Goal: Task Accomplishment & Management: Complete application form

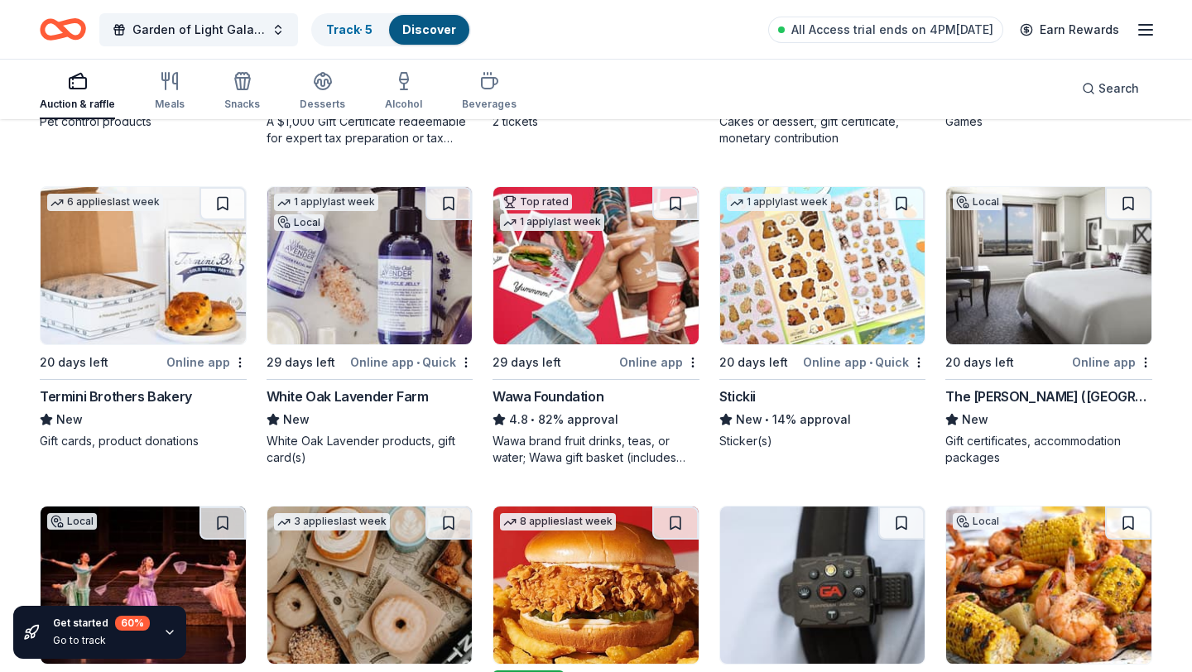
scroll to position [1064, 0]
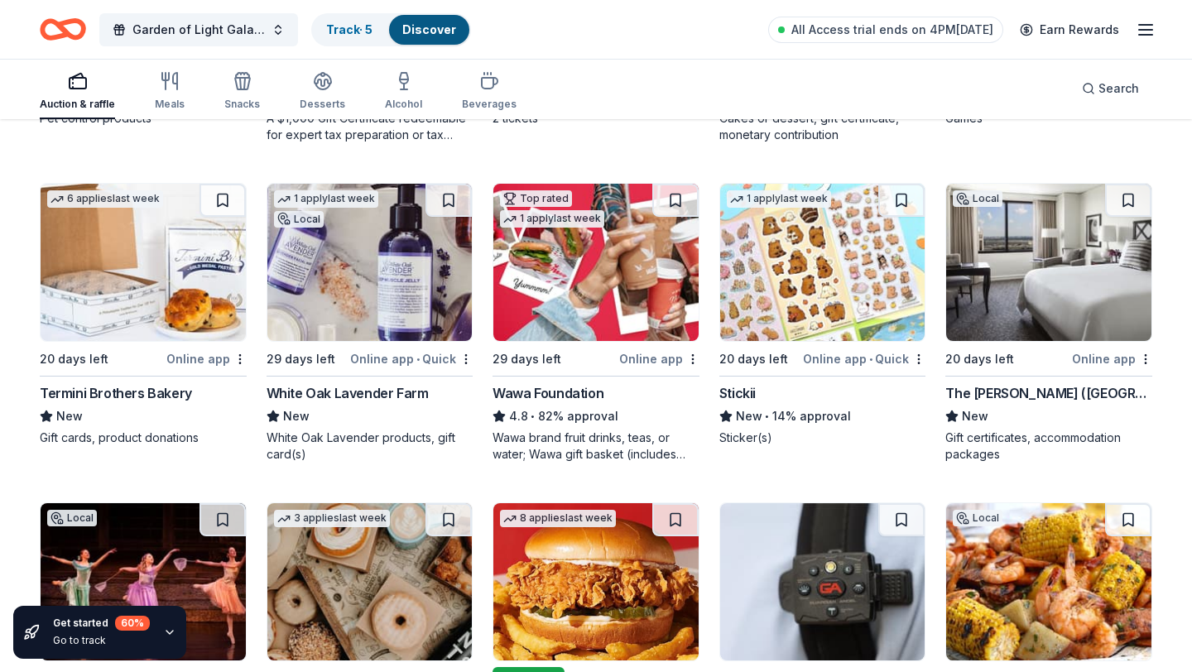
click at [991, 279] on img at bounding box center [1048, 262] width 205 height 157
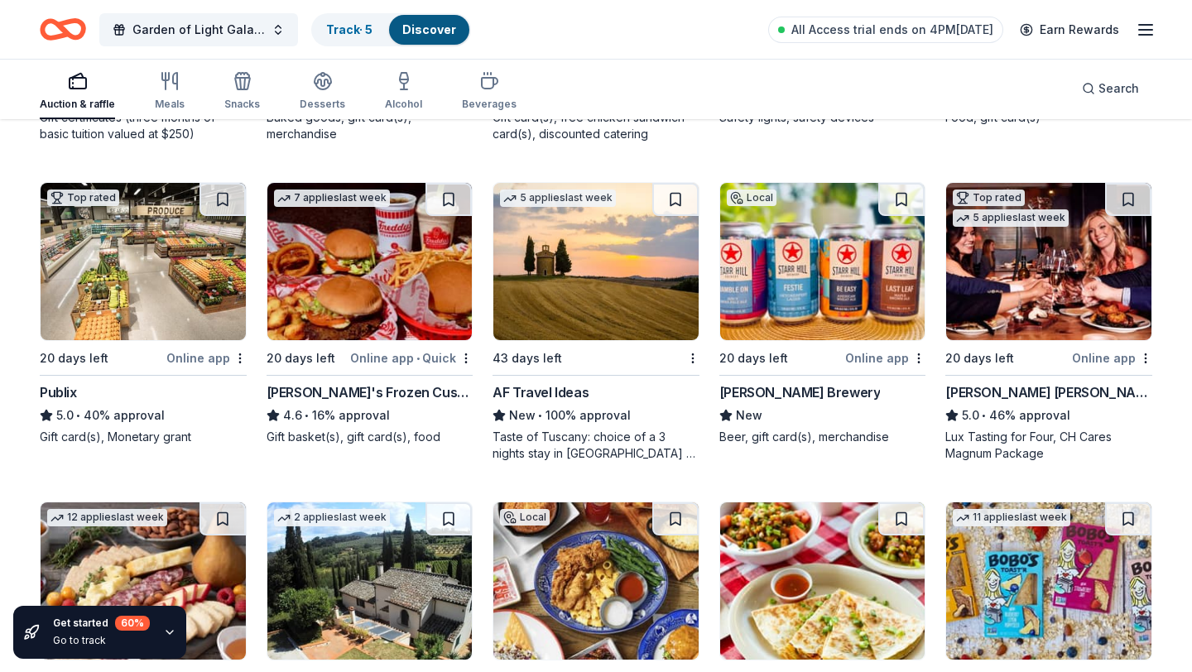
scroll to position [1707, 0]
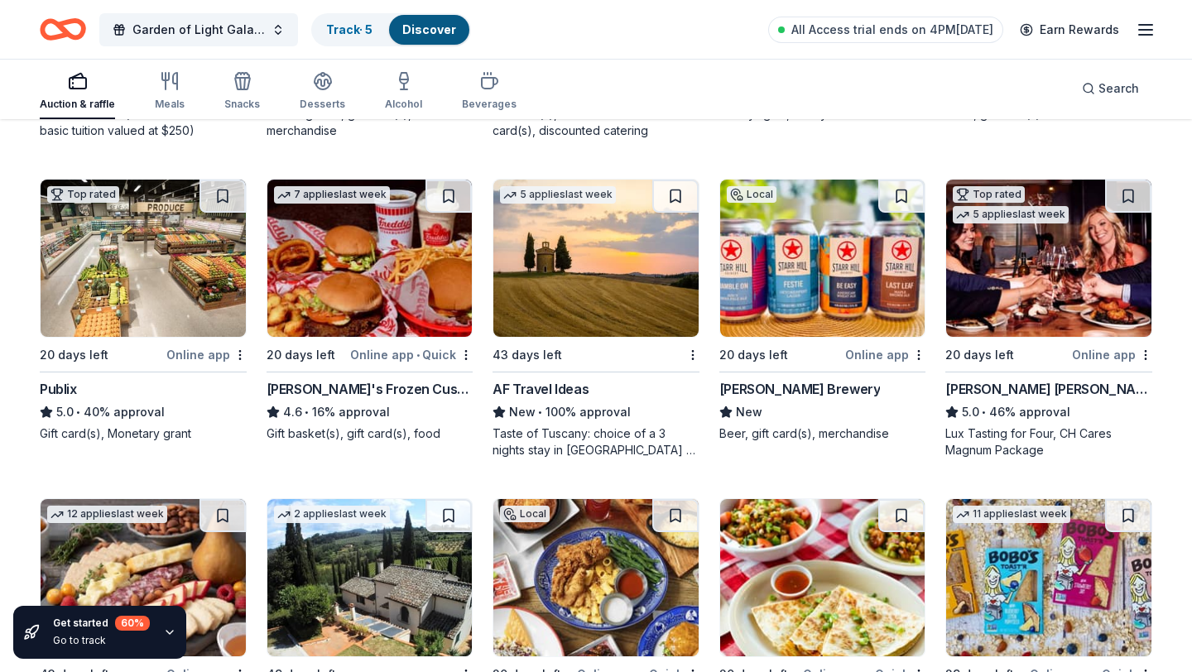
click at [580, 360] on div "43 days left" at bounding box center [586, 354] width 187 height 21
click at [1152, 27] on icon "button" at bounding box center [1146, 30] width 20 height 20
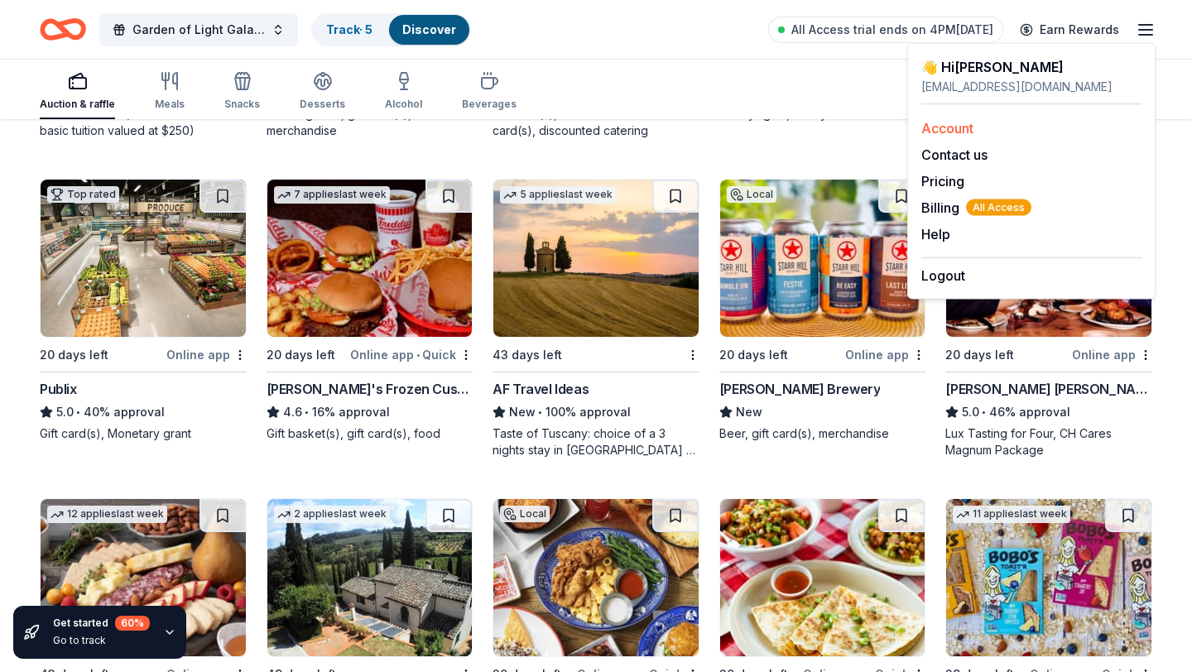
click at [964, 128] on link "Account" at bounding box center [947, 128] width 52 height 17
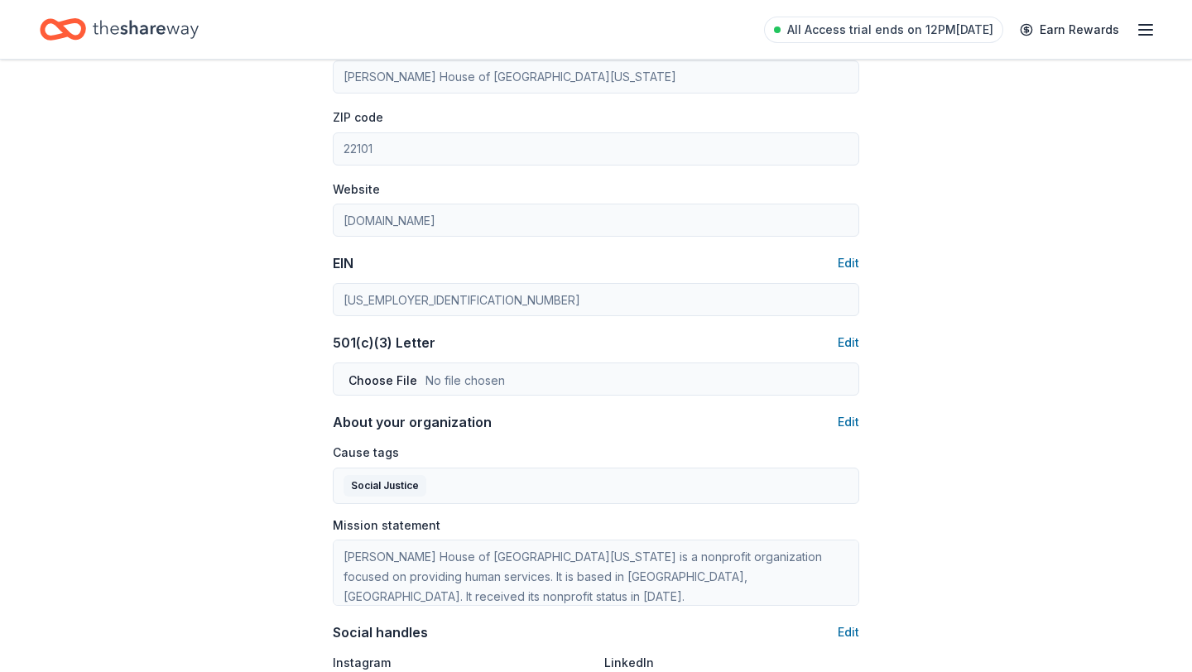
scroll to position [588, 0]
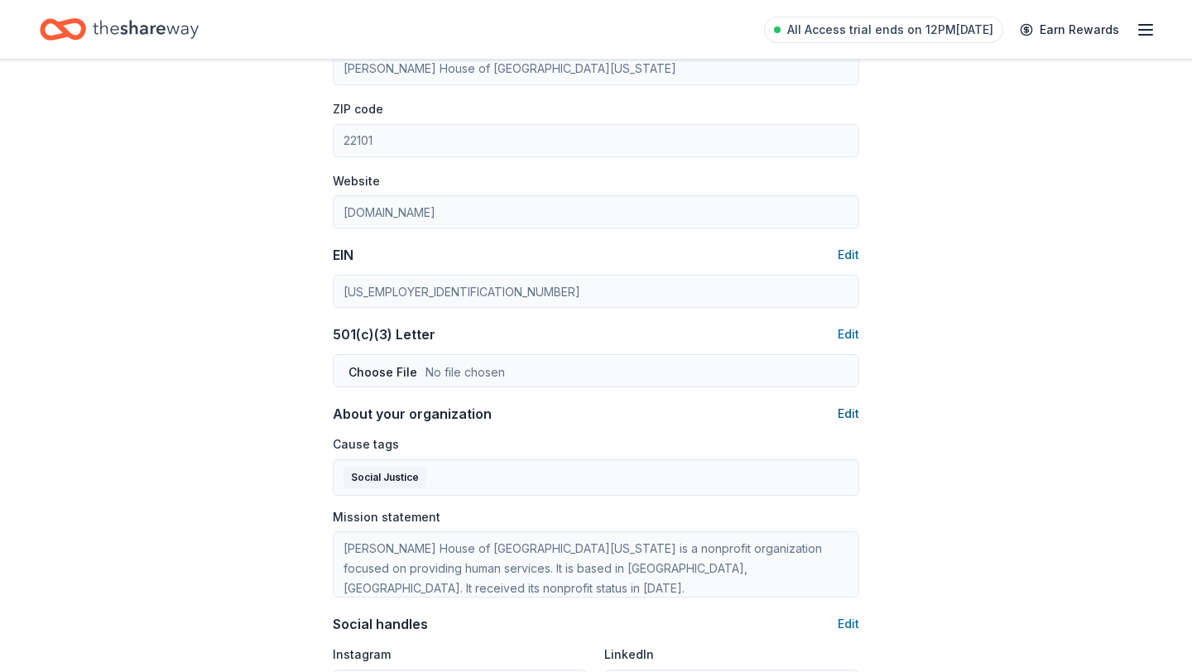
click at [854, 416] on button "Edit" at bounding box center [849, 414] width 22 height 20
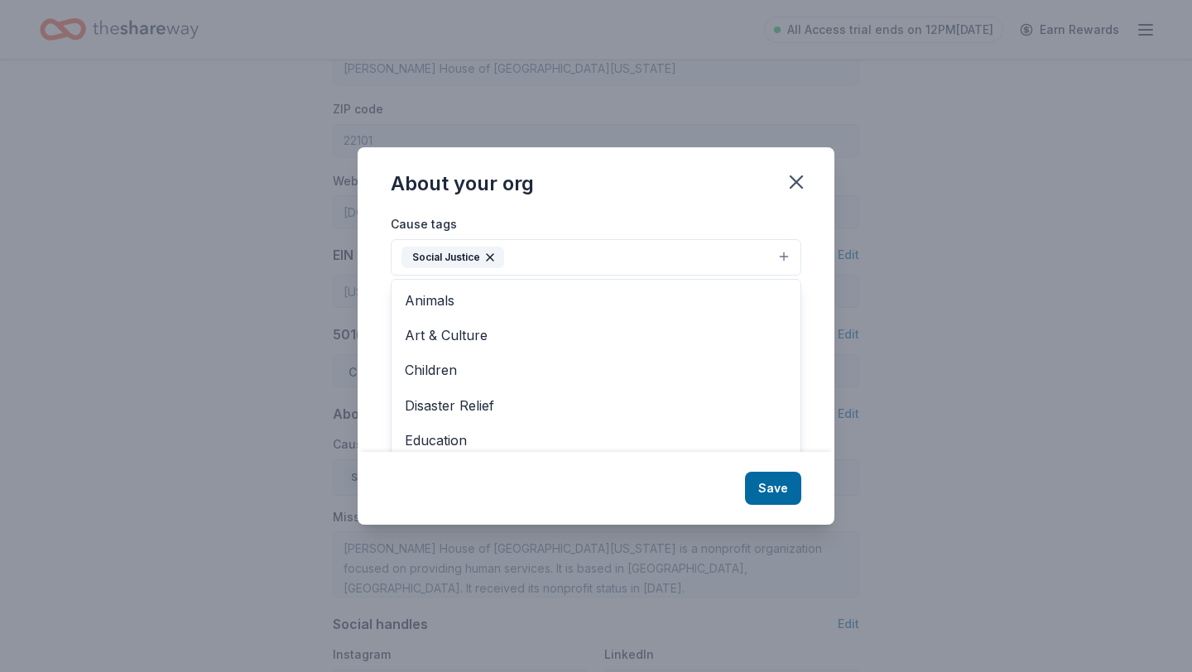
click at [489, 255] on icon "button" at bounding box center [490, 257] width 13 height 13
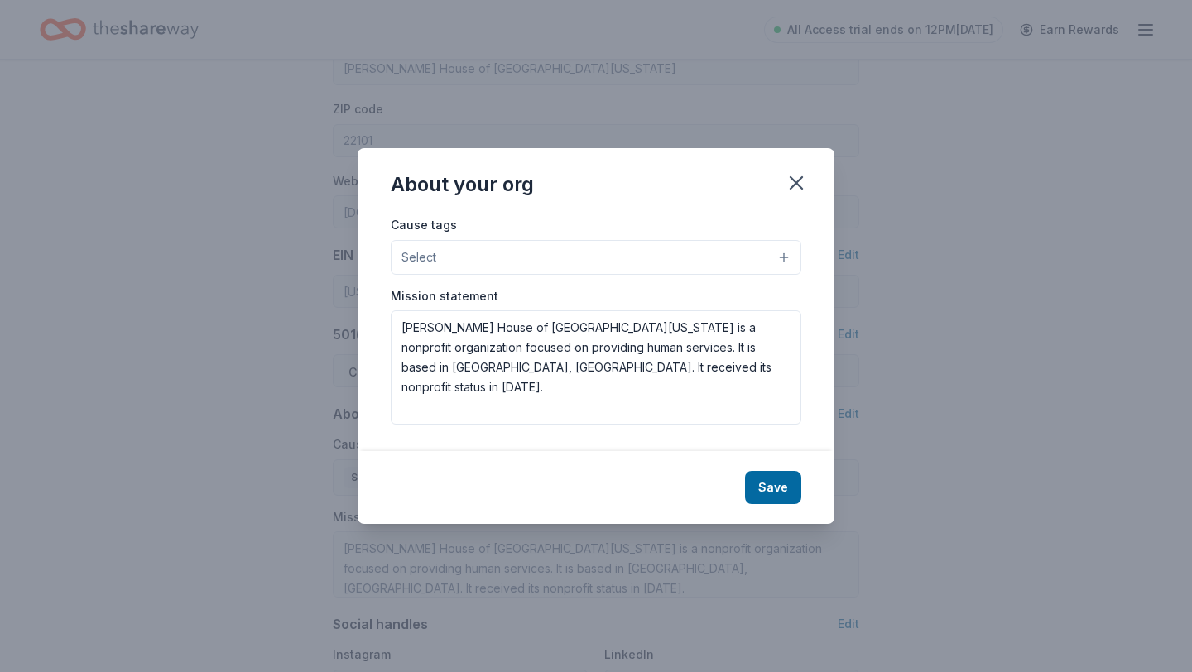
click at [489, 255] on button "Select" at bounding box center [596, 257] width 411 height 35
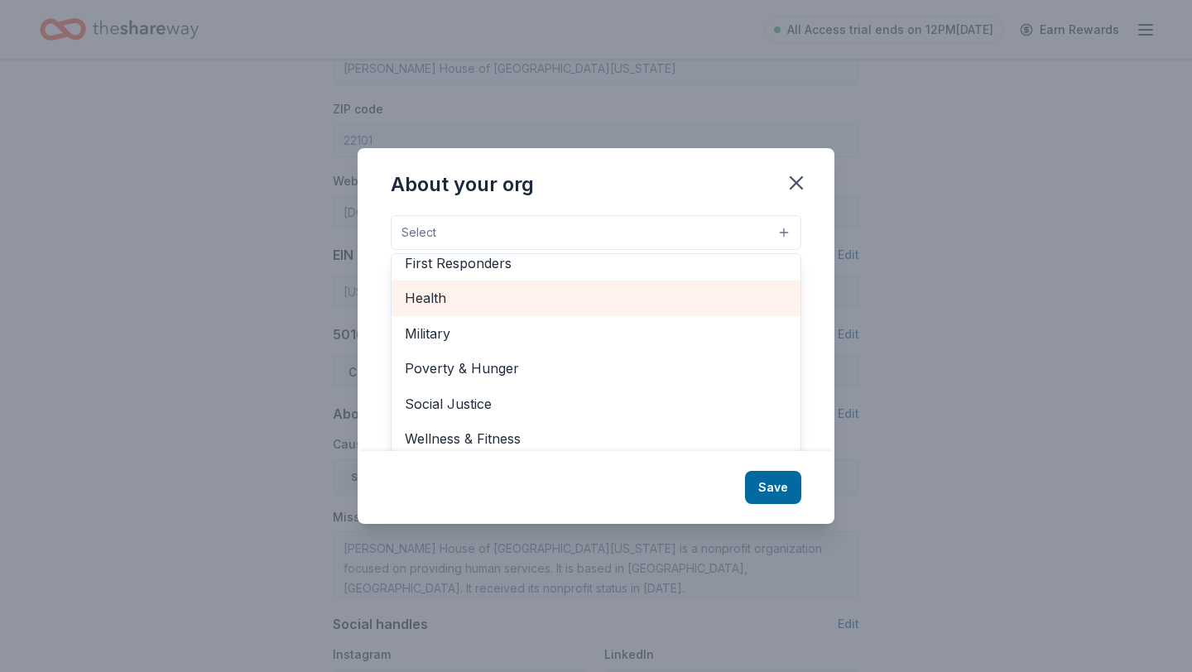
scroll to position [231, 0]
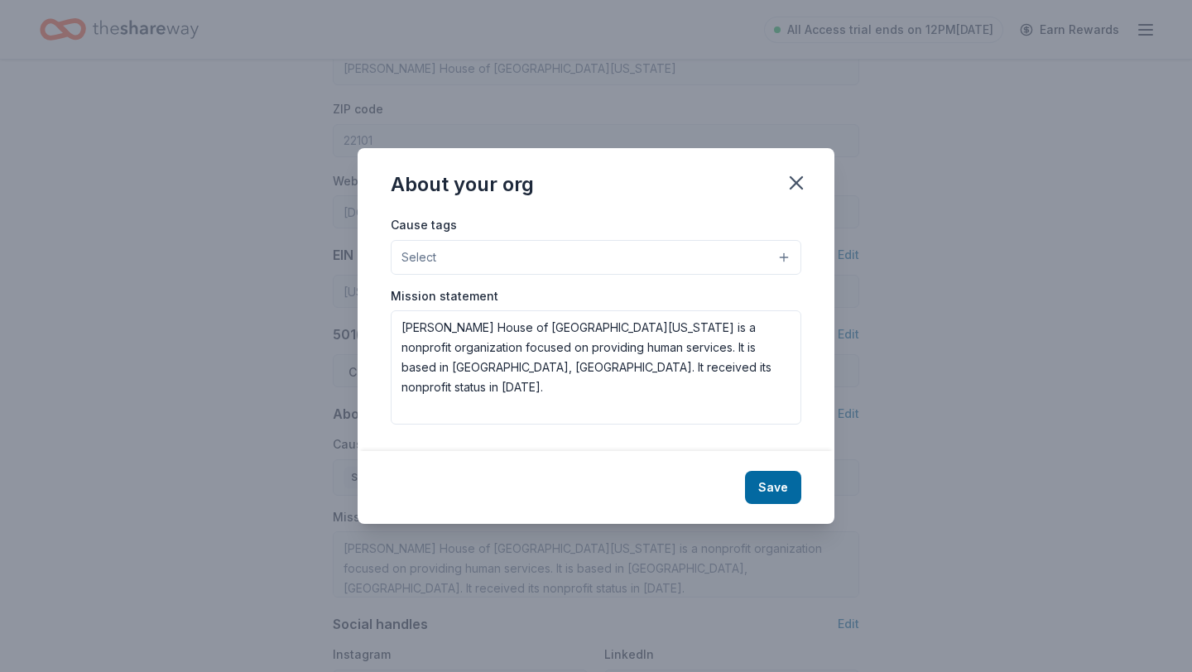
click at [780, 229] on div "Cause tags Select" at bounding box center [596, 244] width 411 height 60
click at [784, 258] on button "Select" at bounding box center [596, 257] width 411 height 35
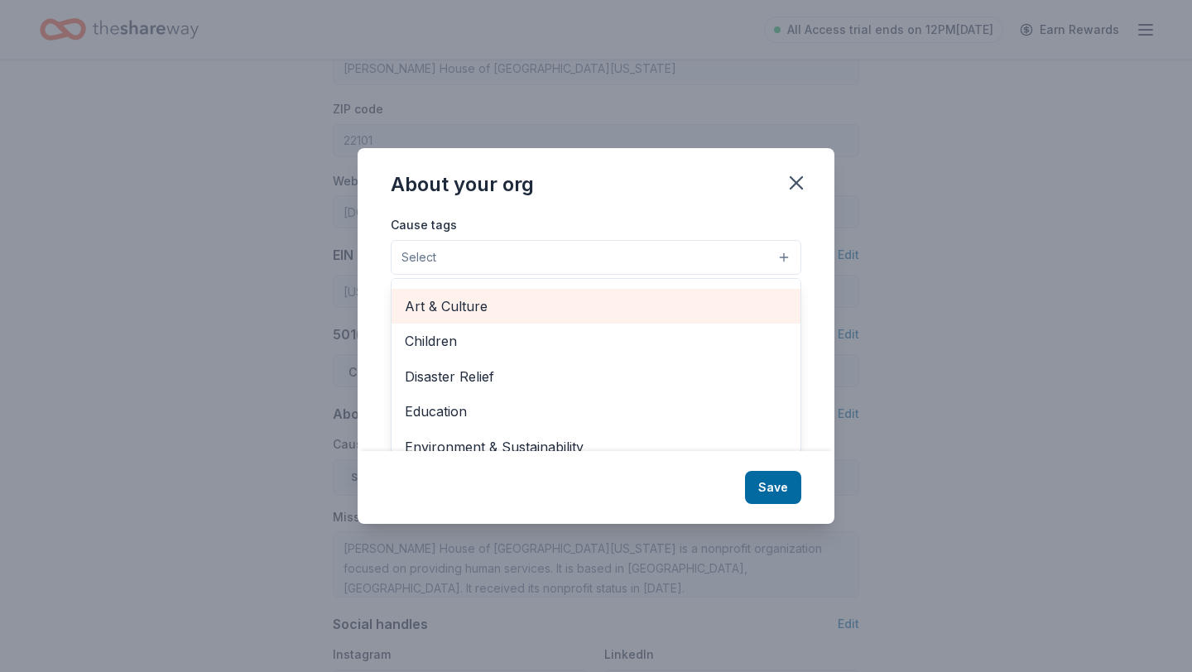
scroll to position [29, 0]
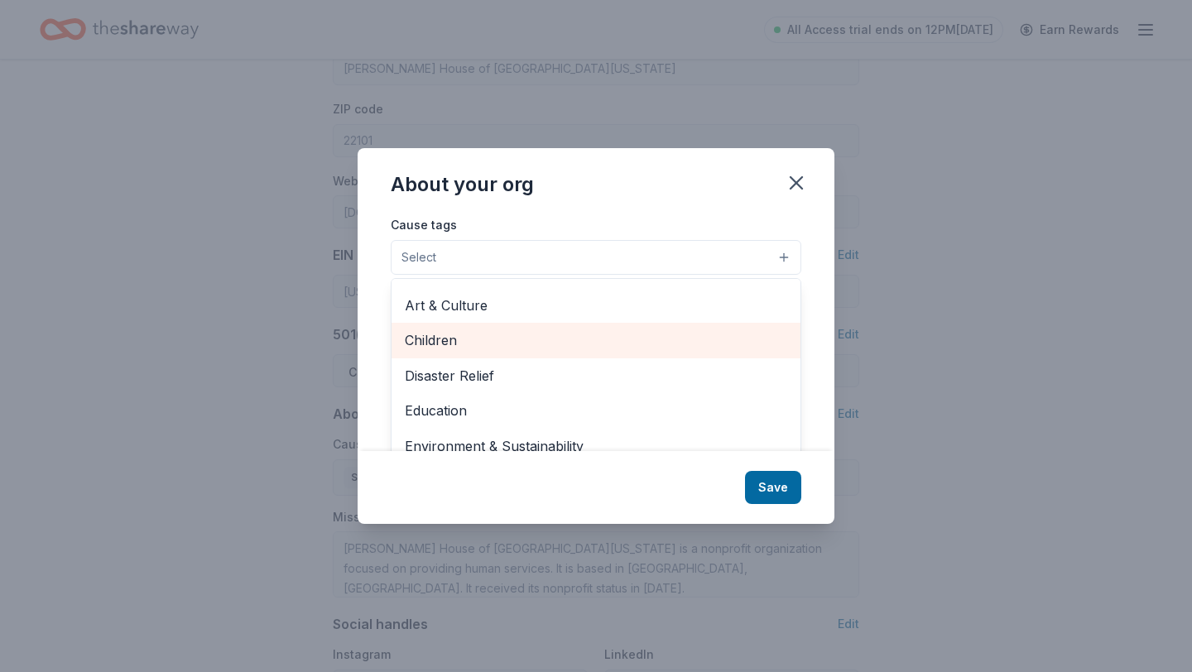
click at [609, 351] on span "Children" at bounding box center [596, 341] width 383 height 22
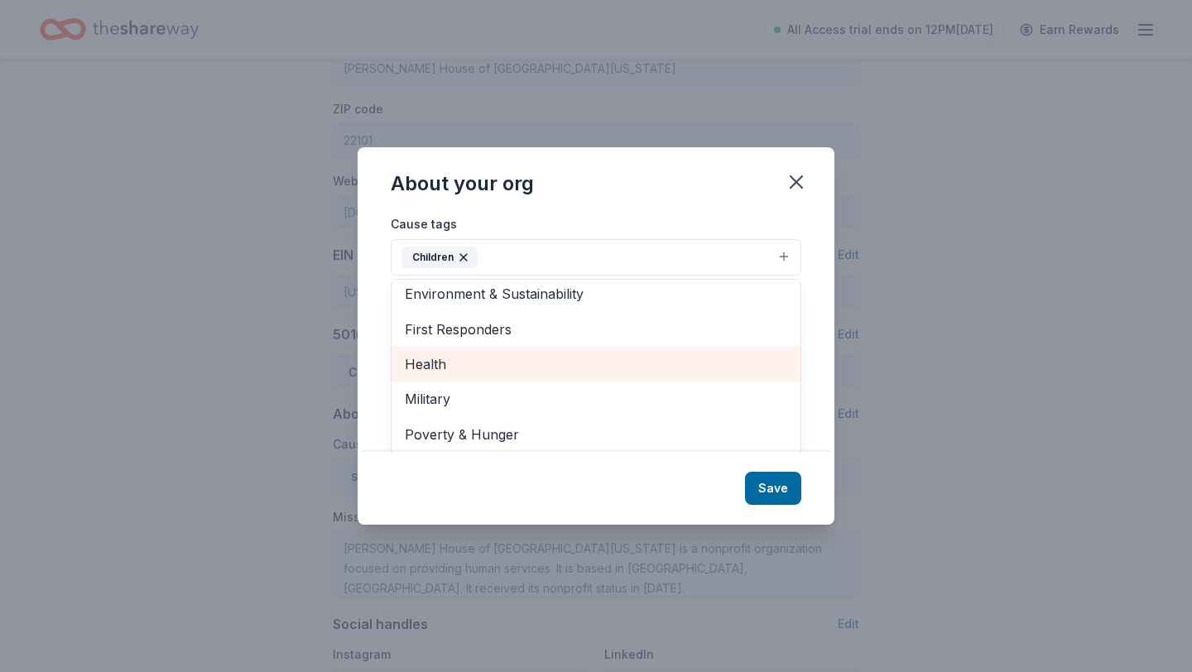
scroll to position [148, 0]
click at [591, 363] on span "Health" at bounding box center [596, 363] width 383 height 22
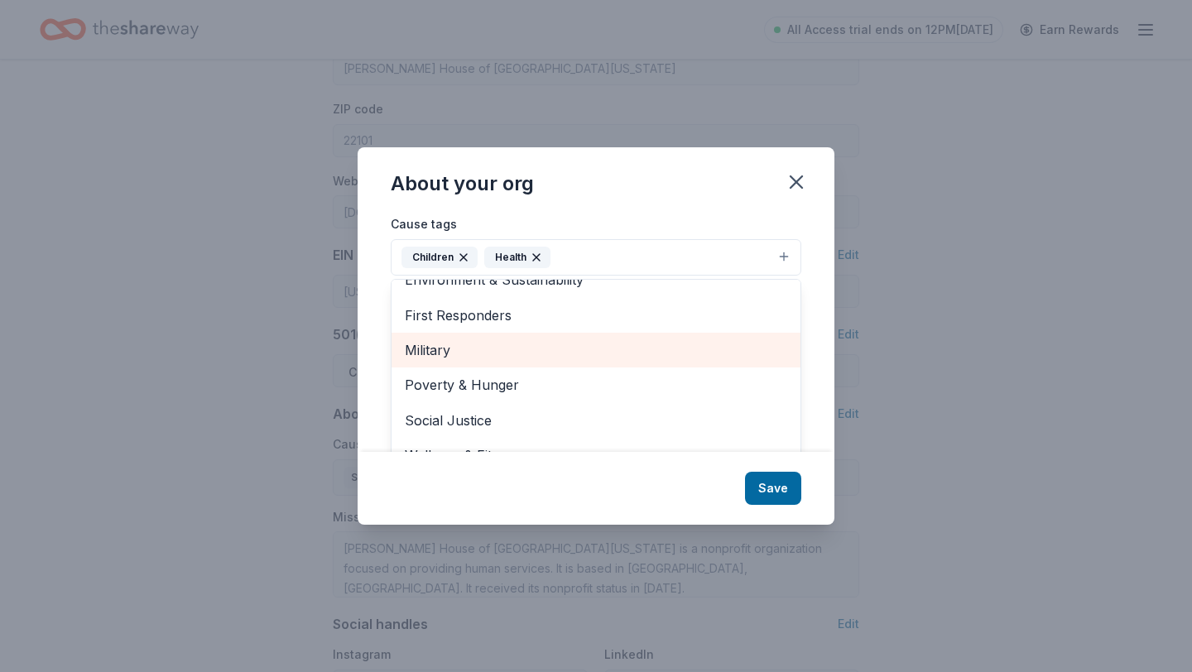
scroll to position [25, 0]
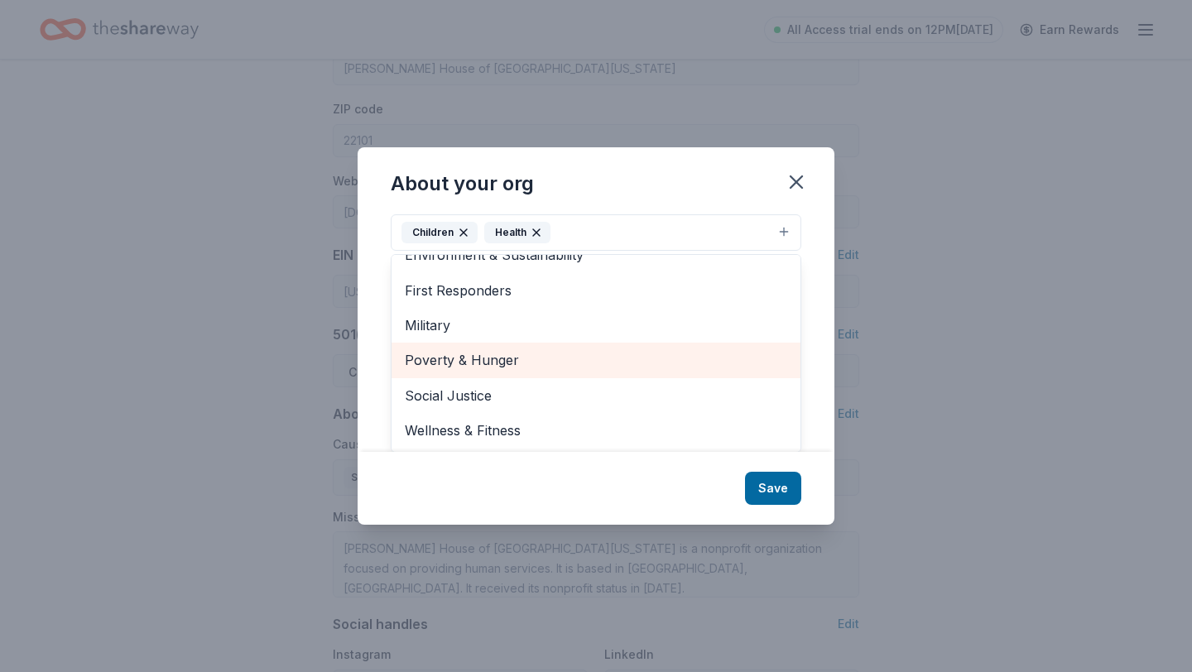
click at [634, 365] on span "Poverty & Hunger" at bounding box center [596, 360] width 383 height 22
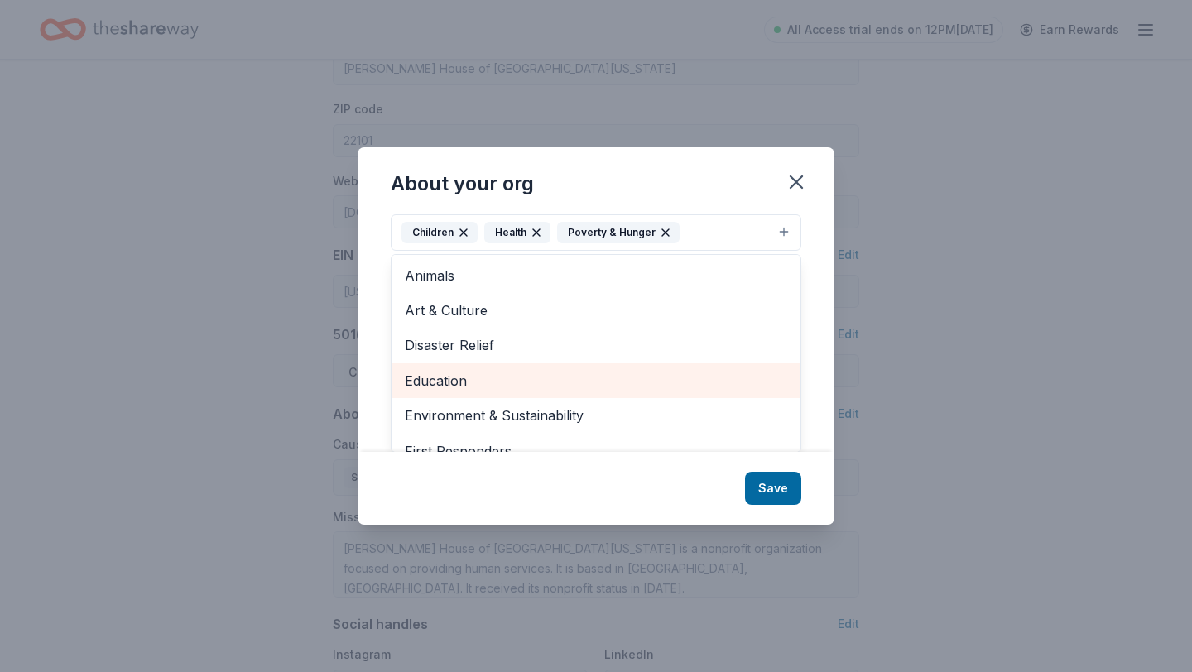
click at [612, 366] on div "Education" at bounding box center [596, 380] width 409 height 35
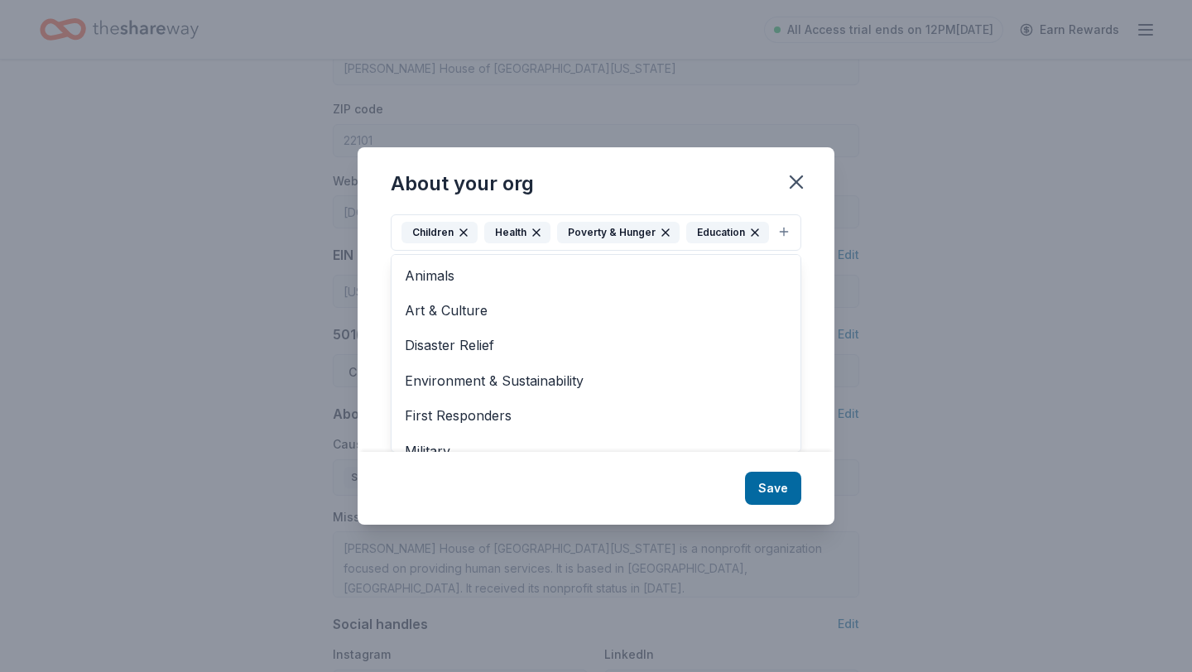
click at [783, 491] on div "About your org Cause tags Children Health Poverty & Hunger Education Animals Ar…" at bounding box center [596, 336] width 477 height 378
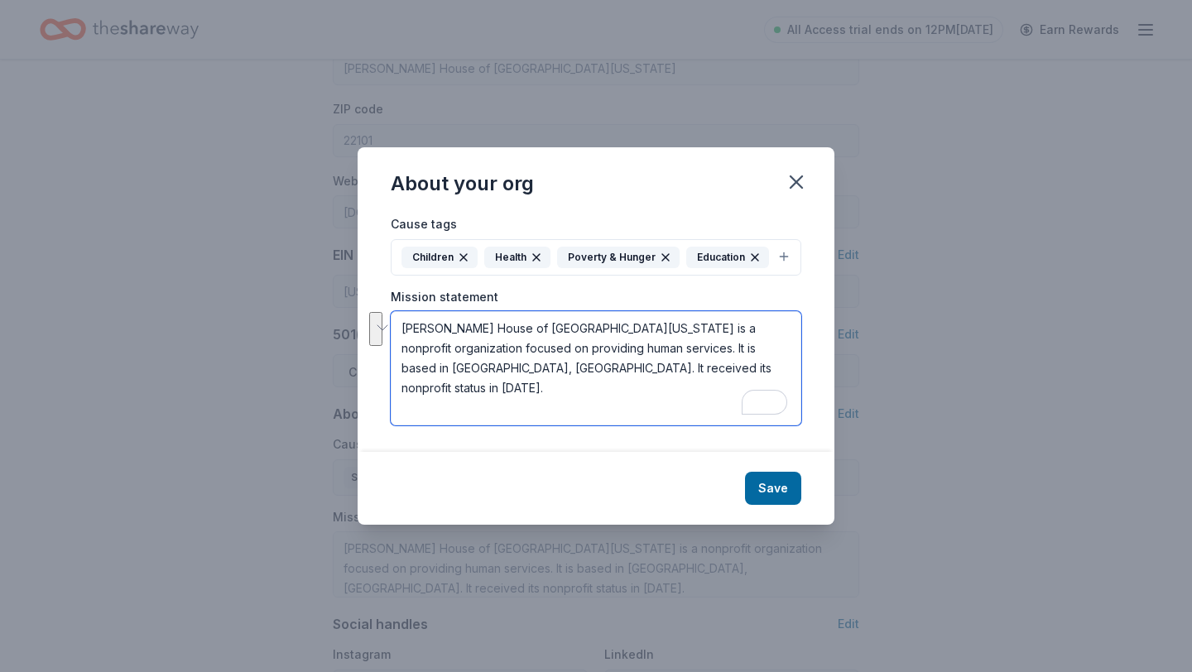
drag, startPoint x: 560, startPoint y: 366, endPoint x: 403, endPoint y: 349, distance: 157.4
click at [403, 349] on textarea "Bethany House of Northern Virginia is a nonprofit organization focused on provi…" at bounding box center [596, 368] width 411 height 114
click at [419, 349] on textarea "Bethany House of Northern Virginia is a nonprofit organization focused on provi…" at bounding box center [596, 368] width 411 height 114
drag, startPoint x: 419, startPoint y: 349, endPoint x: 589, endPoint y: 370, distance: 171.8
click at [589, 370] on textarea "Bethany House of Northern Virginia is a nonprofit organization focused on provi…" at bounding box center [596, 368] width 411 height 114
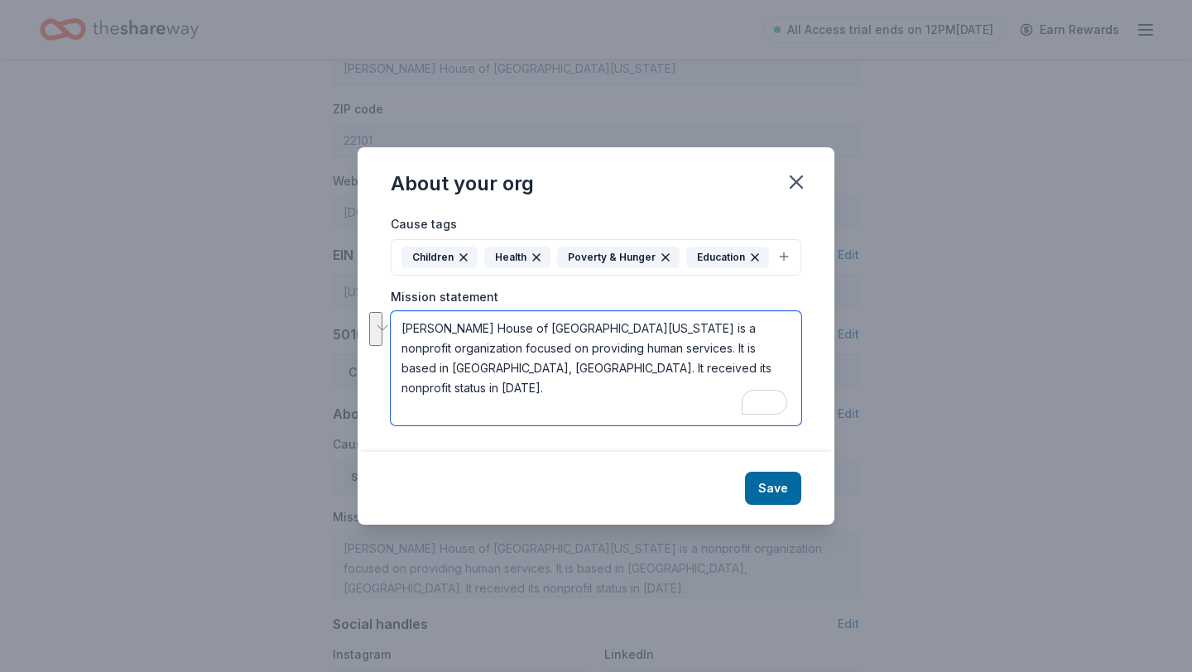
click at [578, 365] on textarea "Bethany House of Northern Virginia is a nonprofit organization focused on provi…" at bounding box center [596, 368] width 411 height 114
drag, startPoint x: 578, startPoint y: 365, endPoint x: 566, endPoint y: 346, distance: 22.3
click at [566, 346] on textarea "Bethany House of Northern Virginia is a nonprofit organization focused on provi…" at bounding box center [596, 368] width 411 height 114
paste textarea "Bethany House of Northern Virginia empowers women and children escaping domesti…"
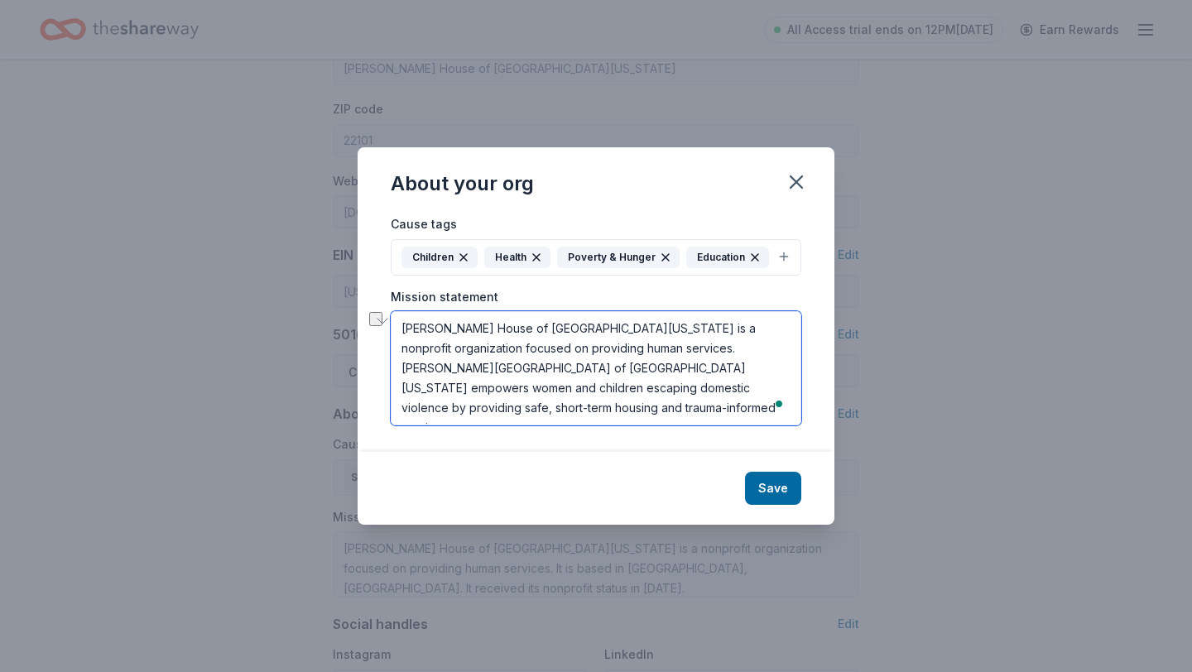
drag, startPoint x: 760, startPoint y: 348, endPoint x: 567, endPoint y: 343, distance: 193.0
click at [567, 343] on textarea "Bethany House of Northern Virginia is a nonprofit organization focused on provi…" at bounding box center [596, 368] width 411 height 114
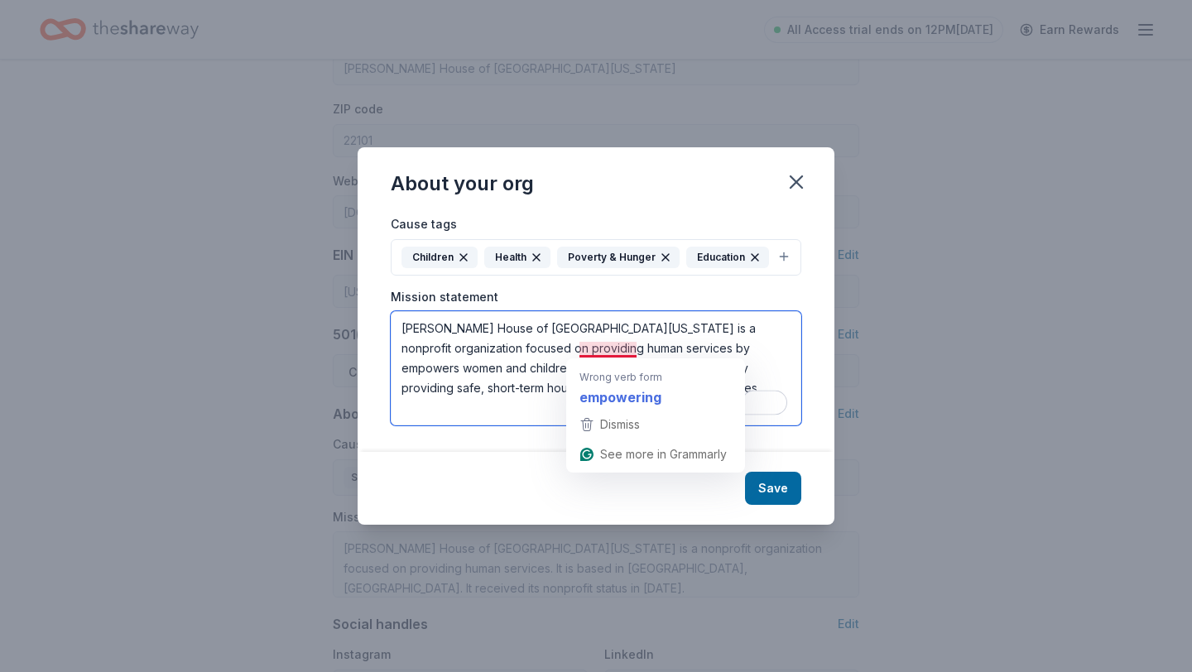
drag, startPoint x: 638, startPoint y: 349, endPoint x: 583, endPoint y: 349, distance: 55.5
click at [583, 349] on textarea "Bethany House of Northern Virginia is a nonprofit organization focused on provi…" at bounding box center [596, 368] width 411 height 114
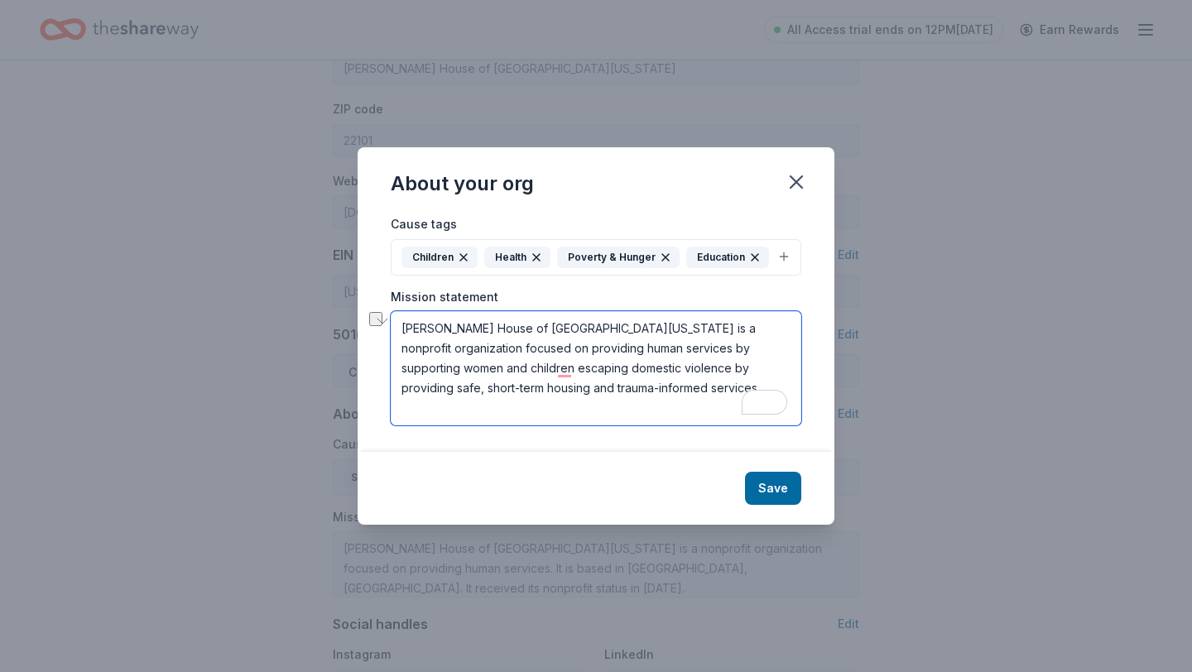
drag, startPoint x: 580, startPoint y: 371, endPoint x: 553, endPoint y: 363, distance: 27.5
click at [553, 363] on textarea "Bethany House of Northern Virginia is a nonprofit organization focused on provi…" at bounding box center [596, 368] width 411 height 114
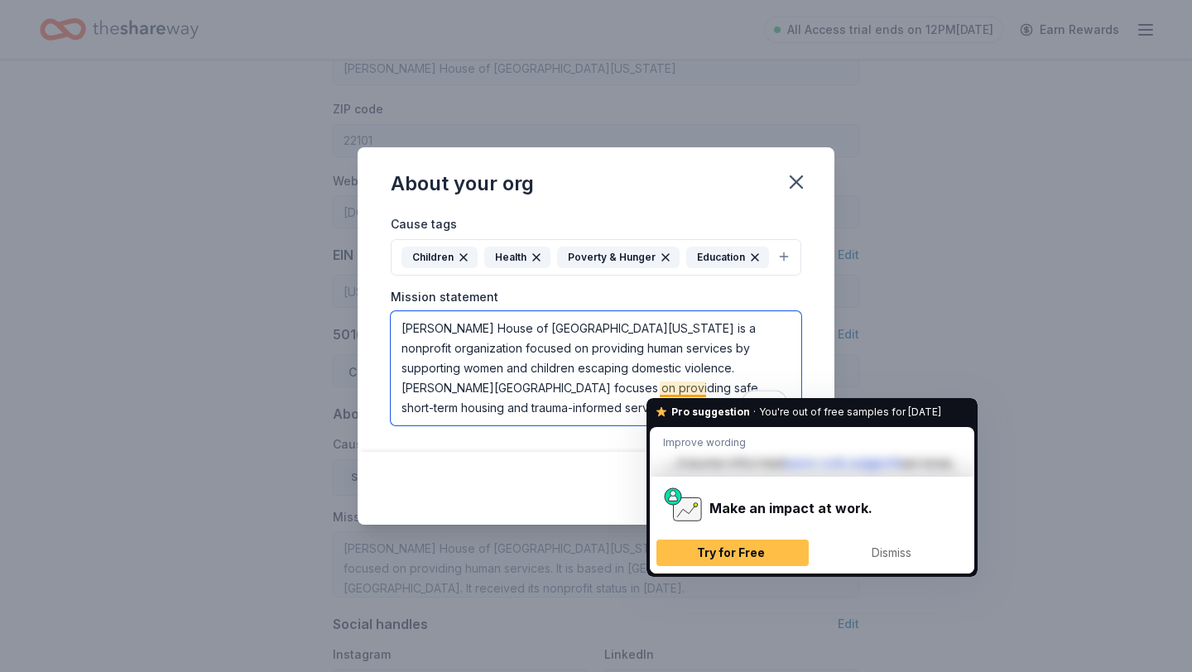
click at [719, 387] on textarea "Bethany House of Northern Virginia is a nonprofit organization focused on provi…" at bounding box center [596, 368] width 411 height 114
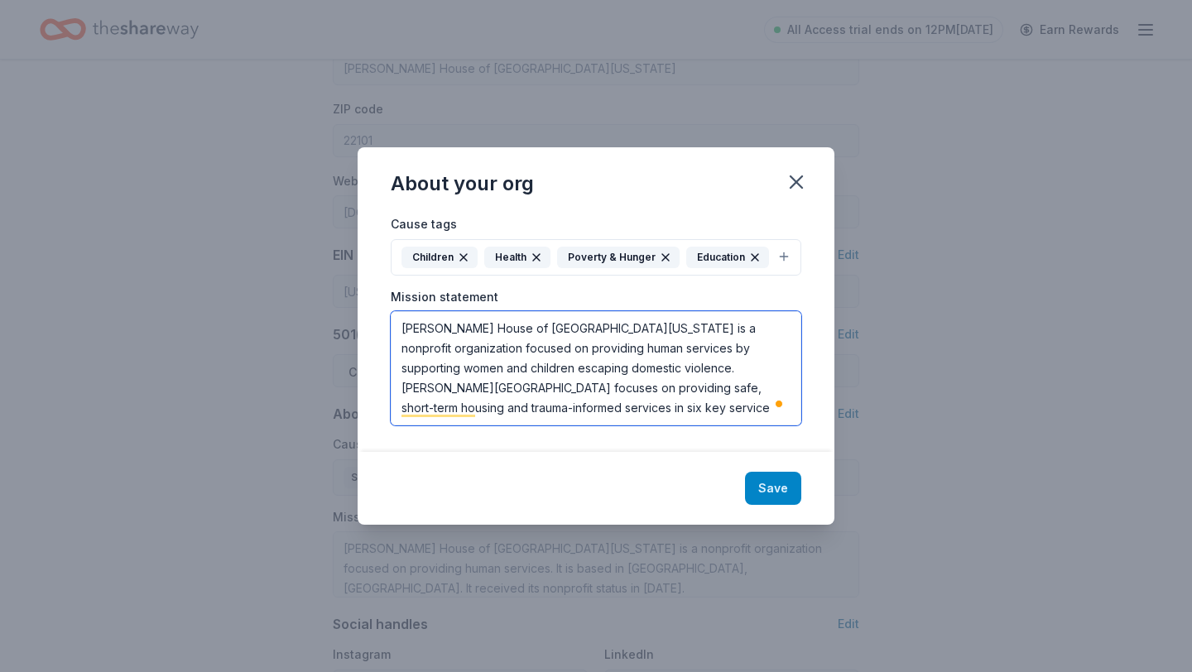
type textarea "[PERSON_NAME] House of [GEOGRAPHIC_DATA][US_STATE] is a nonprofit organization …"
click at [782, 478] on button "Save" at bounding box center [773, 488] width 56 height 33
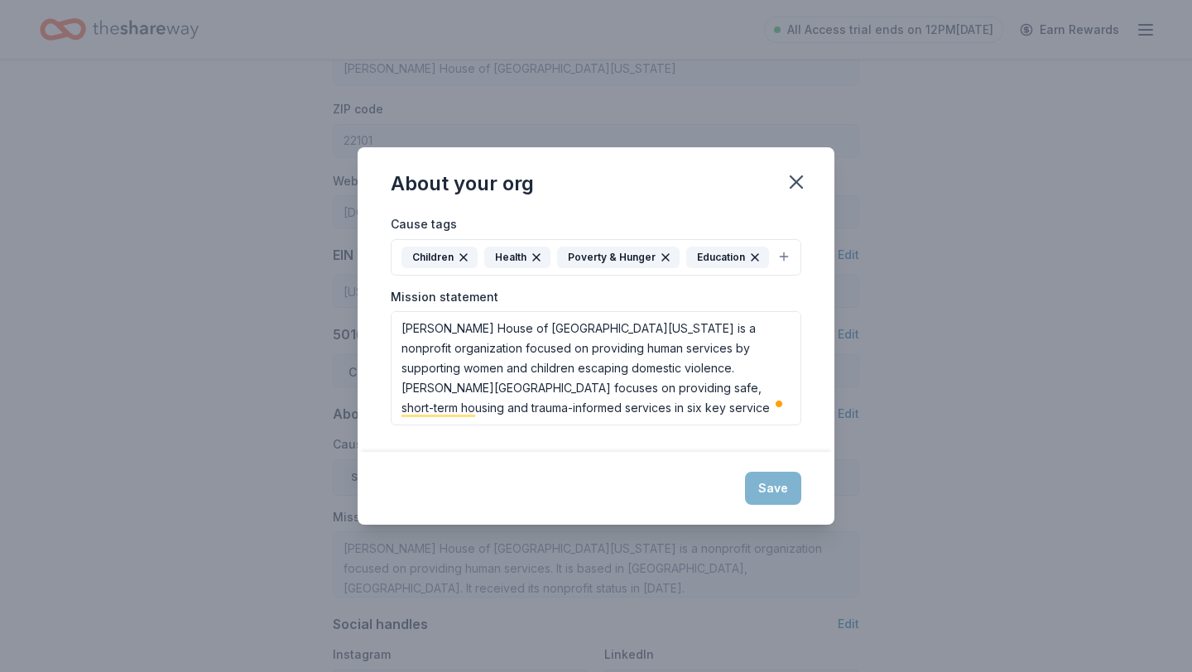
type textarea "[PERSON_NAME] House of [GEOGRAPHIC_DATA][US_STATE] is a nonprofit organization …"
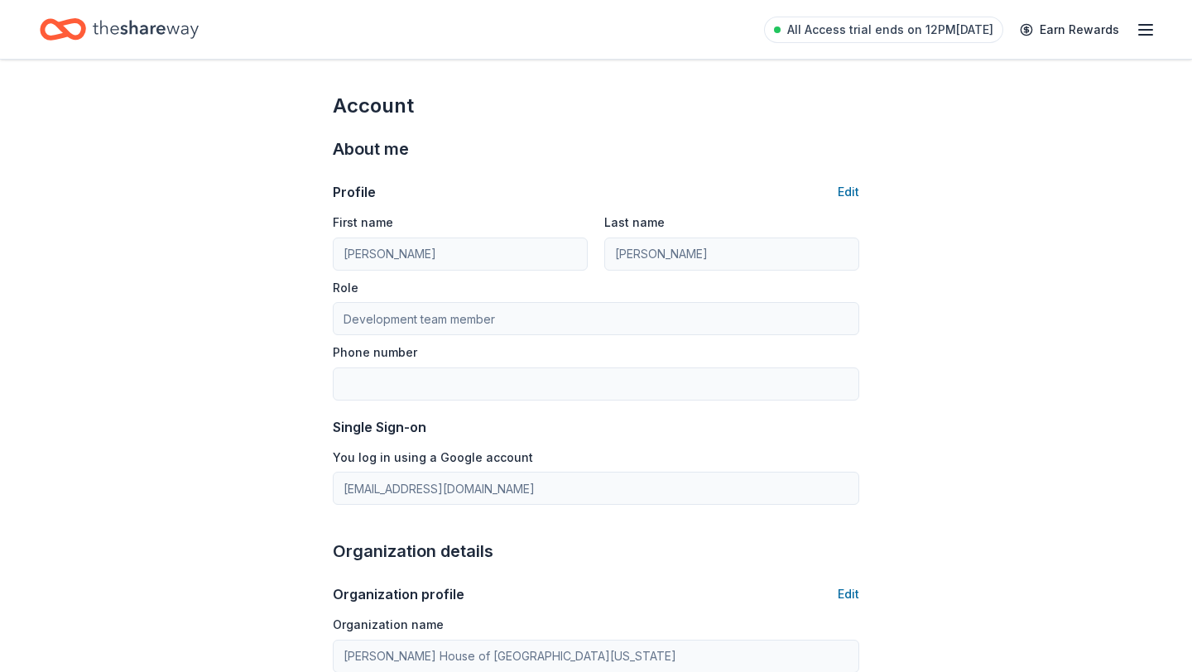
click at [1148, 32] on icon "button" at bounding box center [1146, 30] width 20 height 20
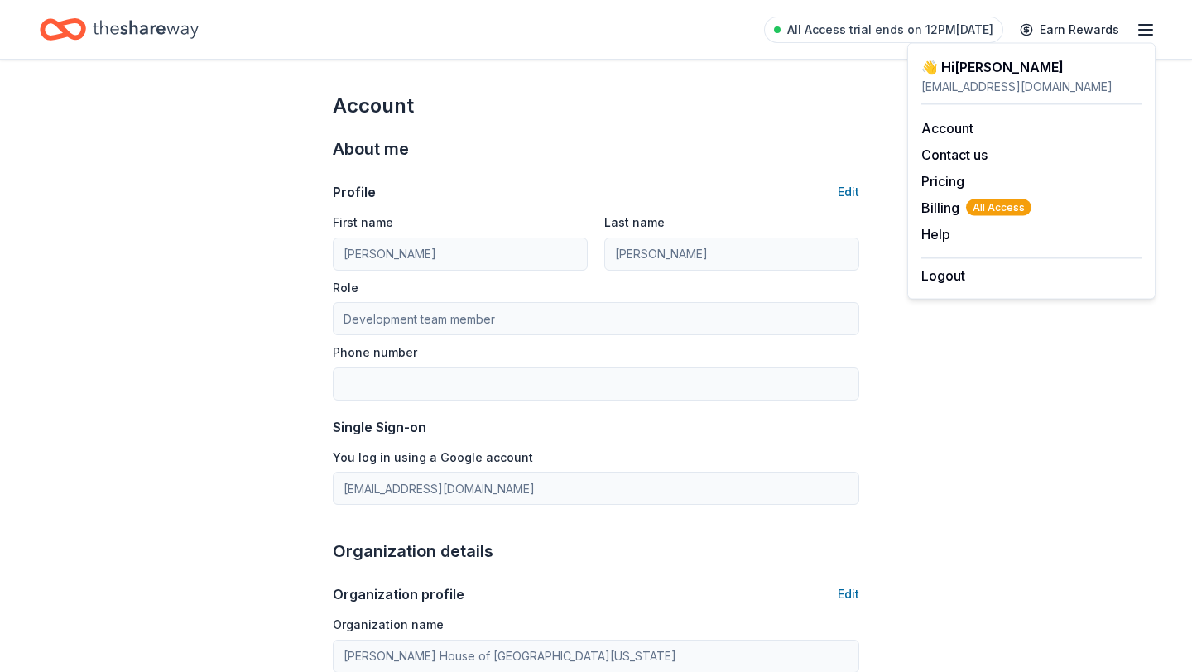
click at [153, 17] on icon "Home" at bounding box center [146, 29] width 106 height 34
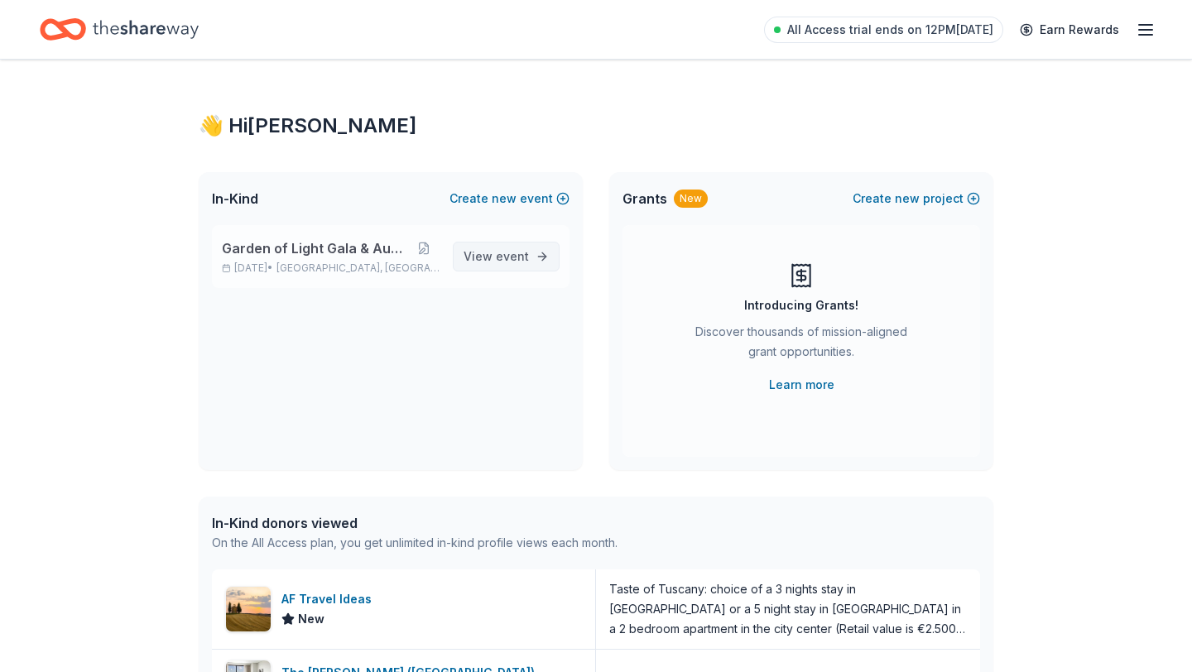
click at [509, 262] on span "event" at bounding box center [512, 256] width 33 height 14
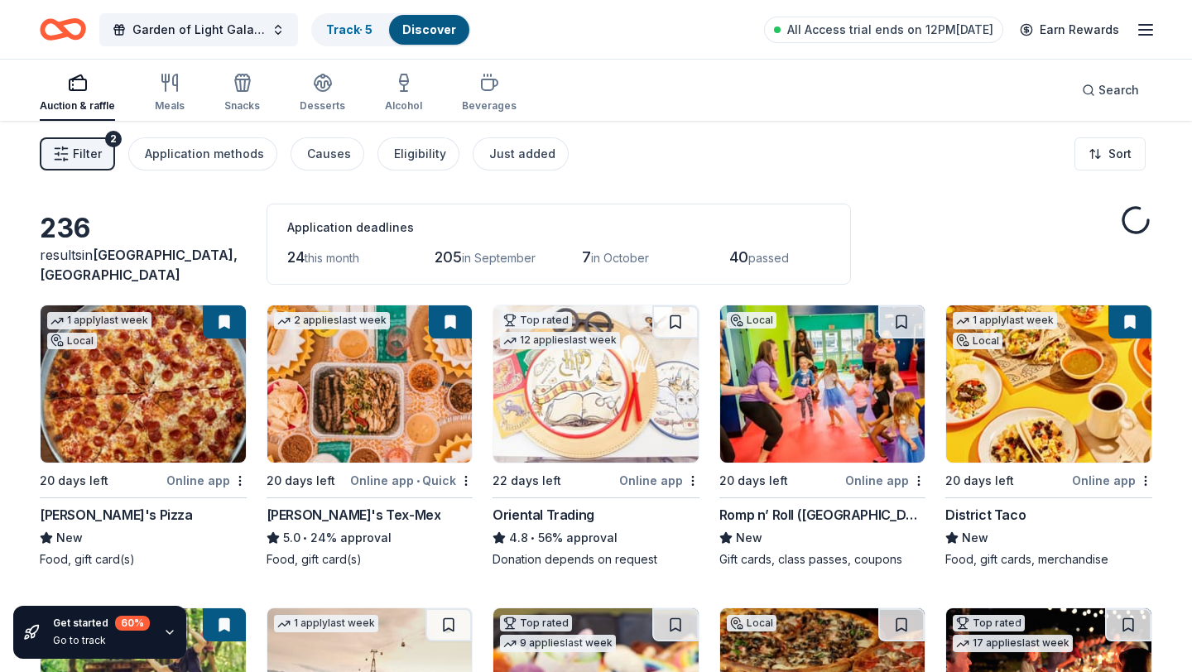
click at [87, 103] on div "Auction & raffle" at bounding box center [77, 105] width 75 height 13
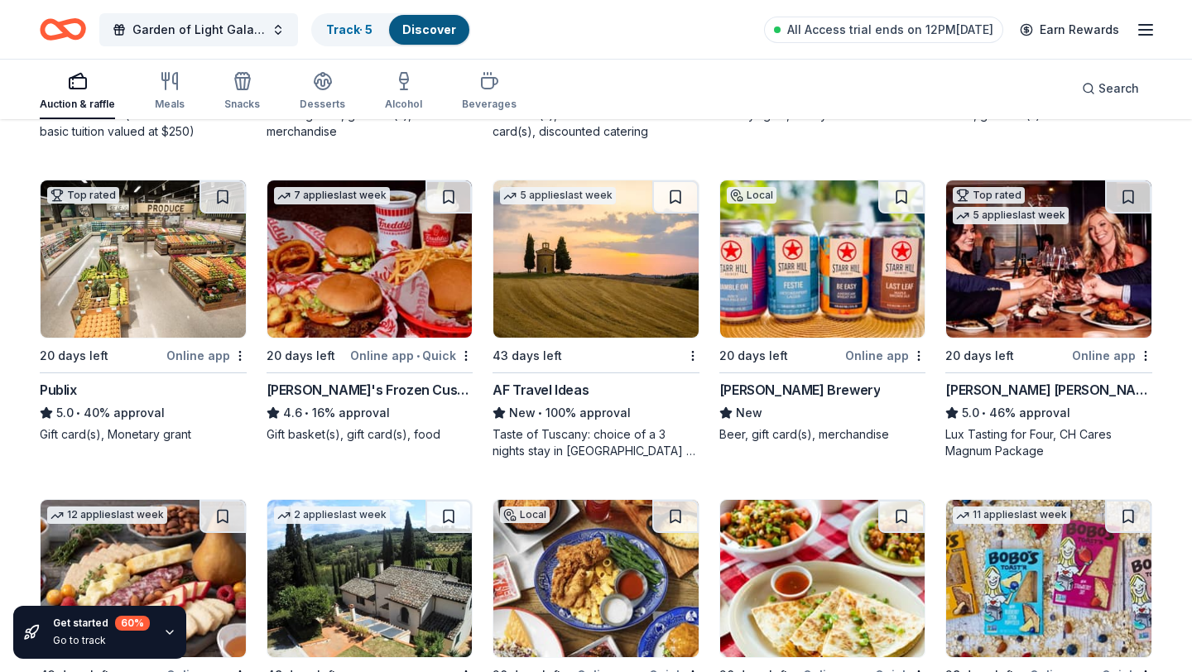
scroll to position [1708, 0]
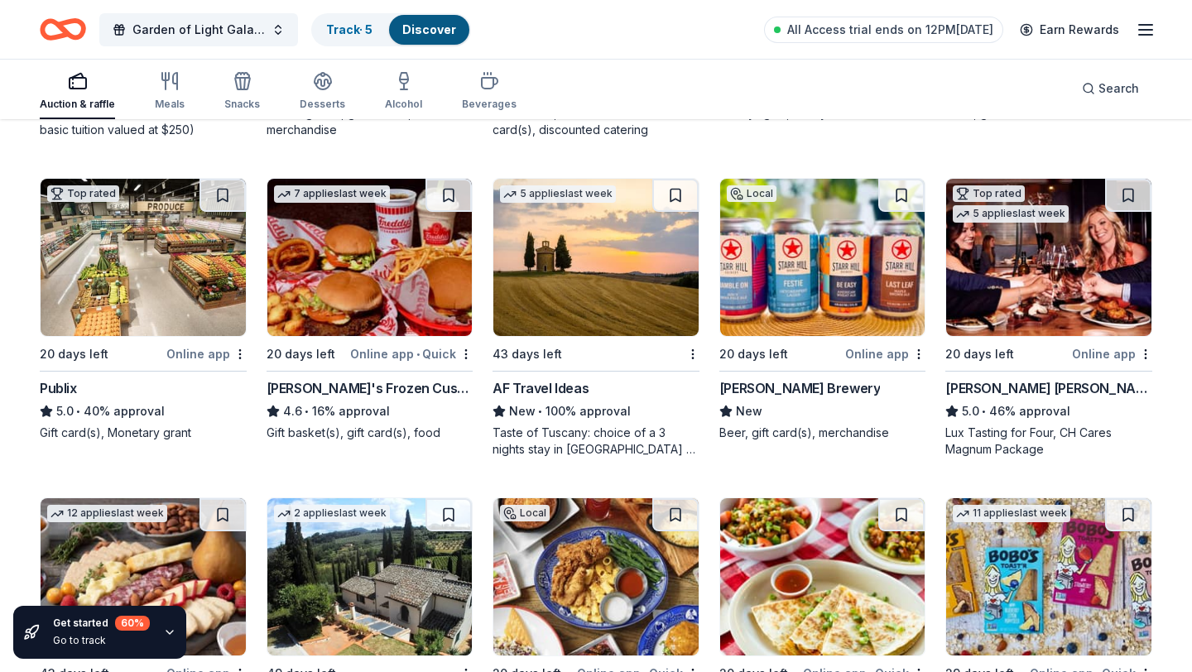
click at [614, 369] on div "5 applies last week 43 days left AF Travel Ideas New • 100% approval Taste of T…" at bounding box center [596, 318] width 207 height 280
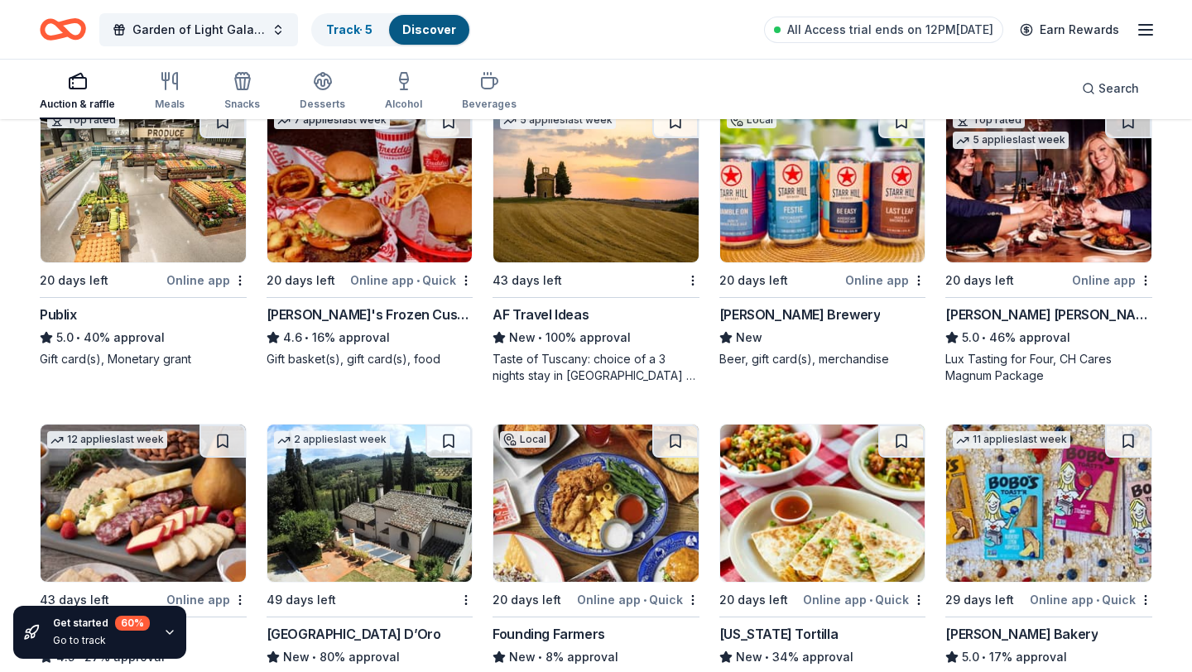
scroll to position [1783, 0]
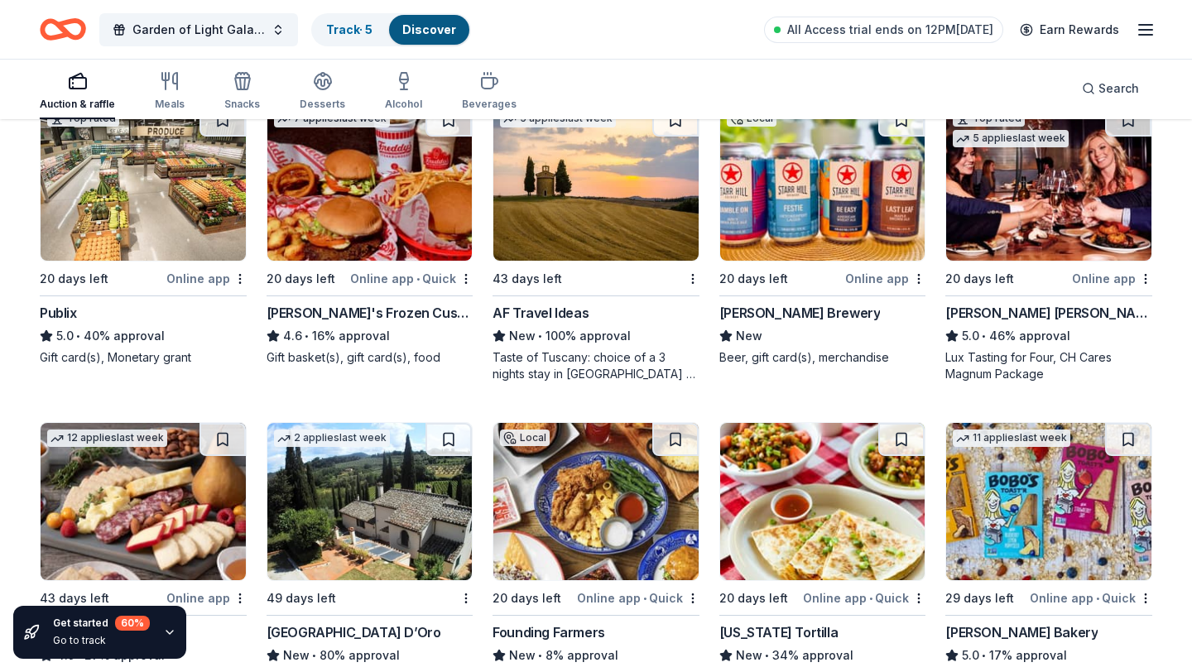
click at [799, 286] on div "20 days left" at bounding box center [780, 278] width 123 height 21
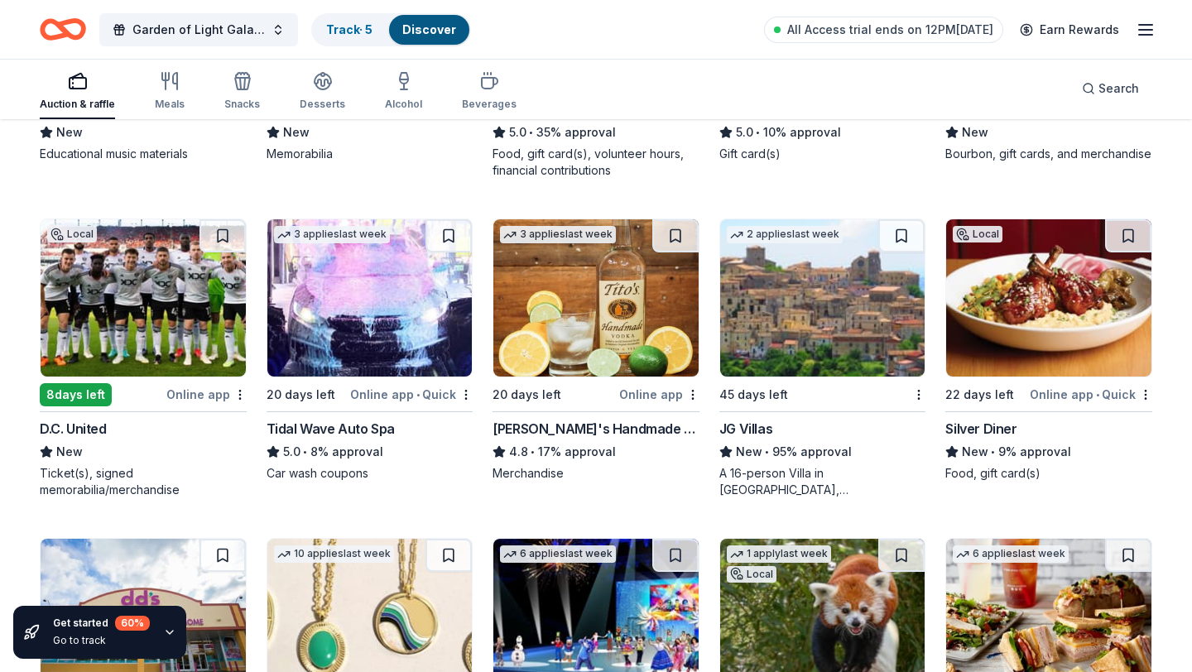
scroll to position [2627, 0]
click at [138, 344] on img at bounding box center [143, 297] width 205 height 157
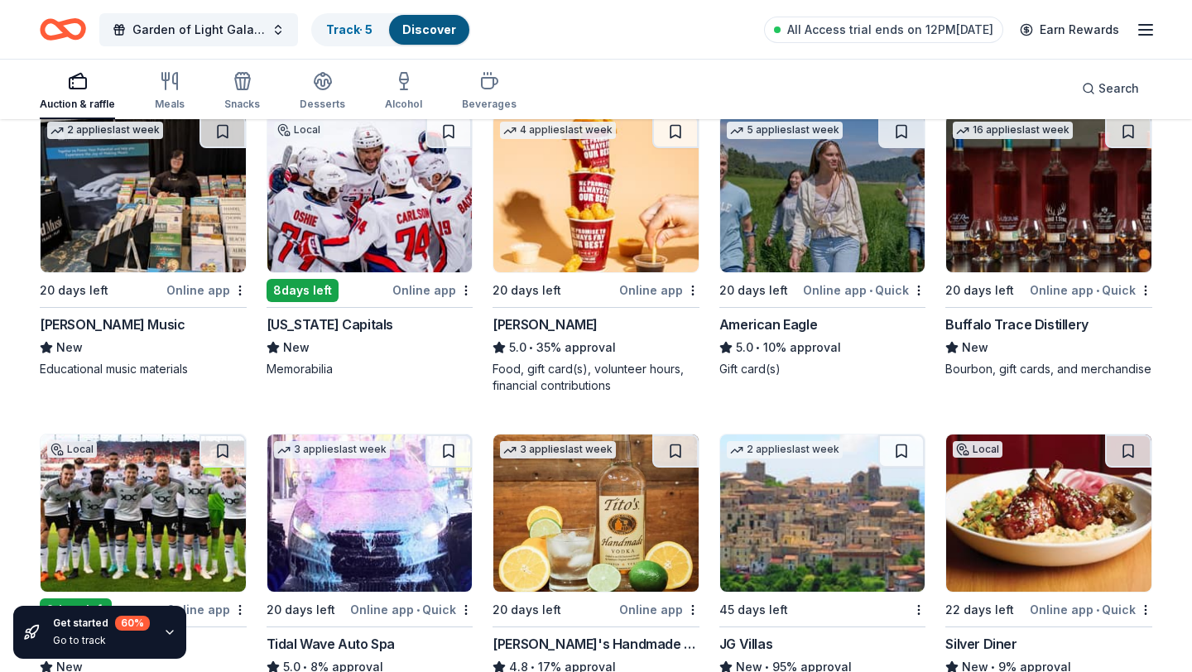
scroll to position [2417, 0]
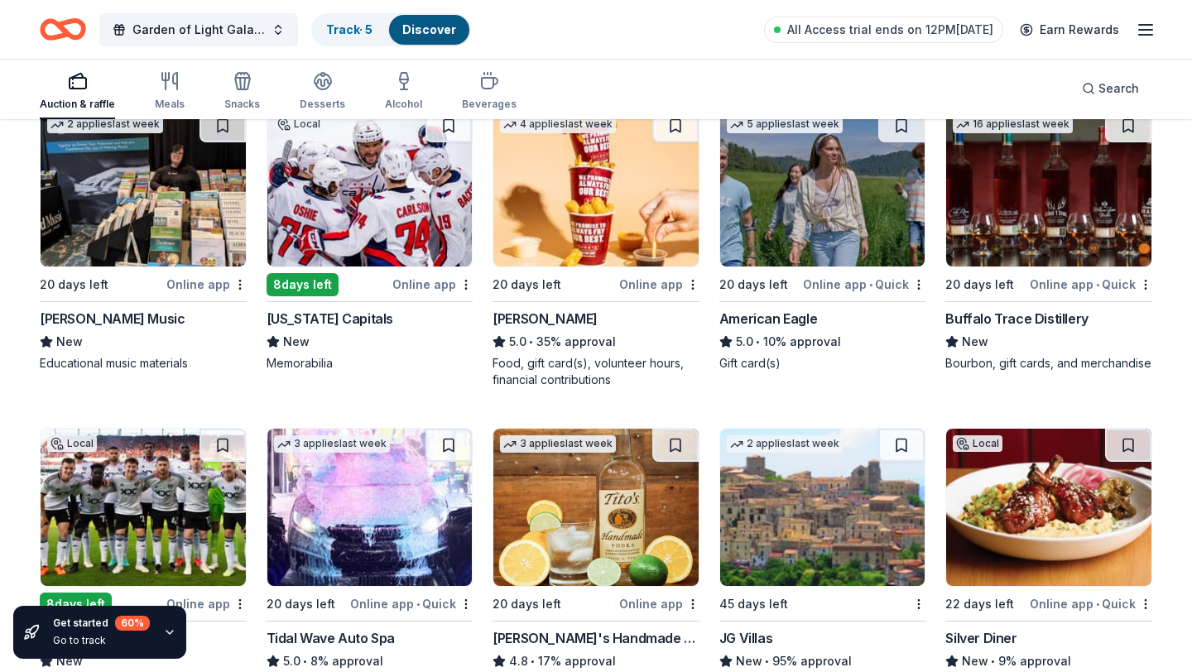
click at [1018, 262] on img at bounding box center [1048, 187] width 205 height 157
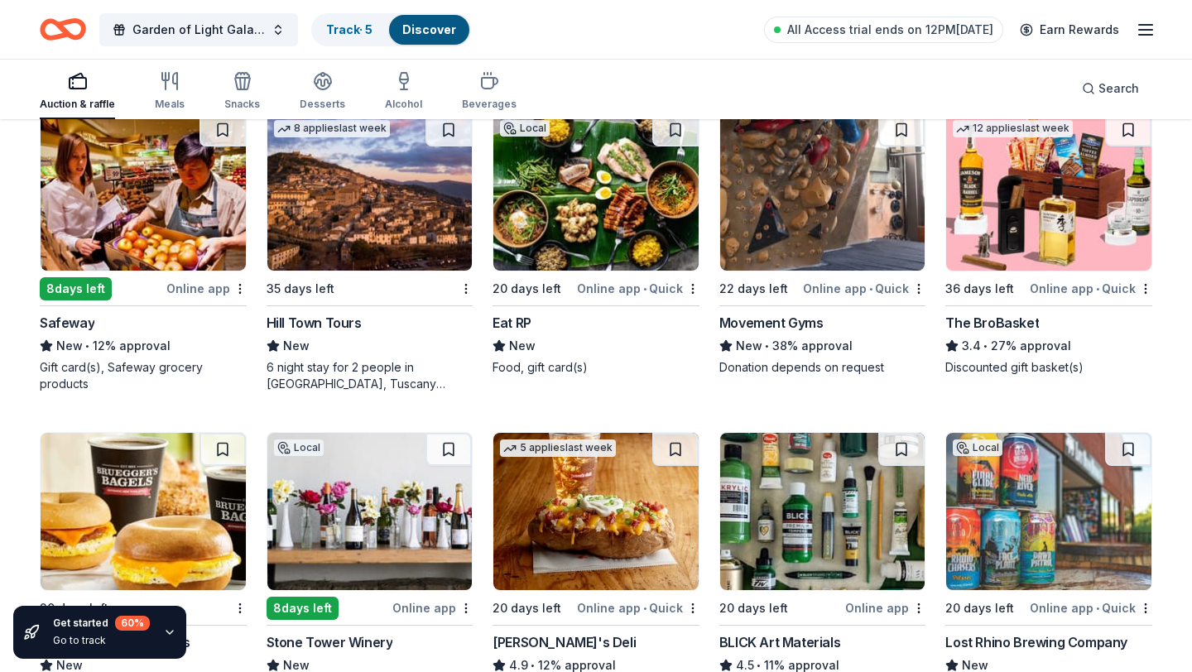
scroll to position [3356, 0]
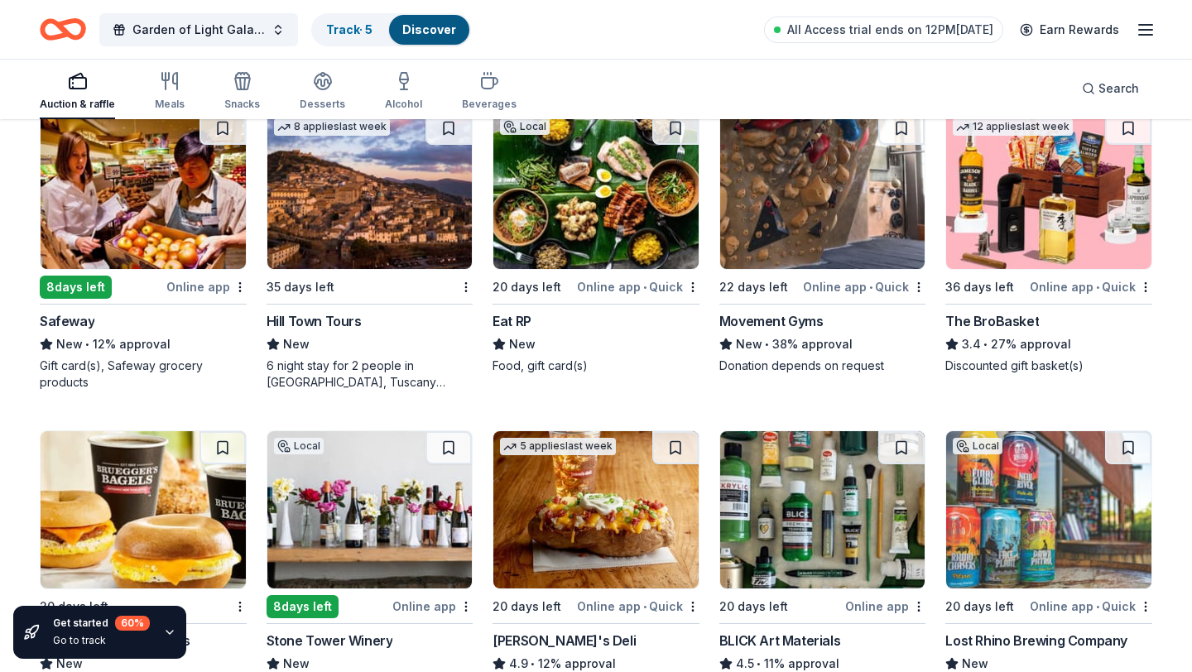
click at [1042, 225] on img at bounding box center [1048, 190] width 205 height 157
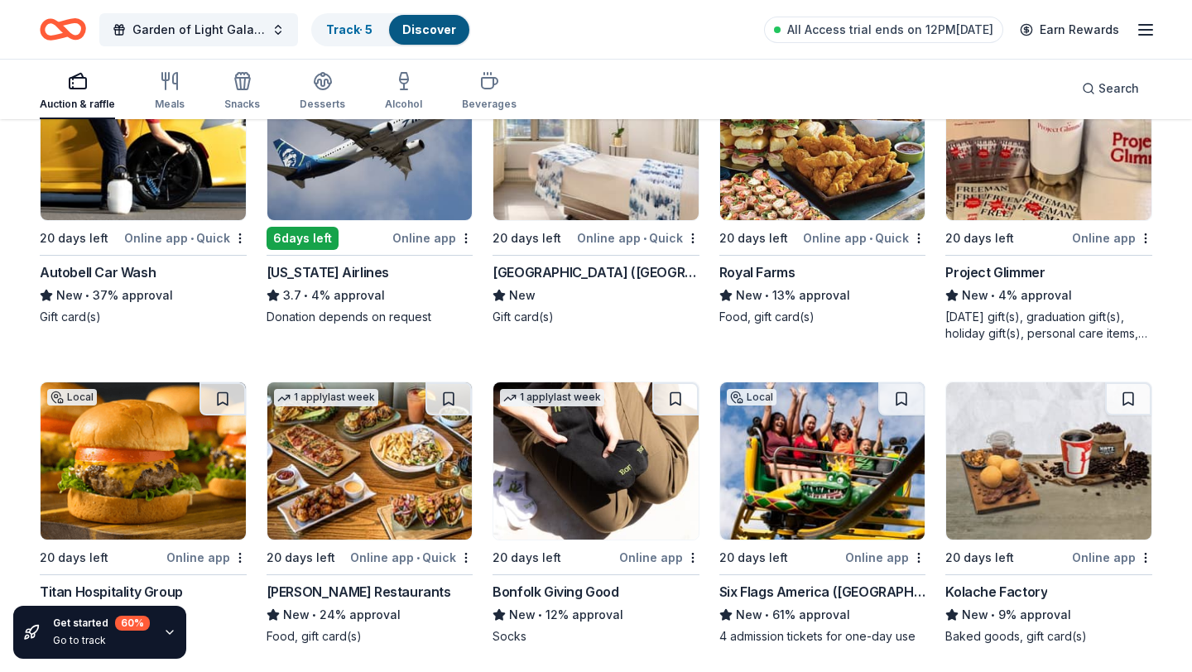
scroll to position [4049, 0]
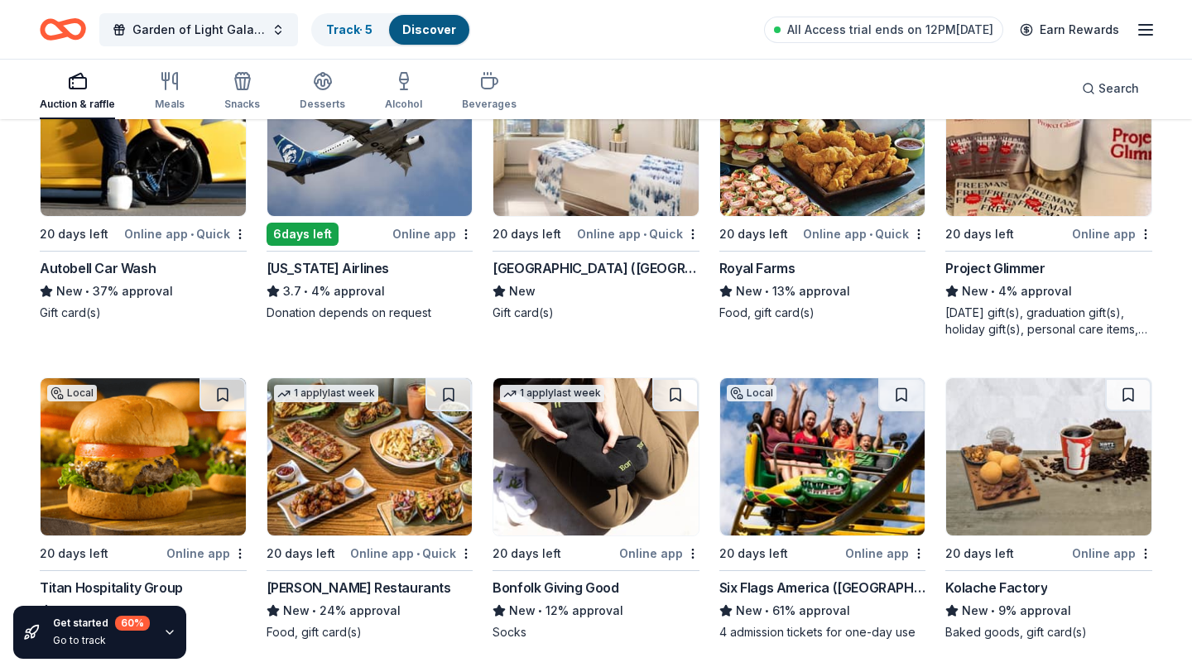
click at [604, 174] on img at bounding box center [595, 137] width 205 height 157
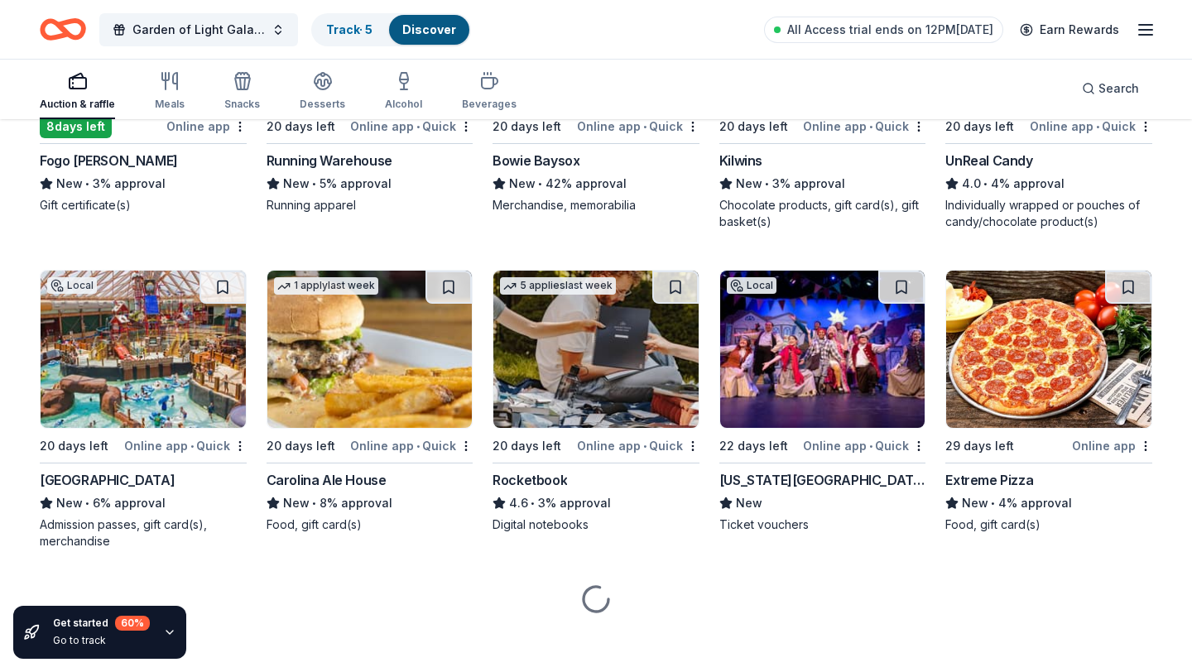
scroll to position [6051, 0]
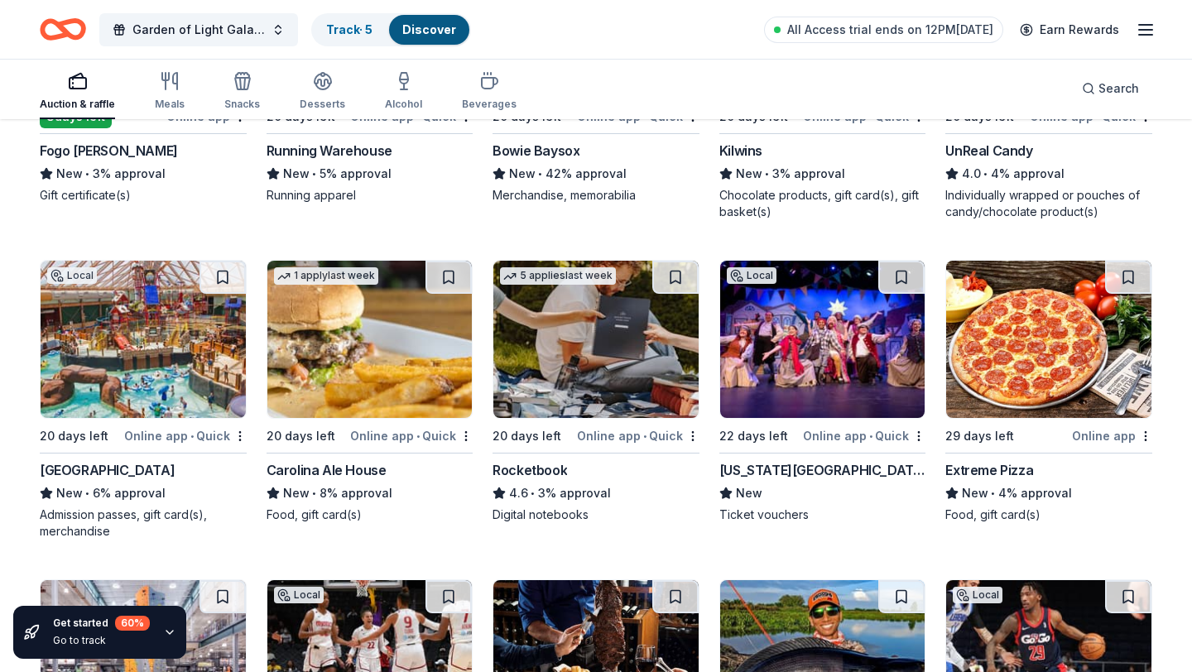
click at [85, 378] on img at bounding box center [143, 339] width 205 height 157
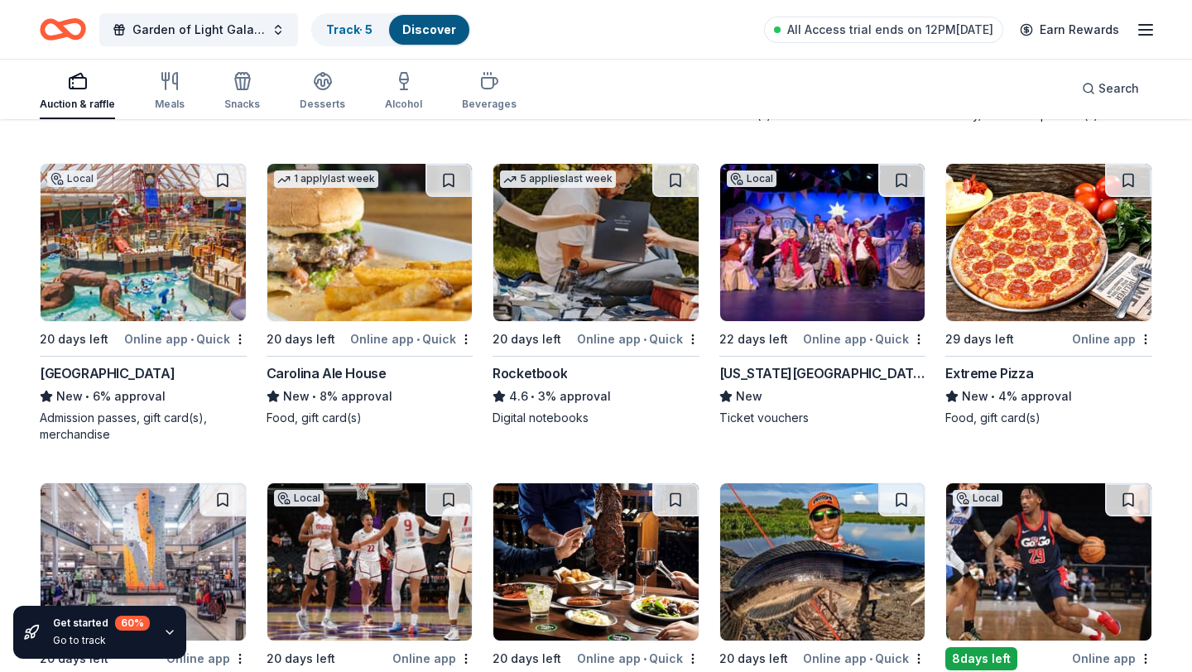
scroll to position [6143, 0]
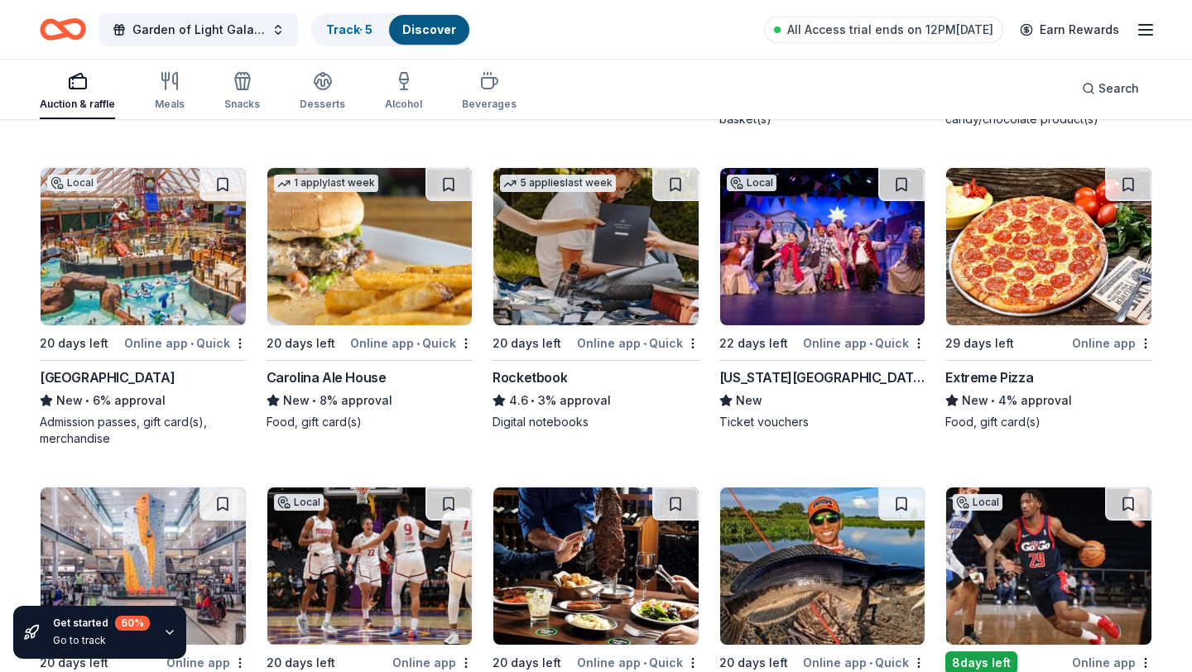
click at [562, 285] on img at bounding box center [595, 246] width 205 height 157
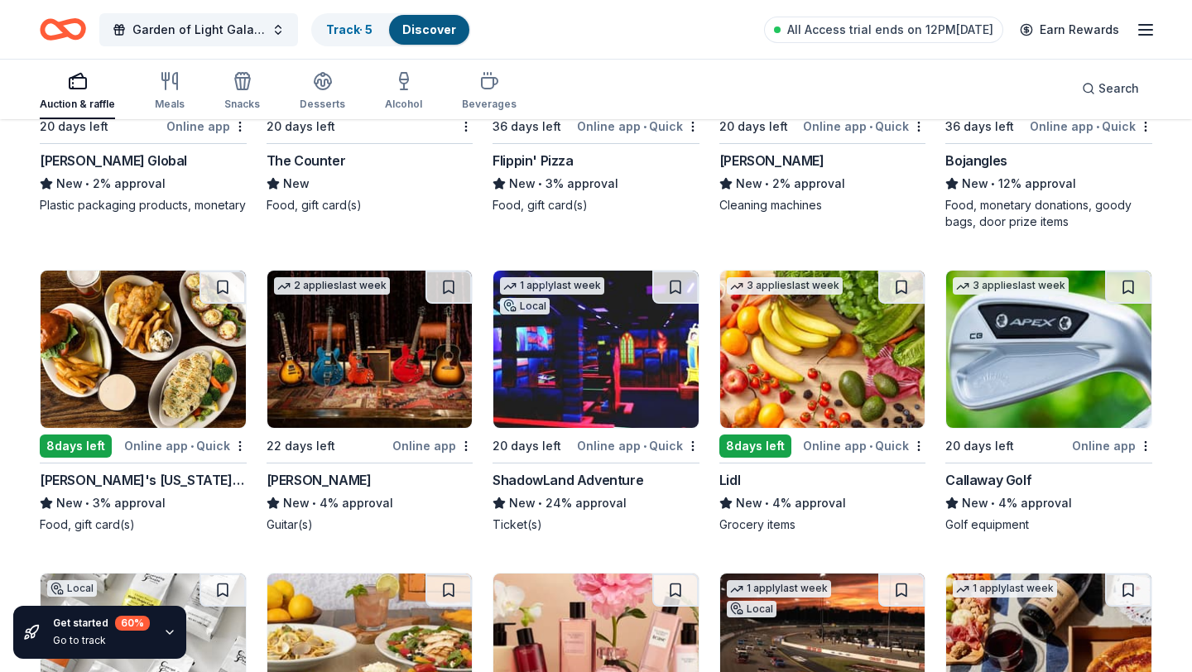
scroll to position [7625, 0]
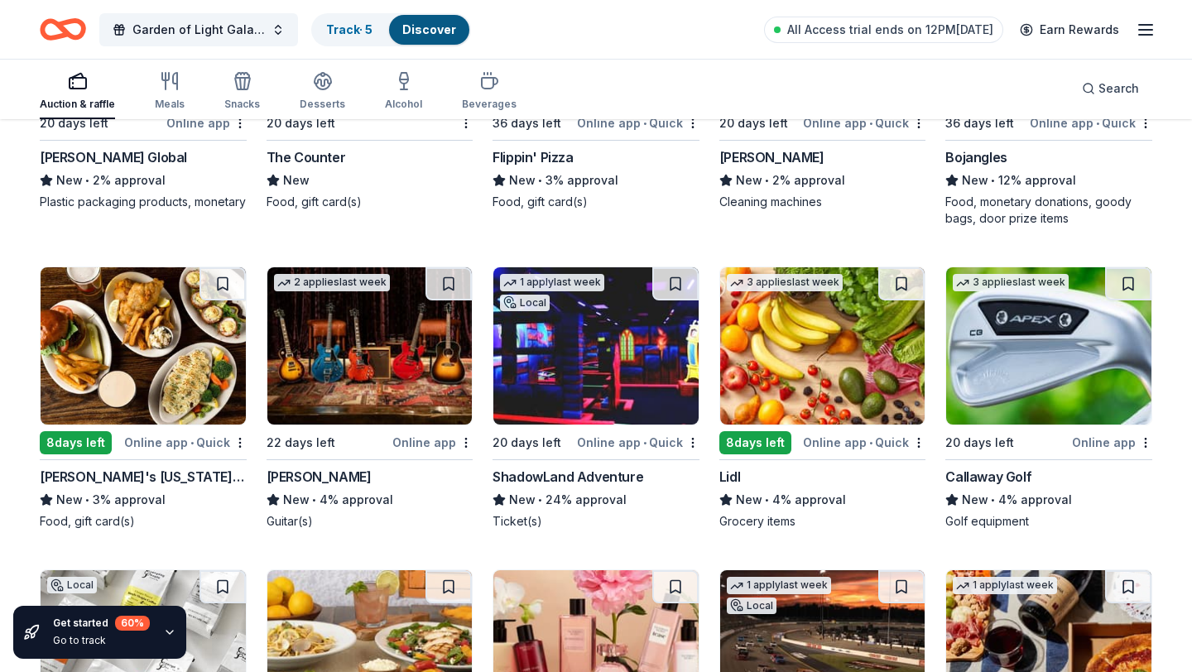
click at [1046, 366] on img at bounding box center [1048, 345] width 205 height 157
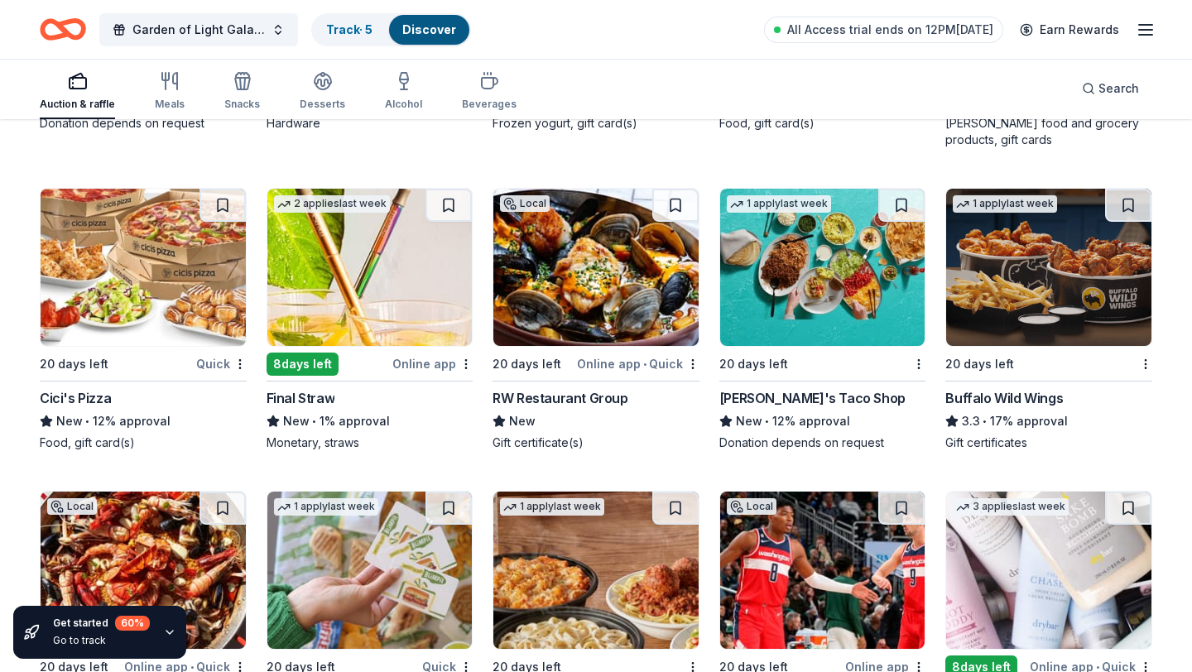
scroll to position [9610, 0]
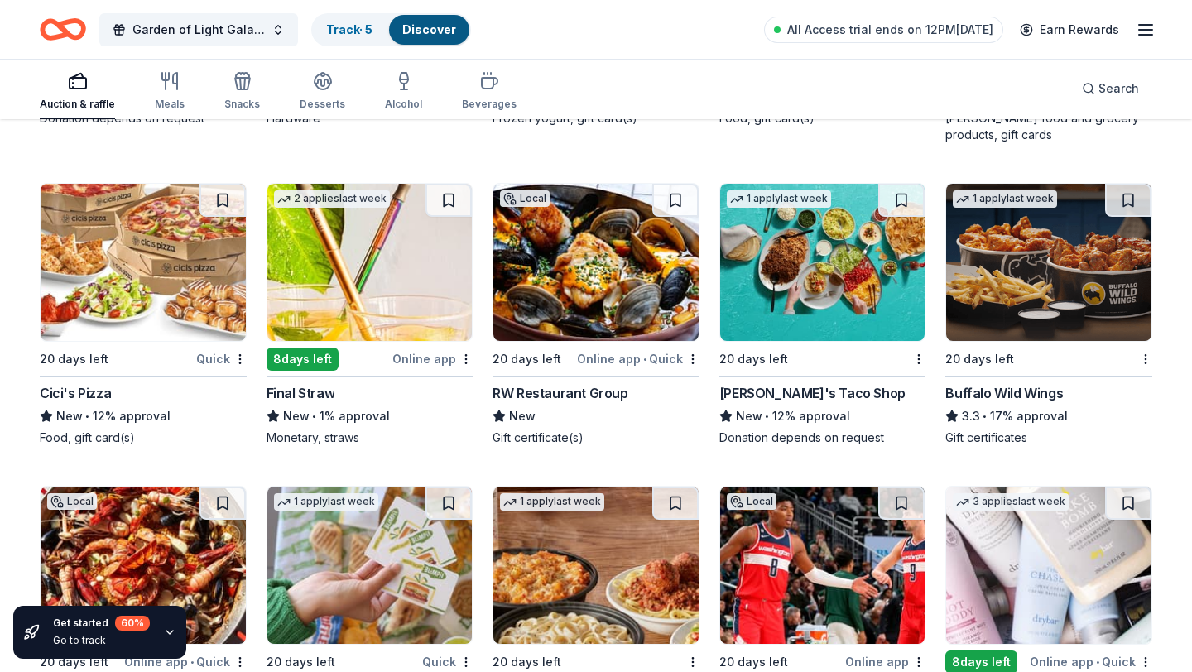
click at [1023, 251] on img at bounding box center [1048, 262] width 205 height 157
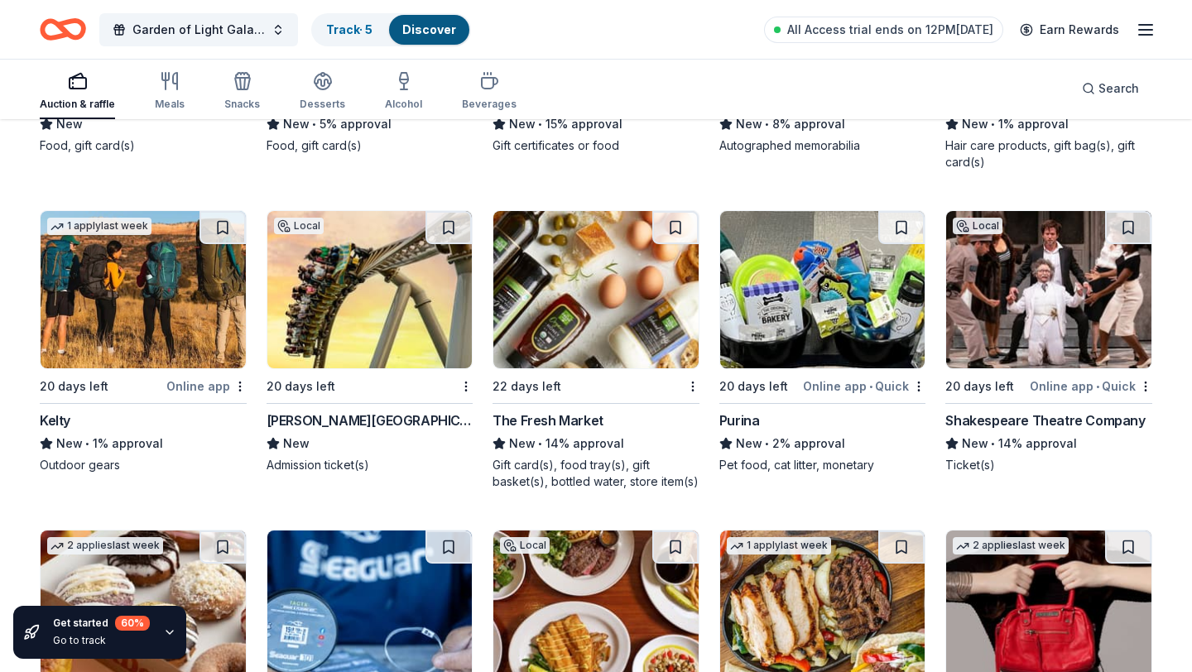
scroll to position [10206, 0]
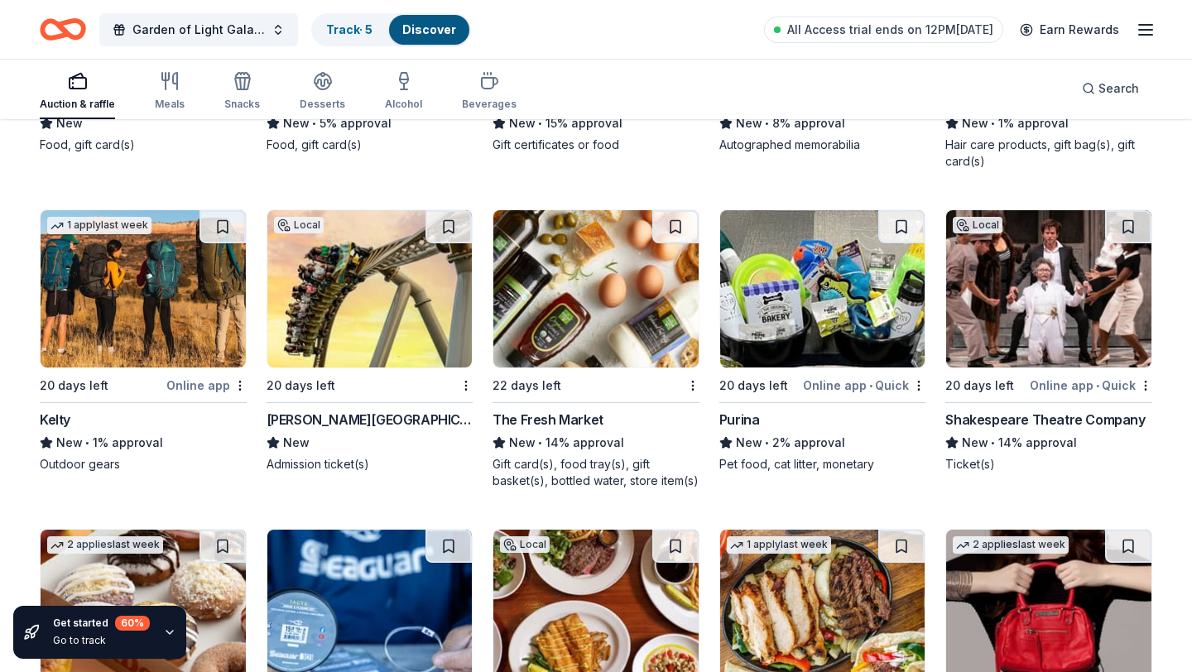
click at [400, 306] on img at bounding box center [369, 288] width 205 height 157
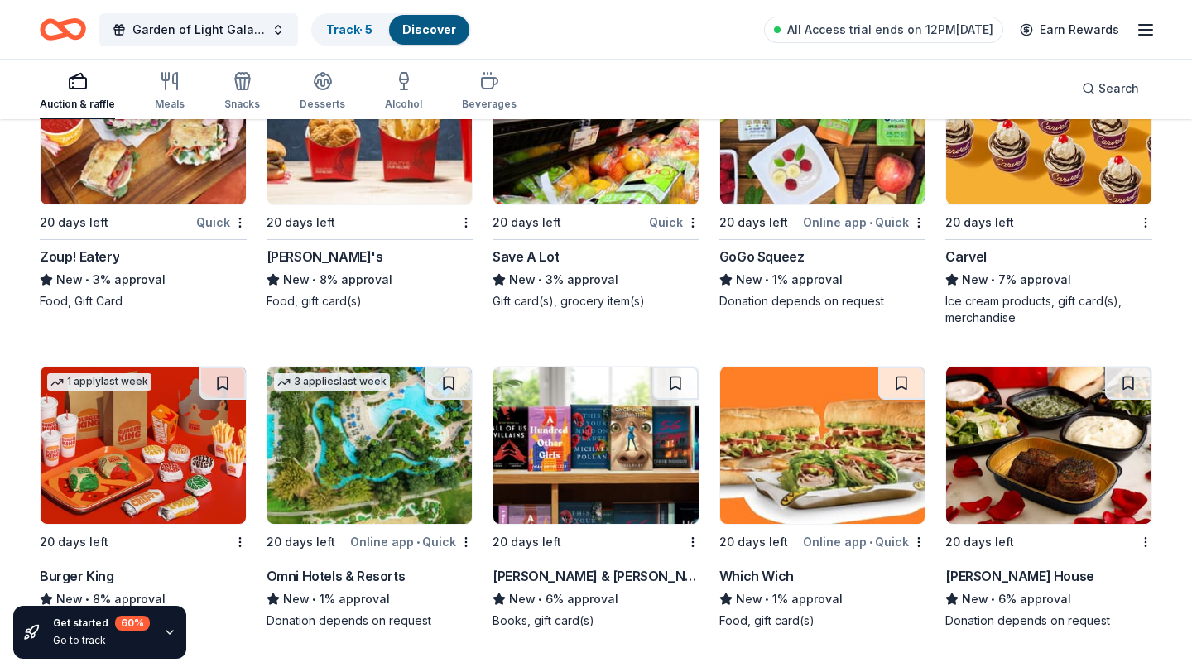
scroll to position [11008, 0]
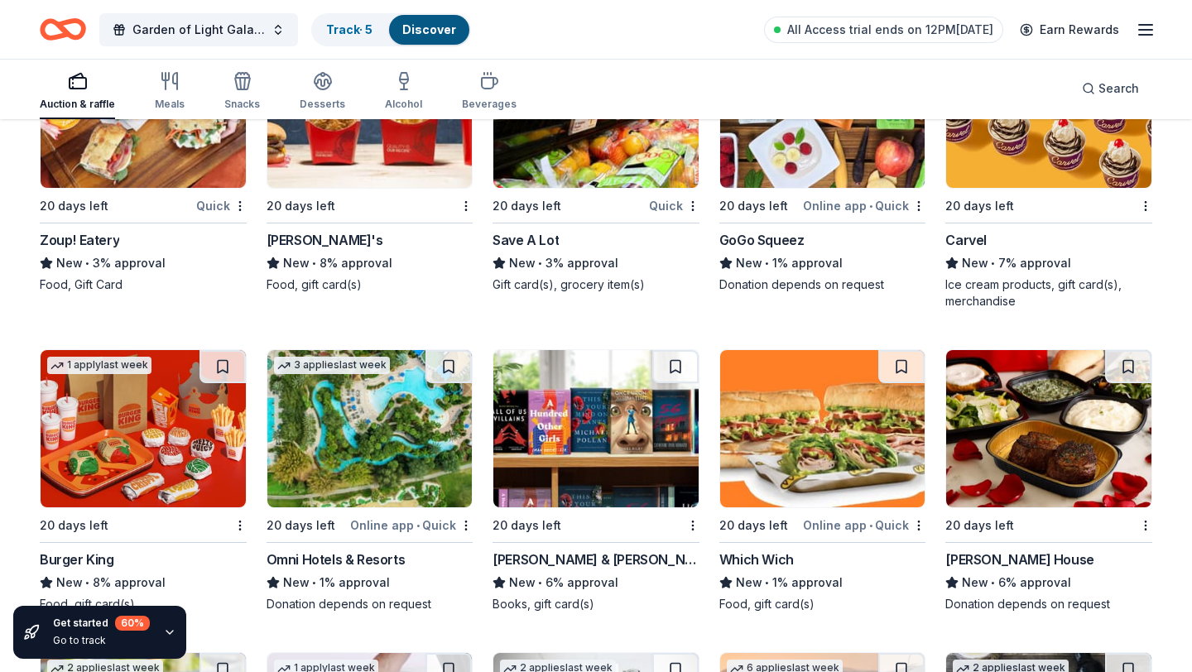
click at [999, 448] on img at bounding box center [1048, 428] width 205 height 157
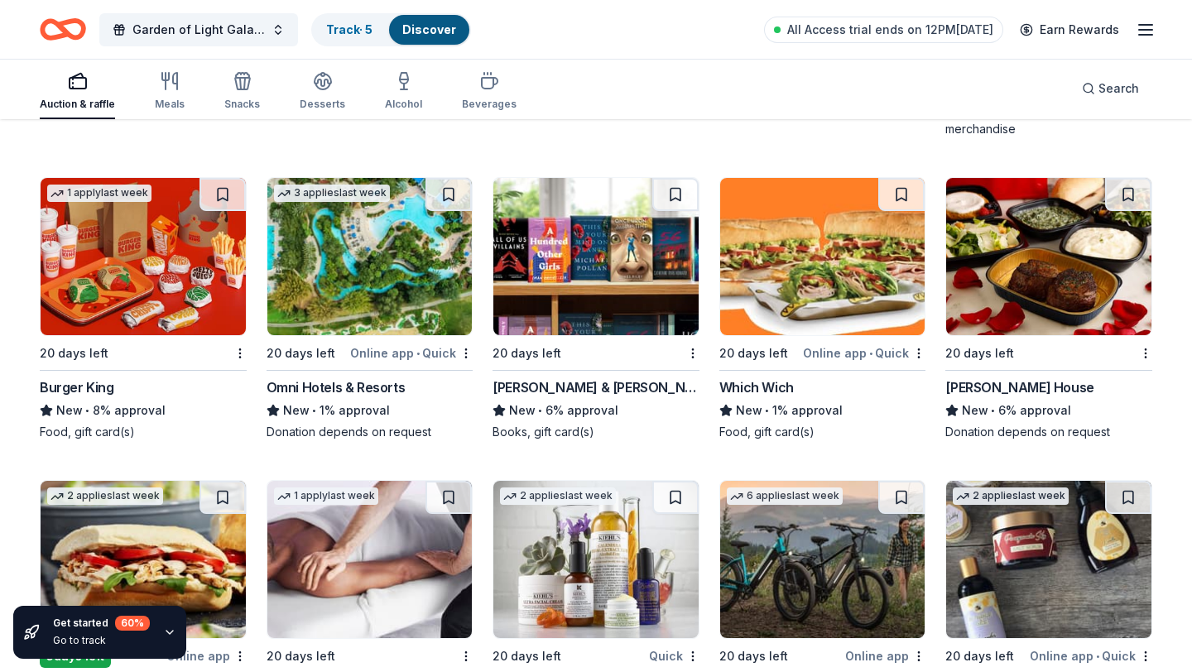
scroll to position [11181, 0]
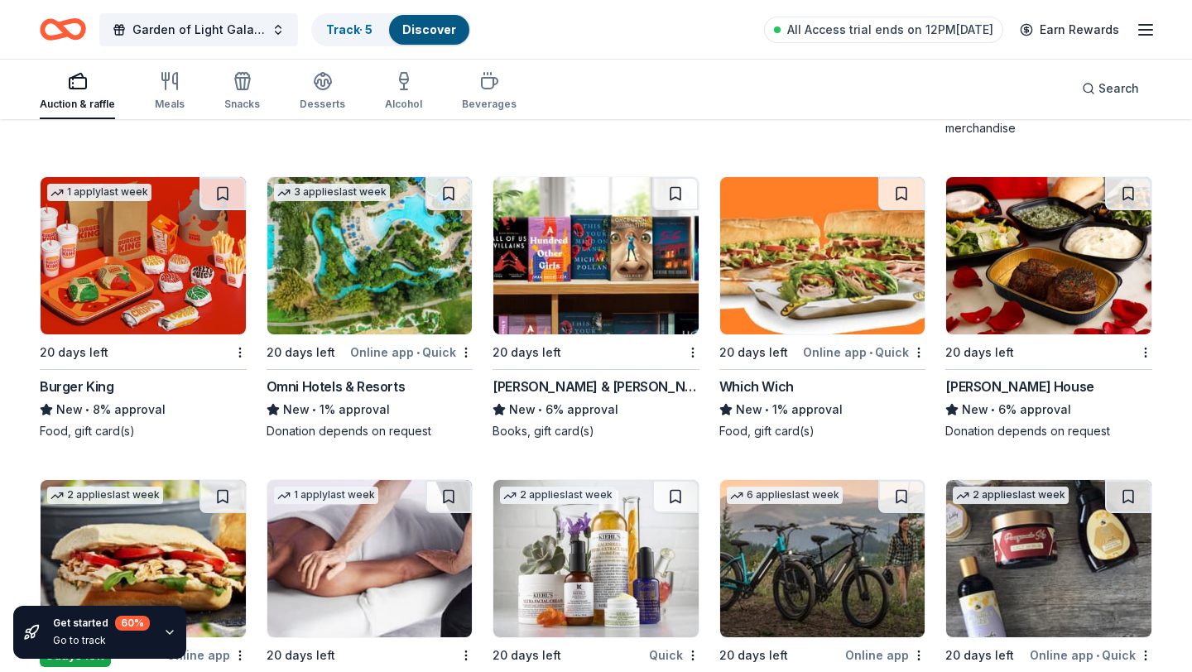
click at [398, 288] on img at bounding box center [369, 255] width 205 height 157
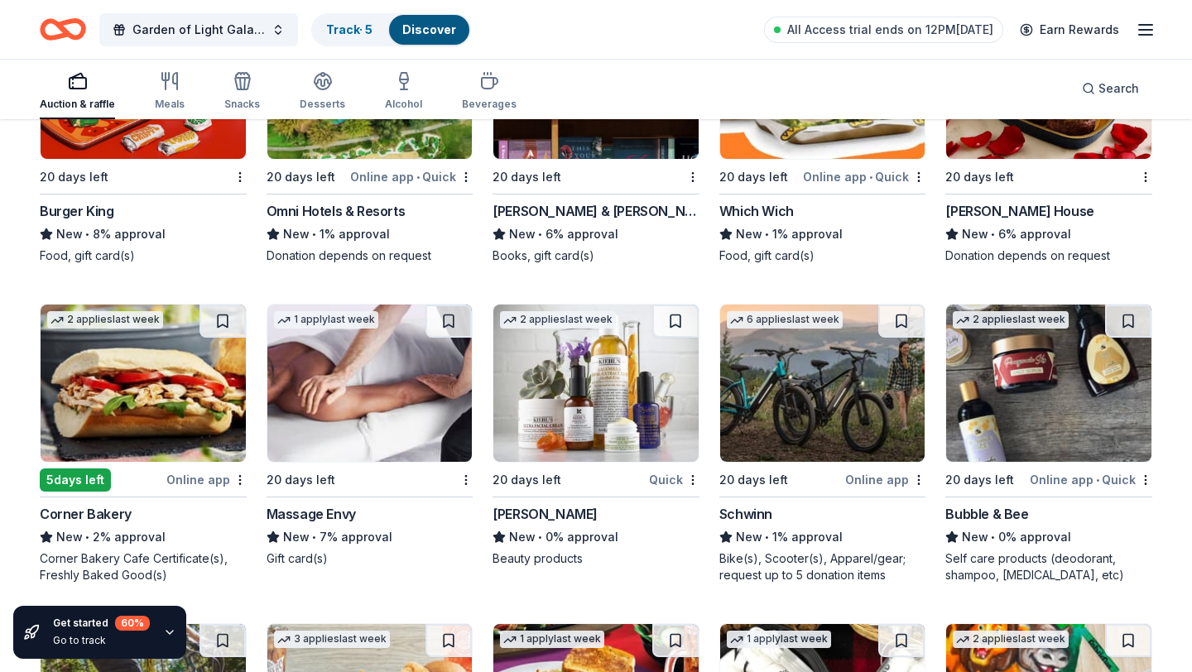
scroll to position [11363, 0]
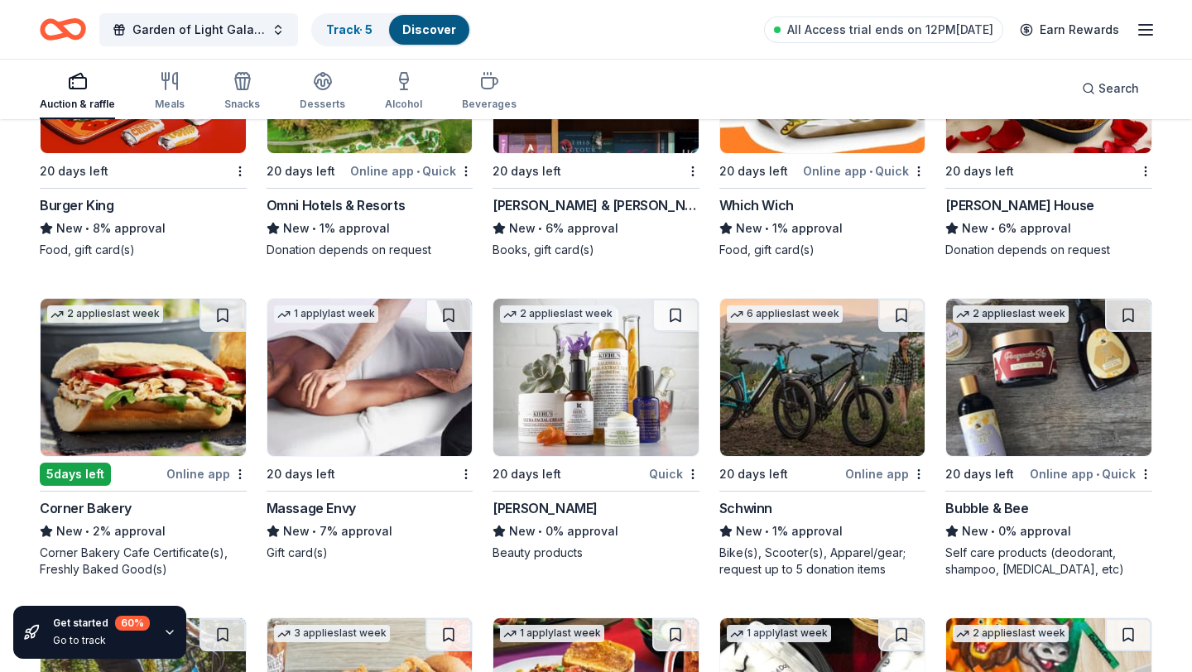
click at [820, 440] on img at bounding box center [822, 377] width 205 height 157
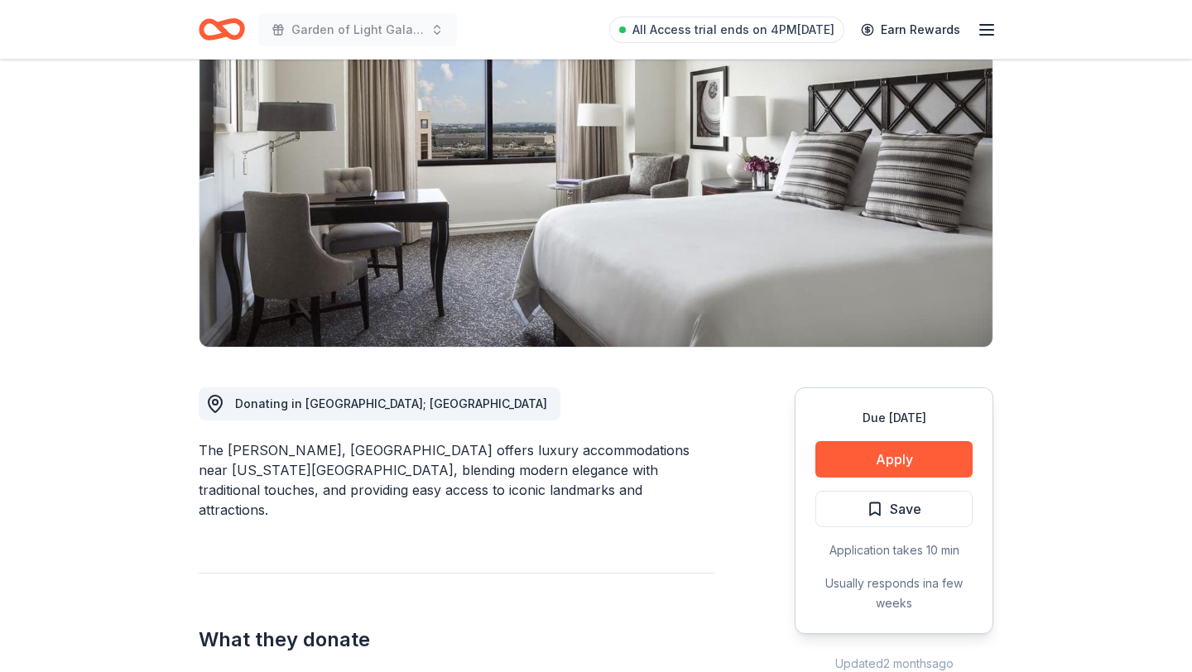
scroll to position [164, 0]
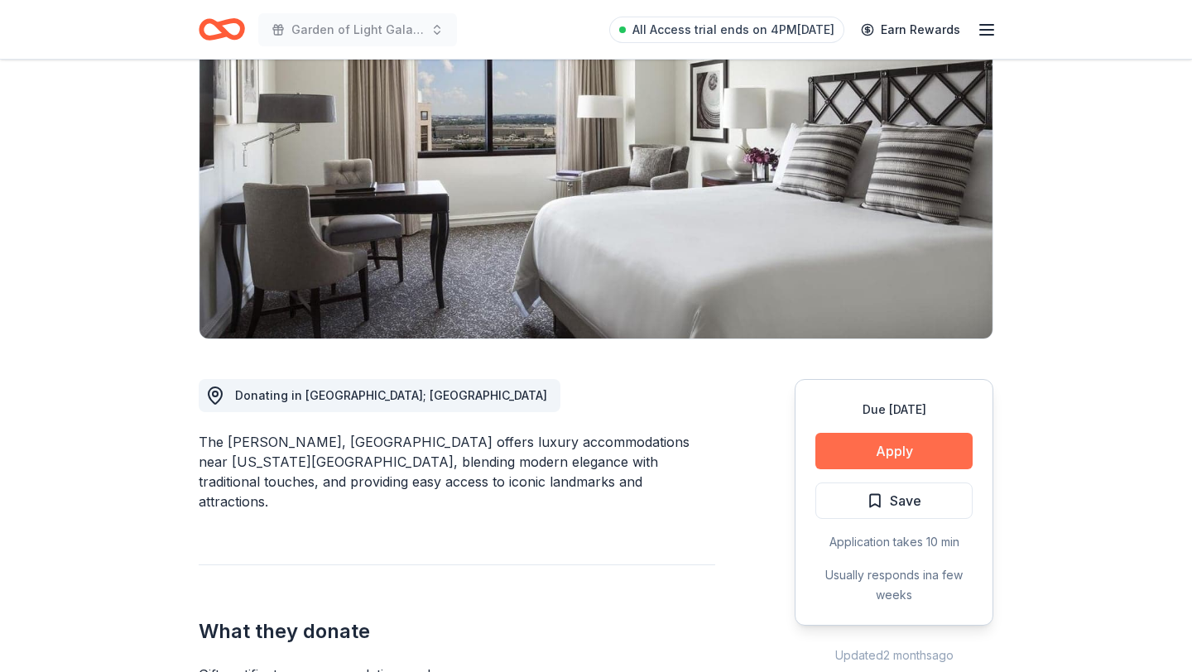
click at [878, 463] on button "Apply" at bounding box center [894, 451] width 157 height 36
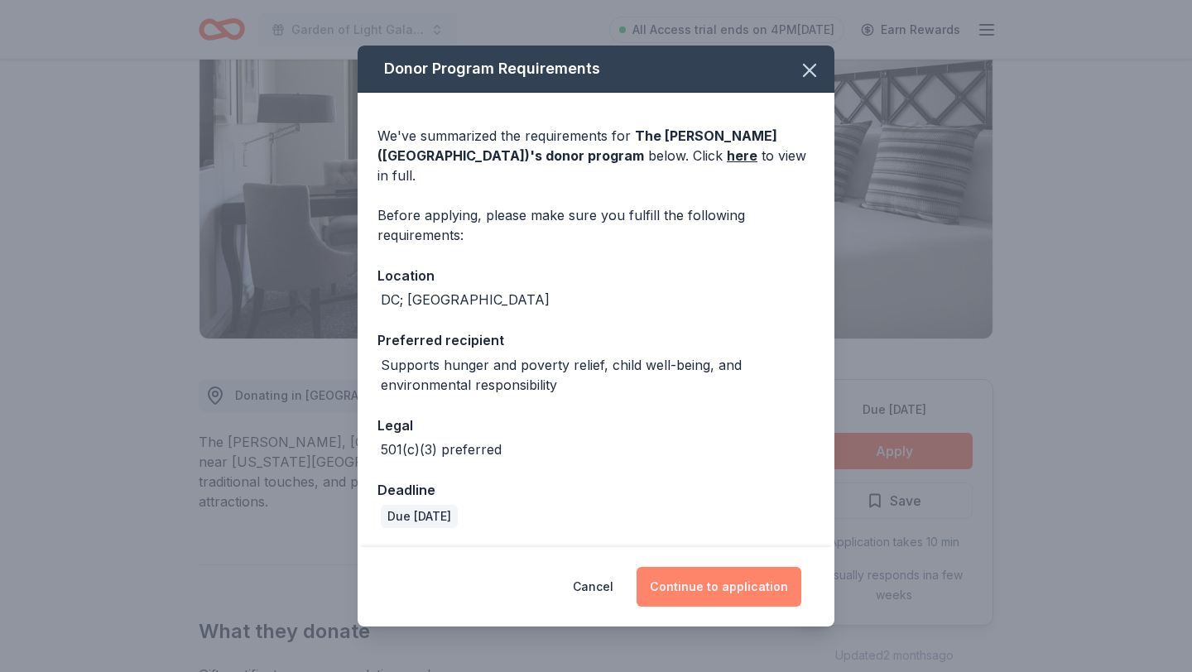
click at [705, 581] on button "Continue to application" at bounding box center [719, 587] width 165 height 40
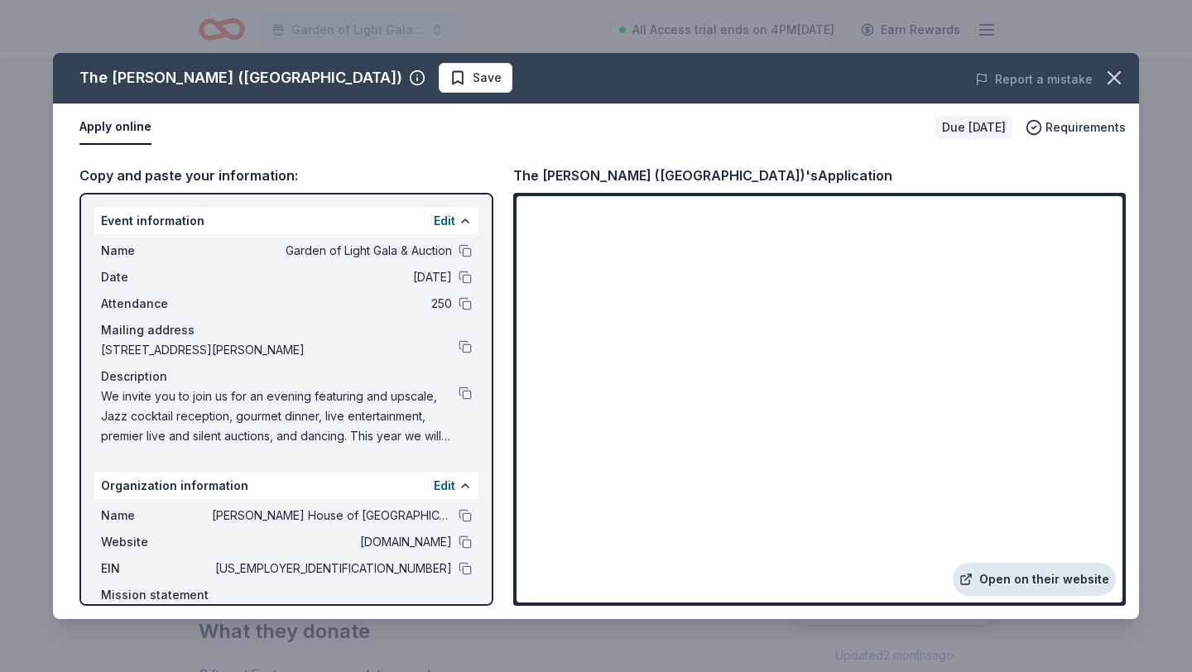
click at [1028, 574] on link "Open on their website" at bounding box center [1034, 579] width 163 height 33
click at [1116, 84] on icon "button" at bounding box center [1114, 77] width 23 height 23
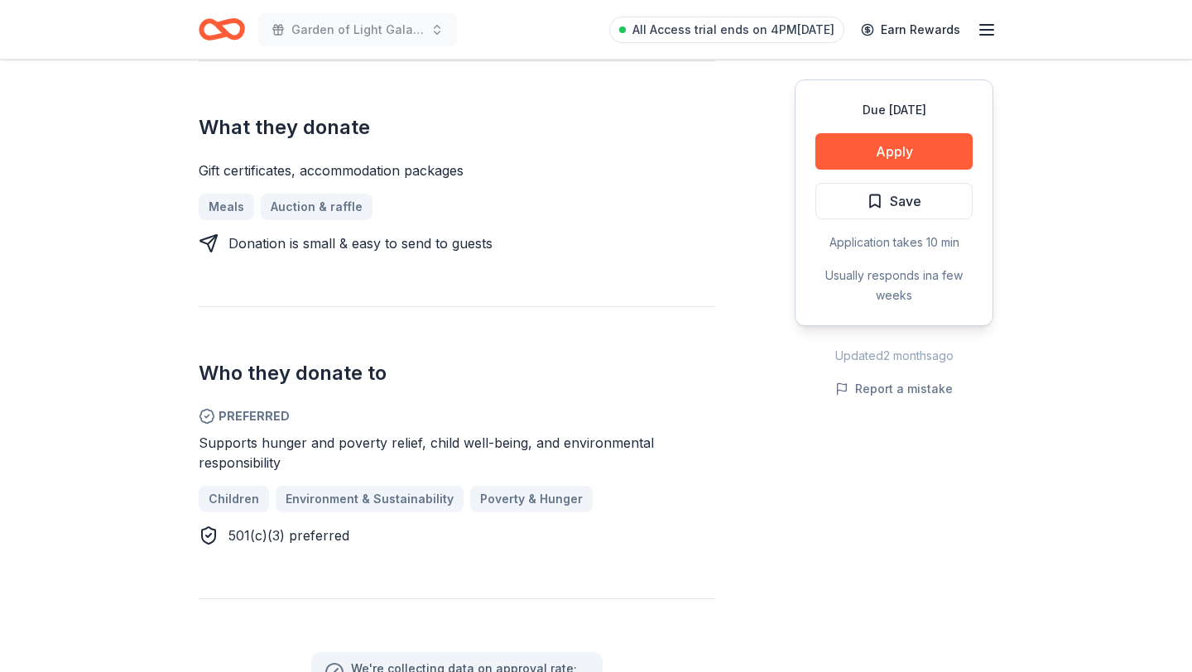
scroll to position [654, 0]
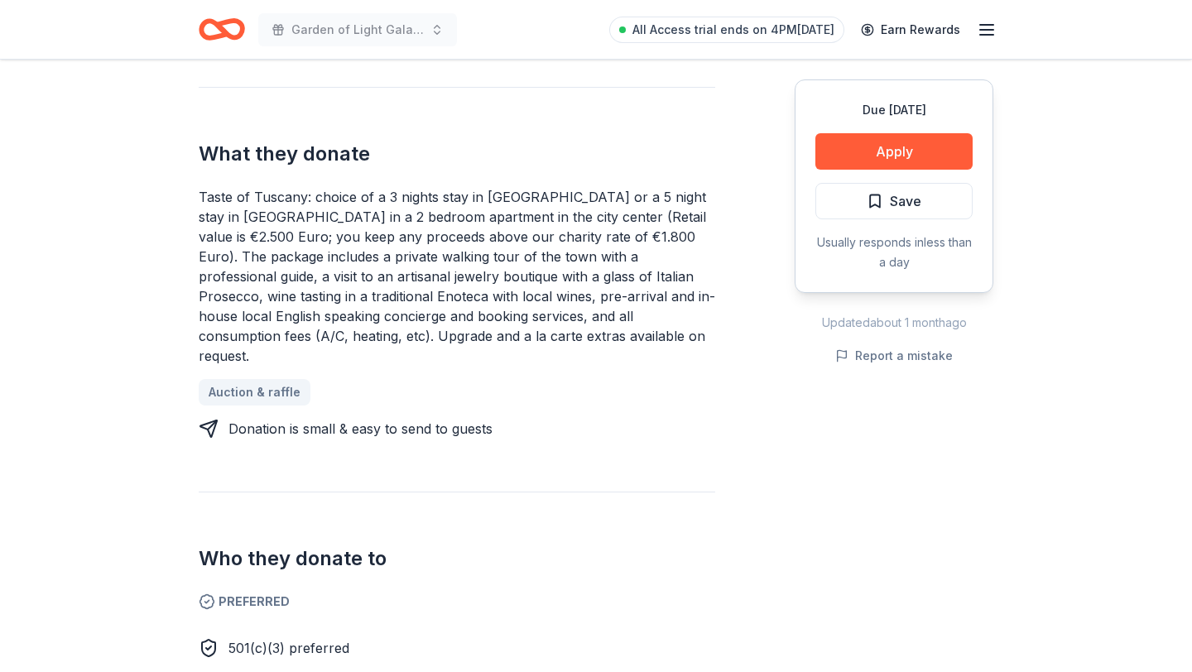
scroll to position [643, 0]
click at [897, 142] on button "Apply" at bounding box center [894, 151] width 157 height 36
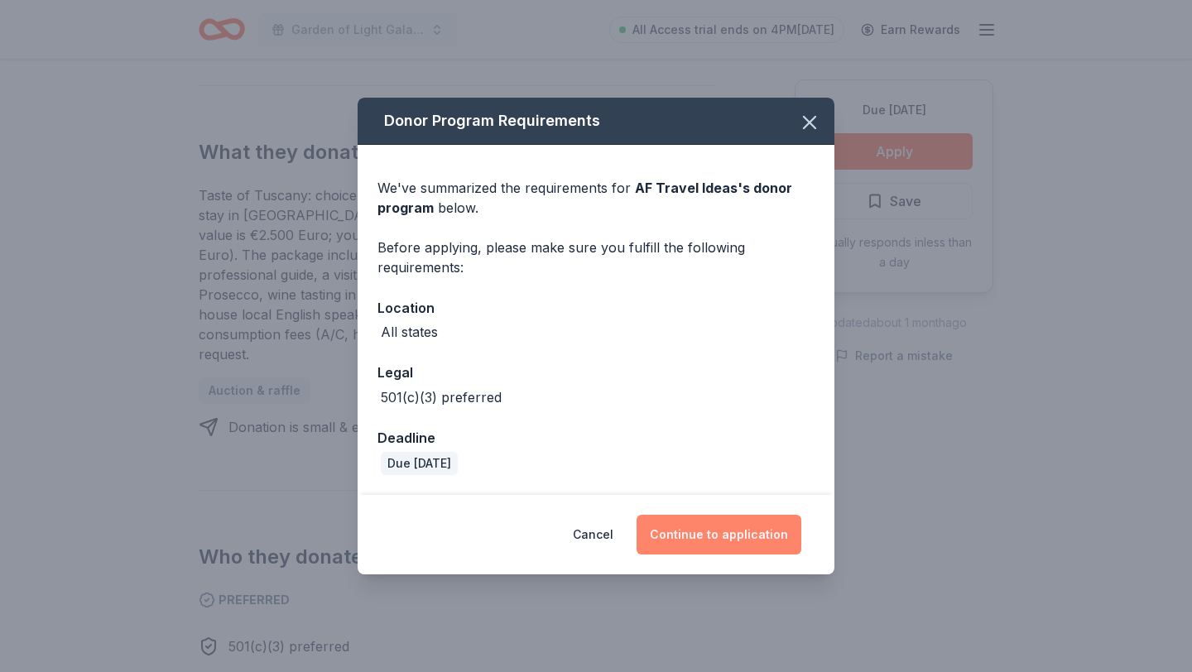
click at [687, 522] on button "Continue to application" at bounding box center [719, 535] width 165 height 40
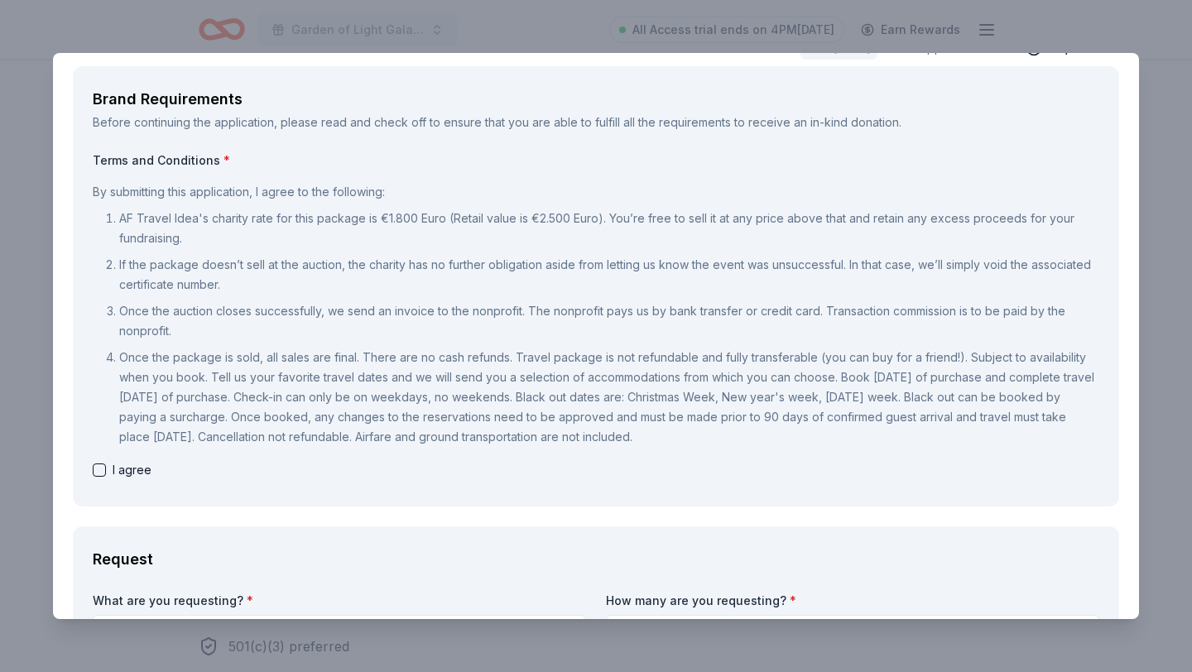
scroll to position [0, 0]
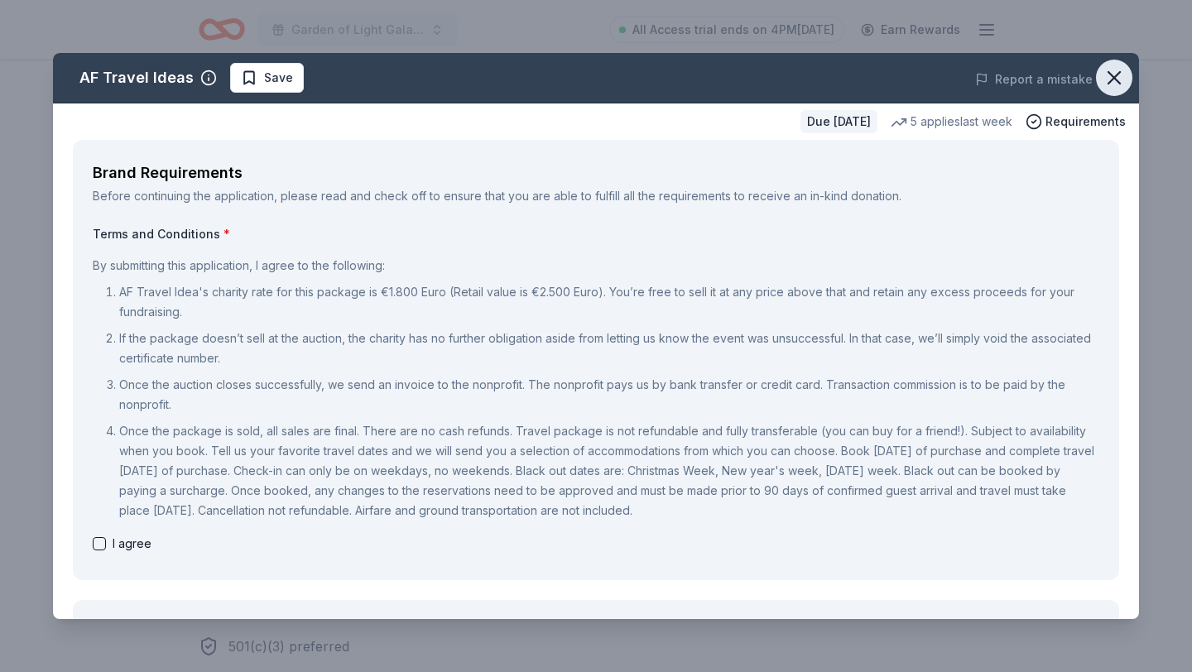
click at [1106, 78] on icon "button" at bounding box center [1114, 77] width 23 height 23
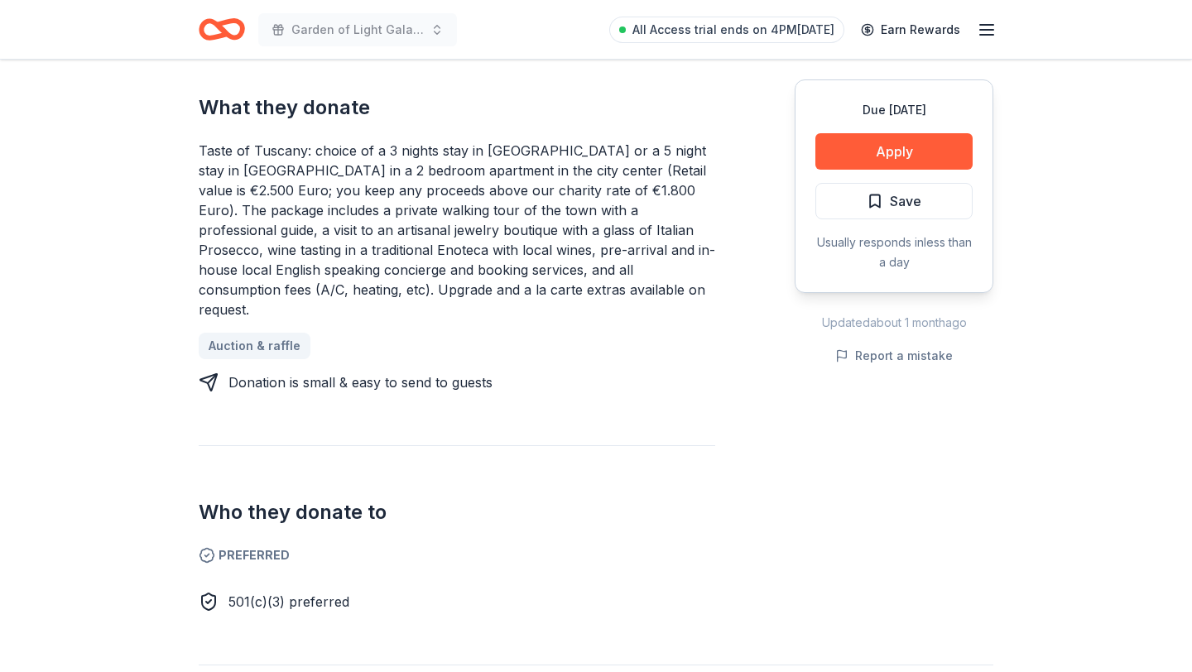
scroll to position [726, 0]
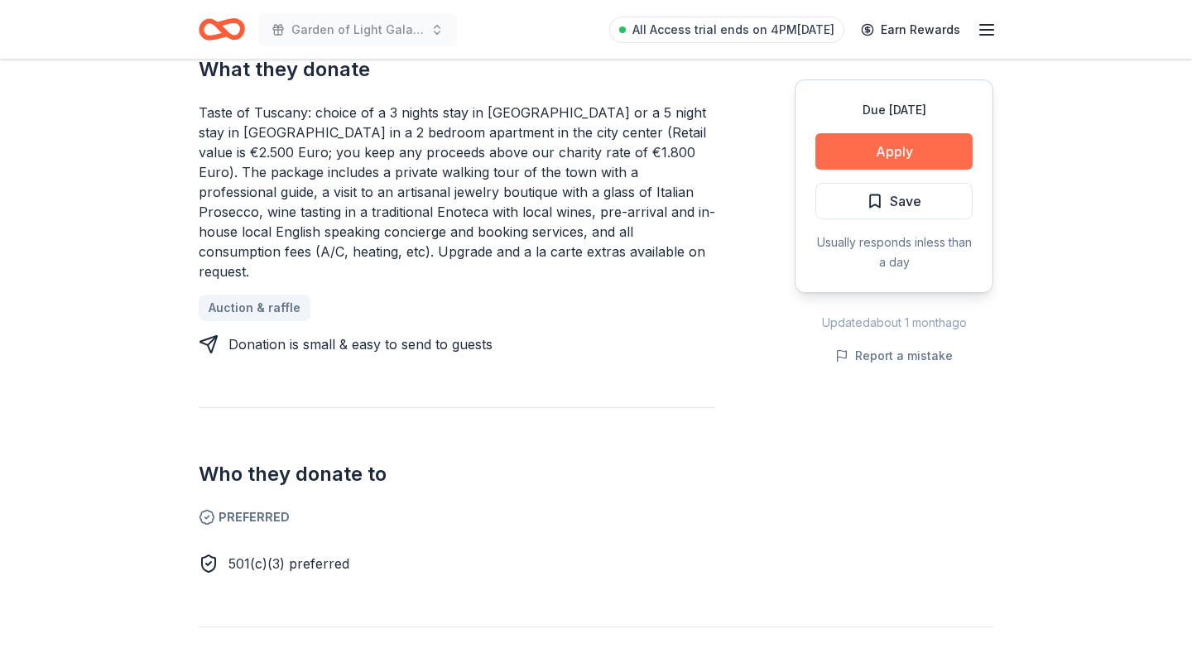
click at [897, 149] on button "Apply" at bounding box center [894, 151] width 157 height 36
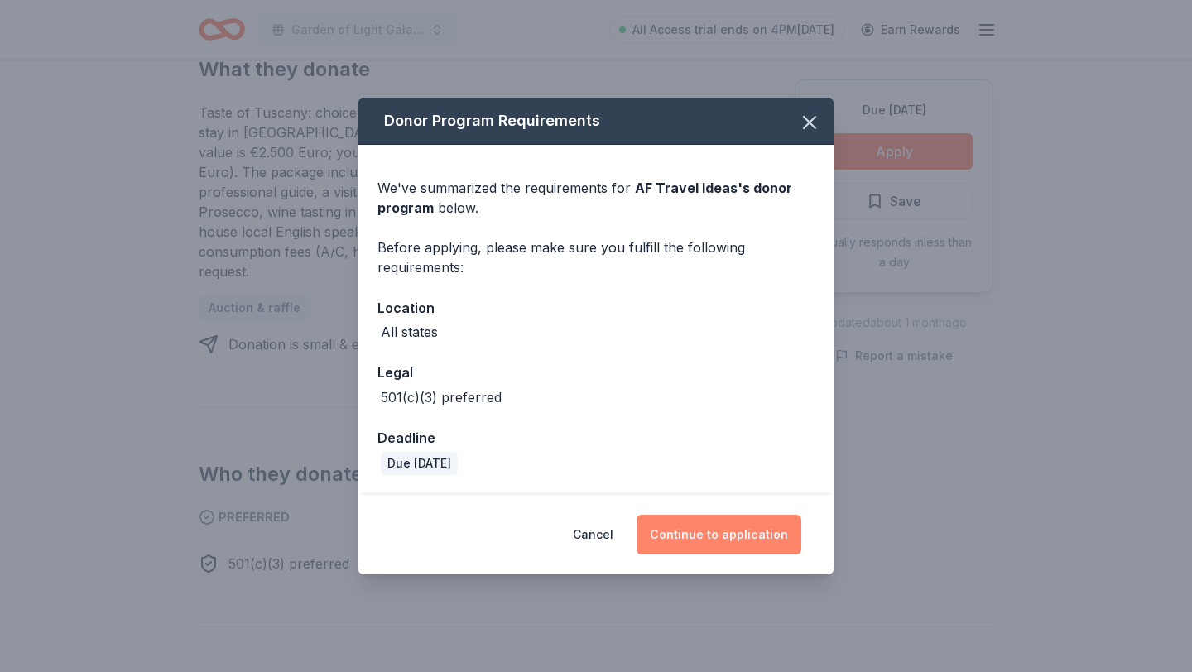
click at [729, 532] on button "Continue to application" at bounding box center [719, 535] width 165 height 40
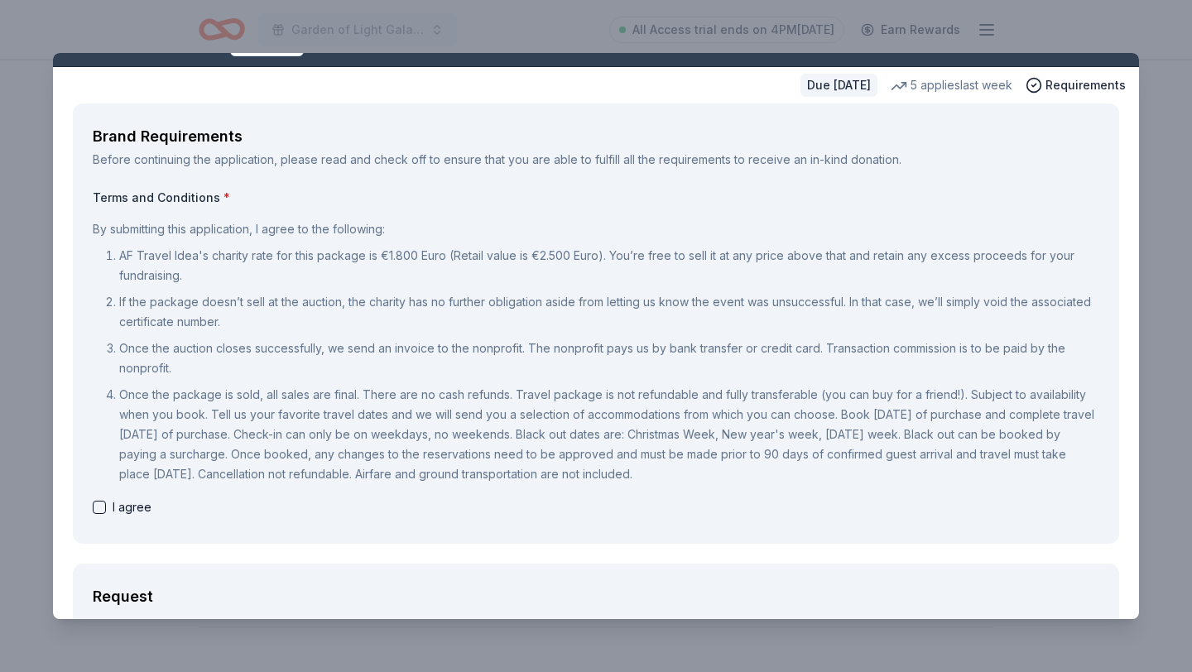
scroll to position [41, 0]
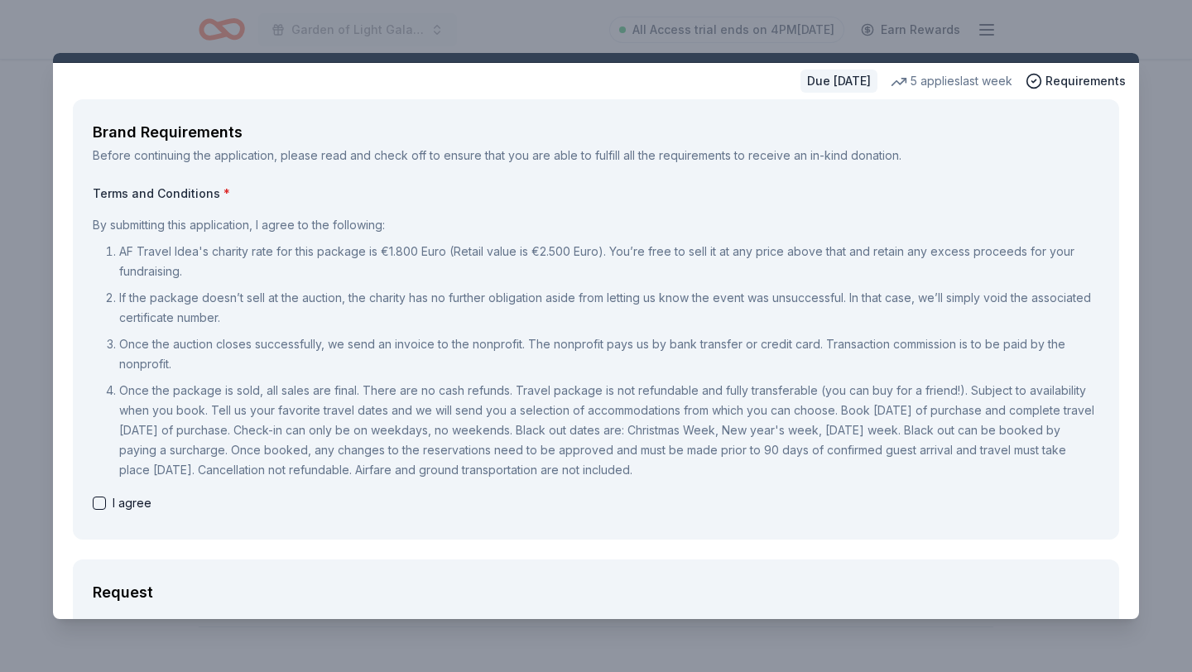
click at [102, 508] on button "button" at bounding box center [99, 503] width 13 height 13
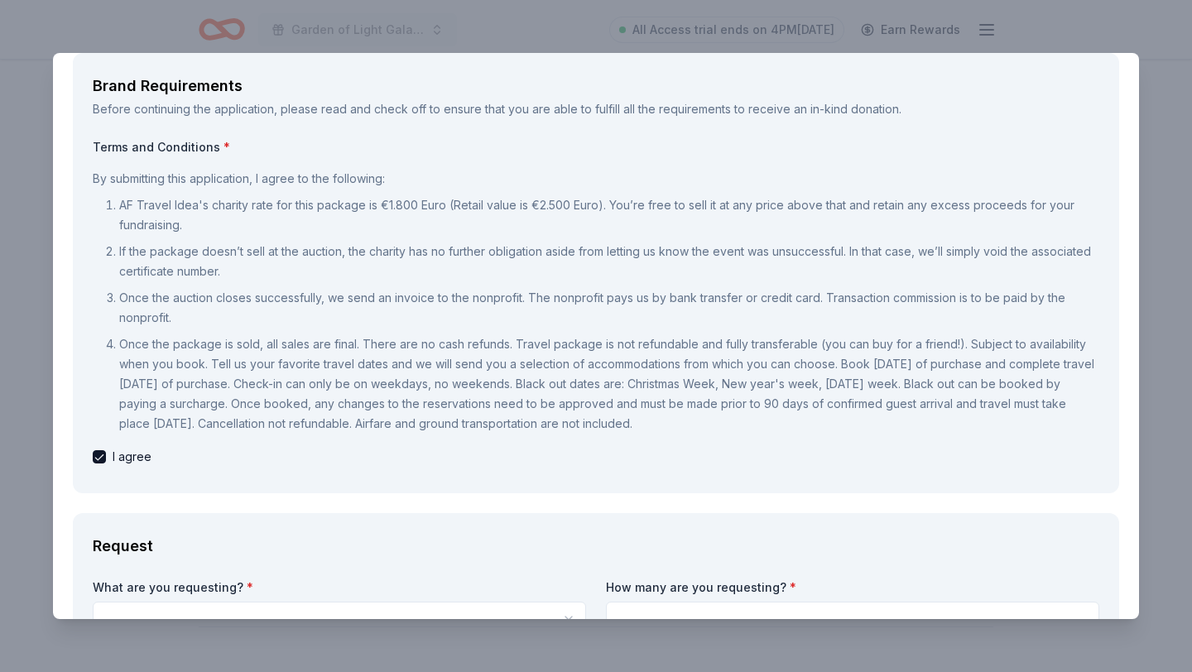
scroll to position [94, 0]
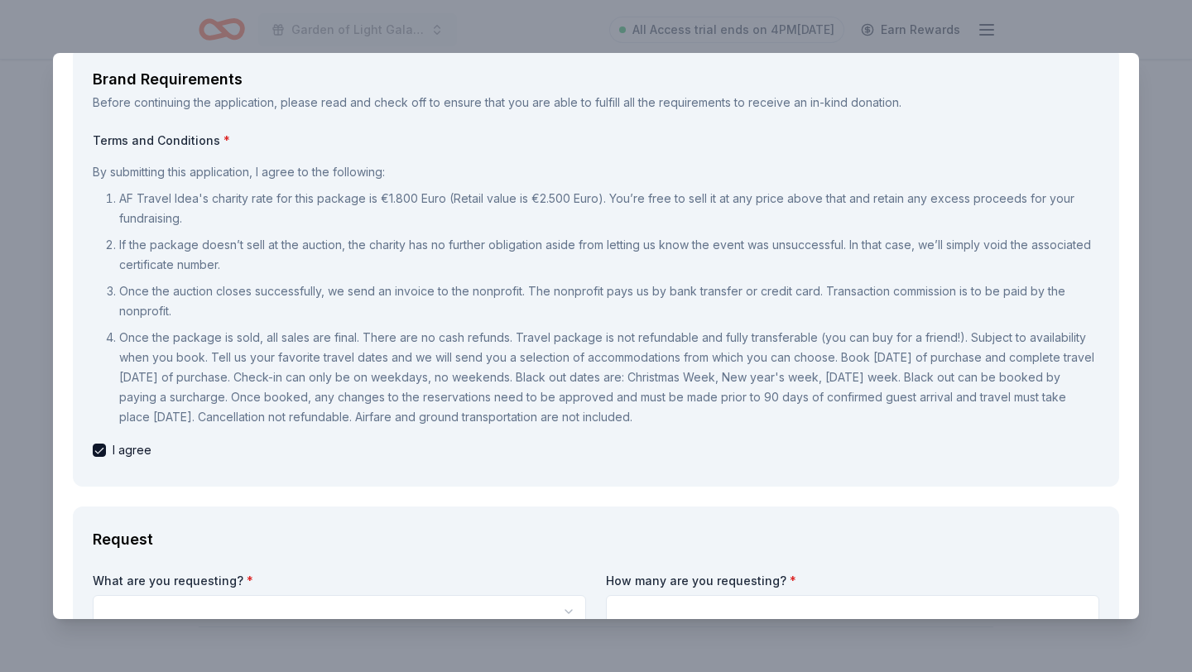
click at [108, 451] on div "I agree" at bounding box center [596, 450] width 1007 height 20
click at [100, 450] on button "button" at bounding box center [99, 450] width 13 height 13
checkbox input "false"
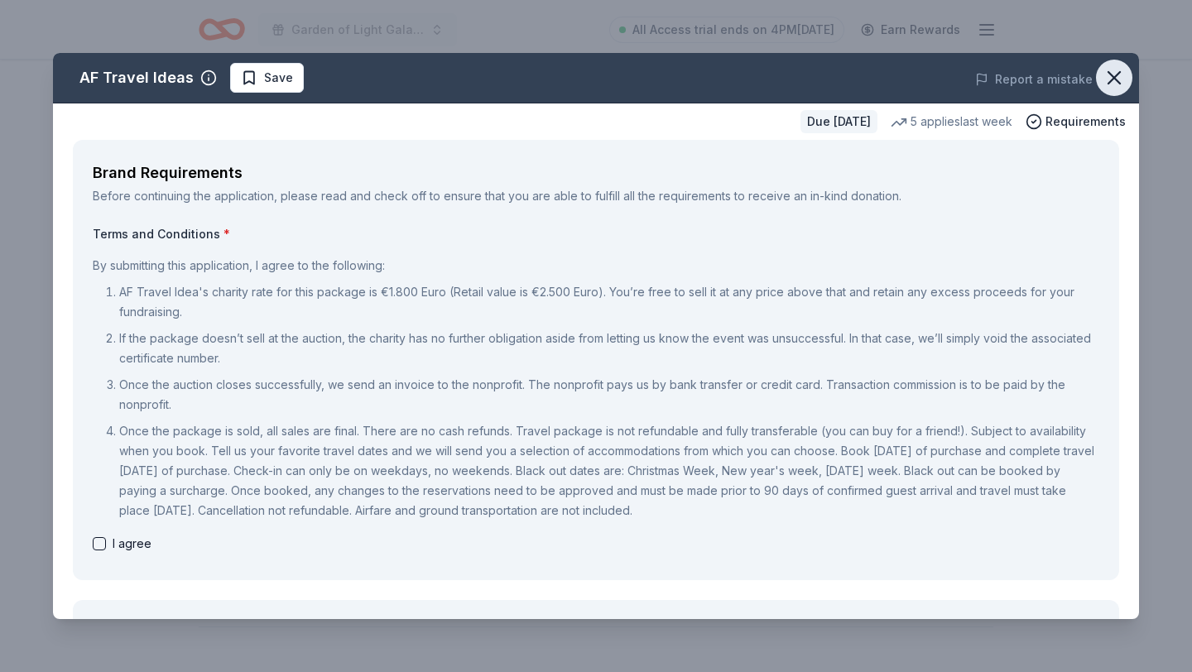
click at [1113, 75] on icon "button" at bounding box center [1115, 78] width 12 height 12
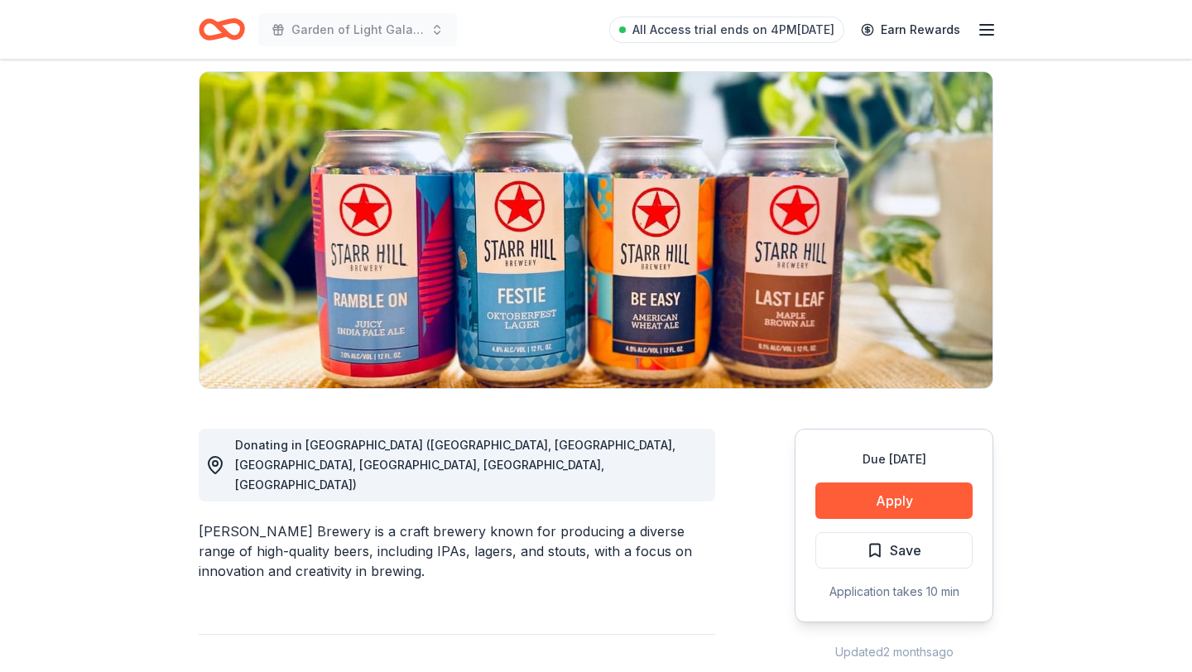
scroll to position [148, 0]
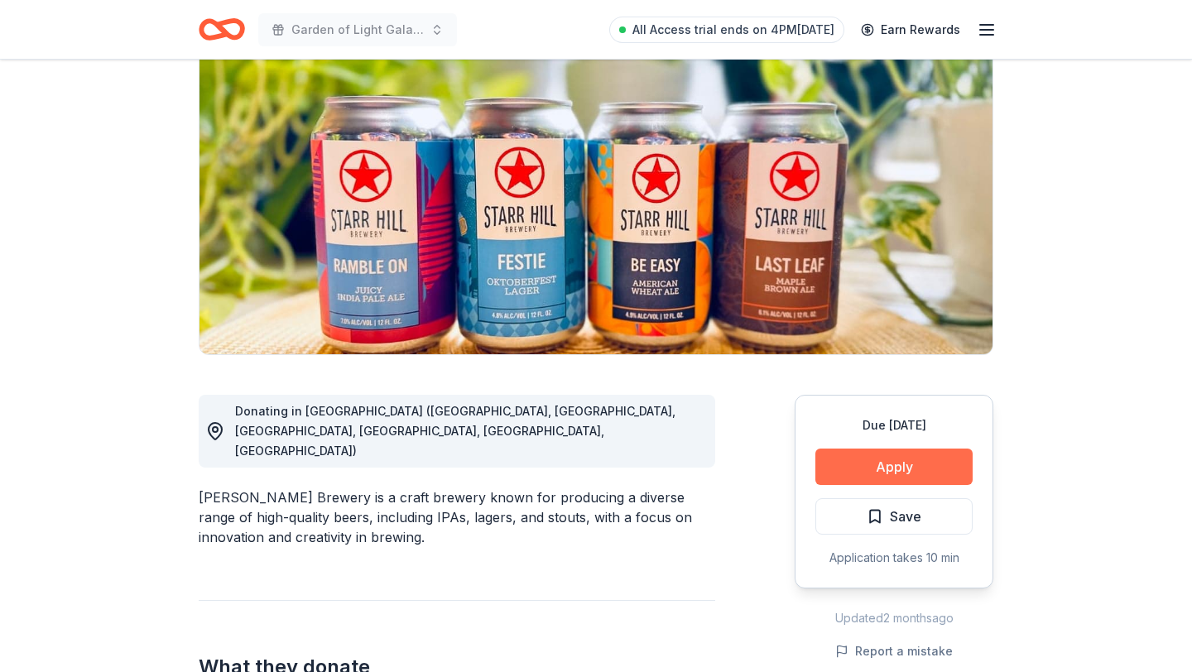
click at [861, 468] on button "Apply" at bounding box center [894, 467] width 157 height 36
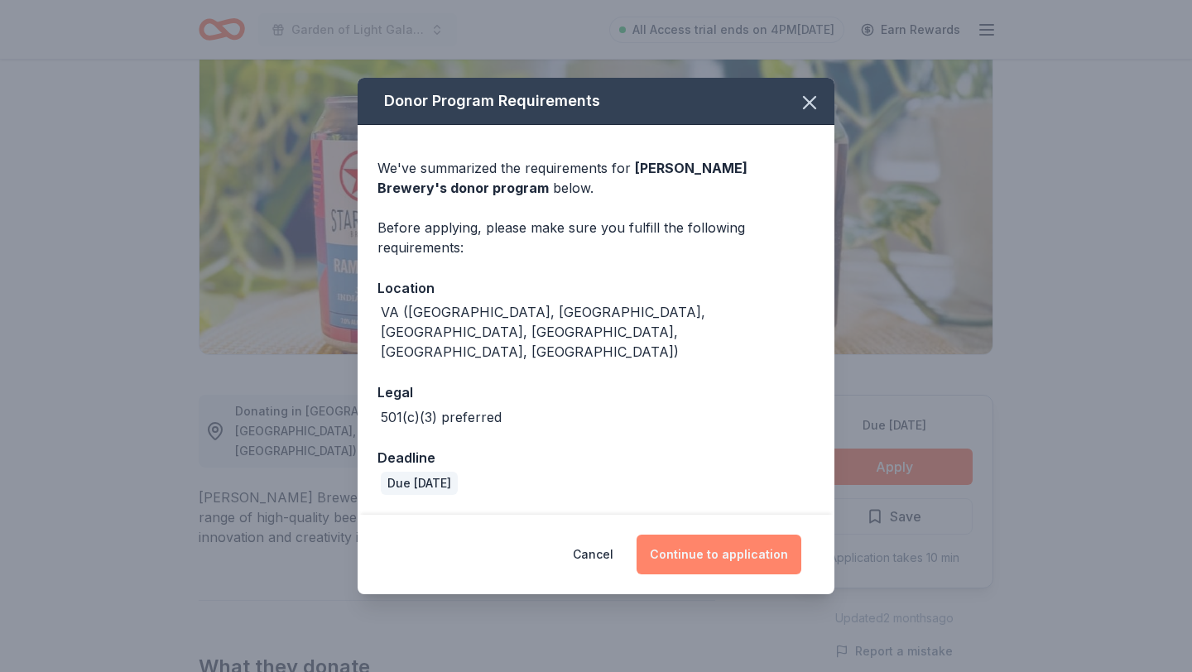
click at [707, 535] on button "Continue to application" at bounding box center [719, 555] width 165 height 40
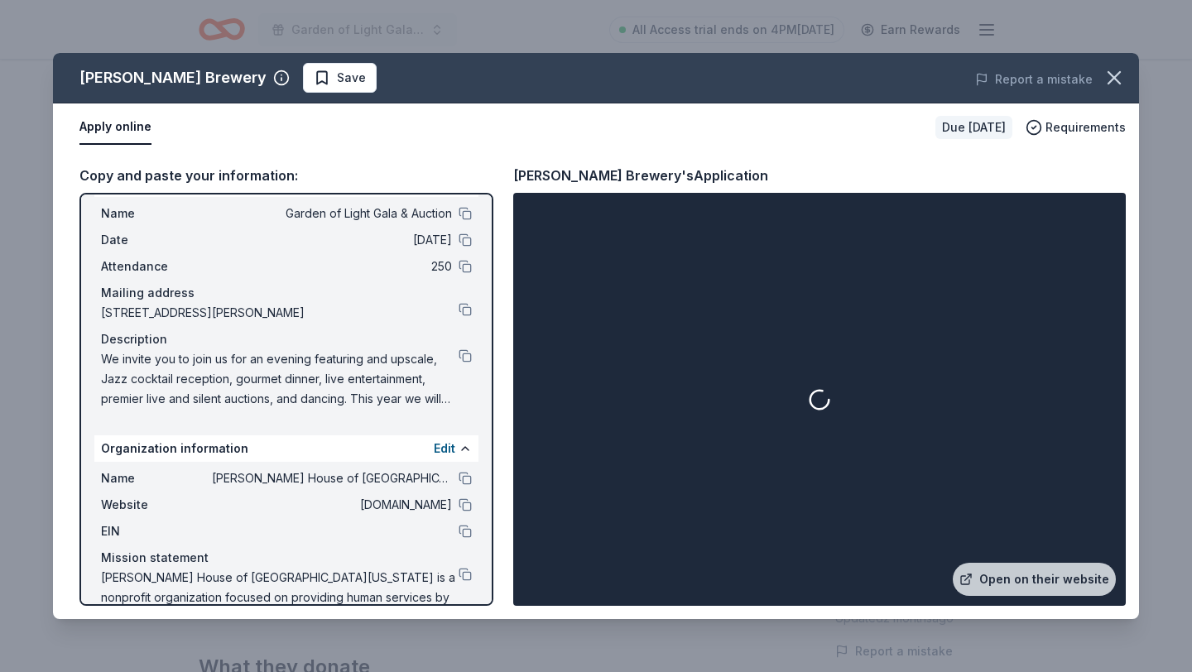
scroll to position [40, 0]
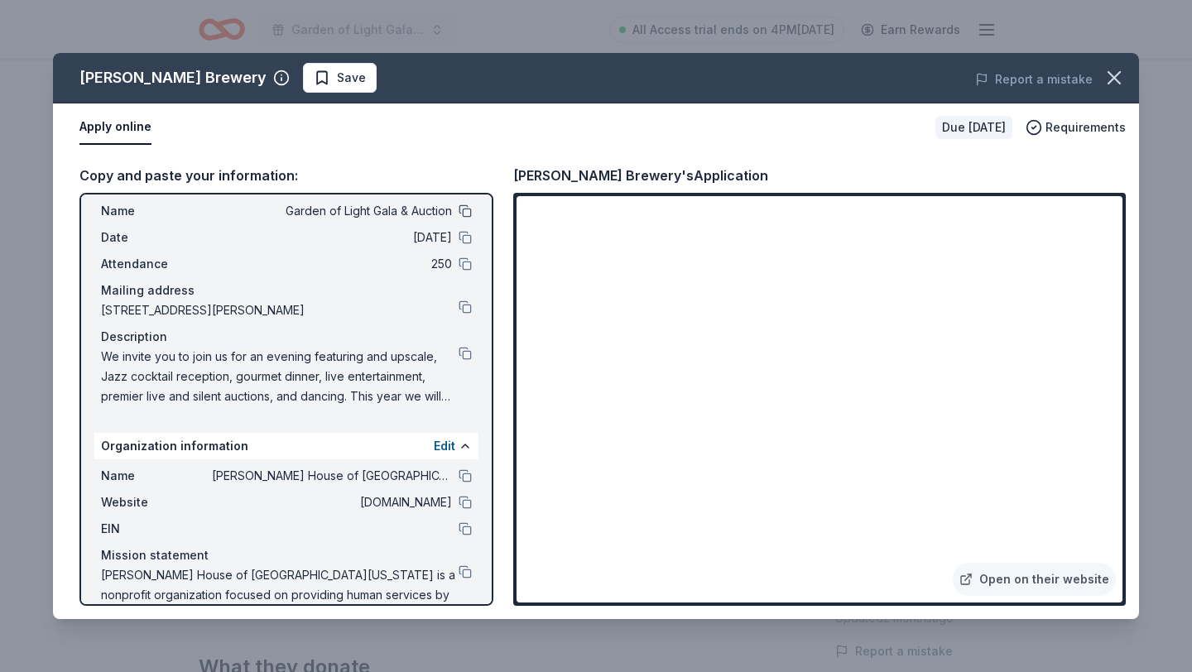
click at [462, 210] on button at bounding box center [465, 211] width 13 height 13
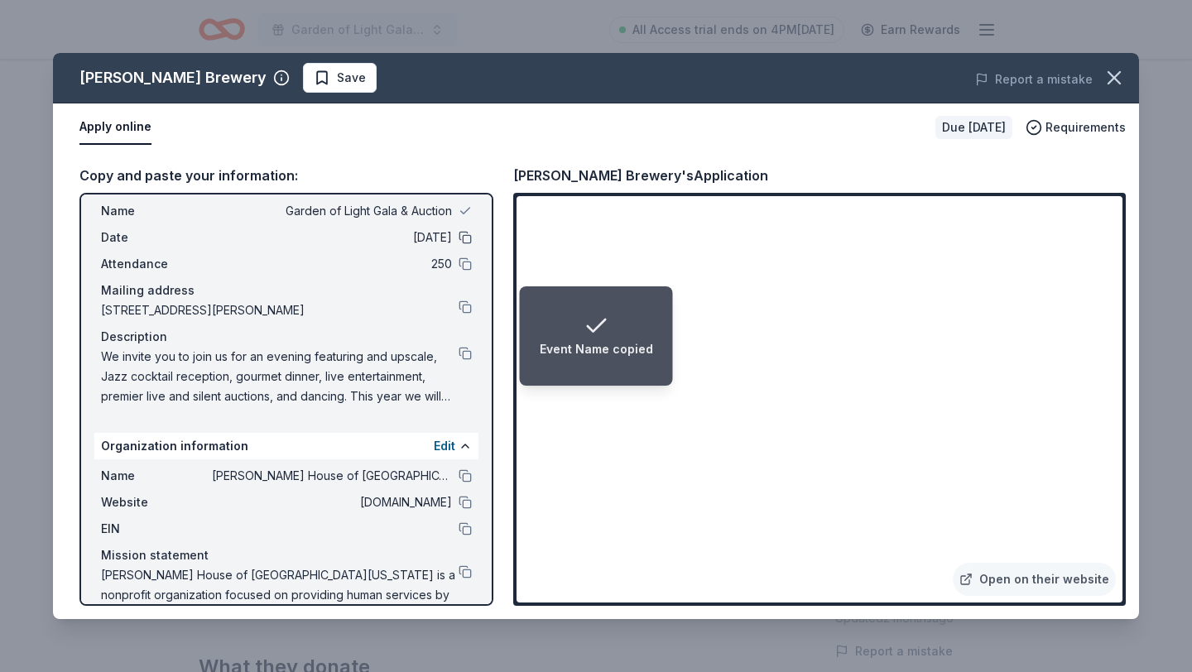
click at [463, 238] on button at bounding box center [465, 237] width 13 height 13
click at [466, 262] on button at bounding box center [465, 263] width 13 height 13
click at [468, 306] on button at bounding box center [465, 307] width 13 height 13
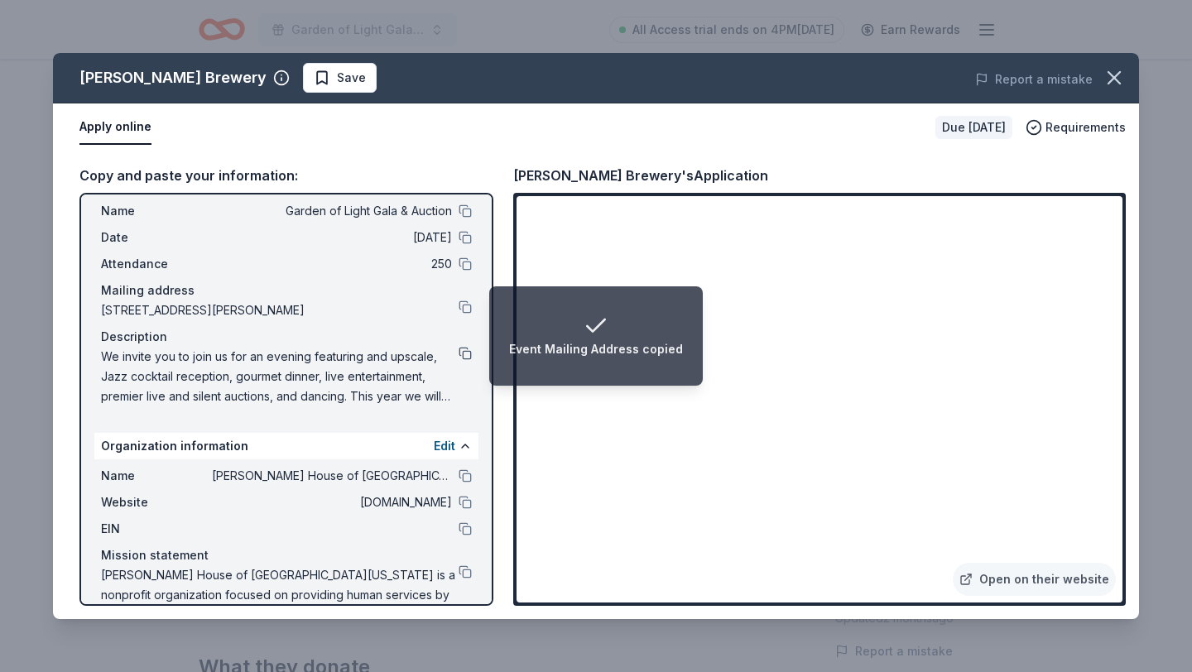
click at [469, 354] on button at bounding box center [465, 353] width 13 height 13
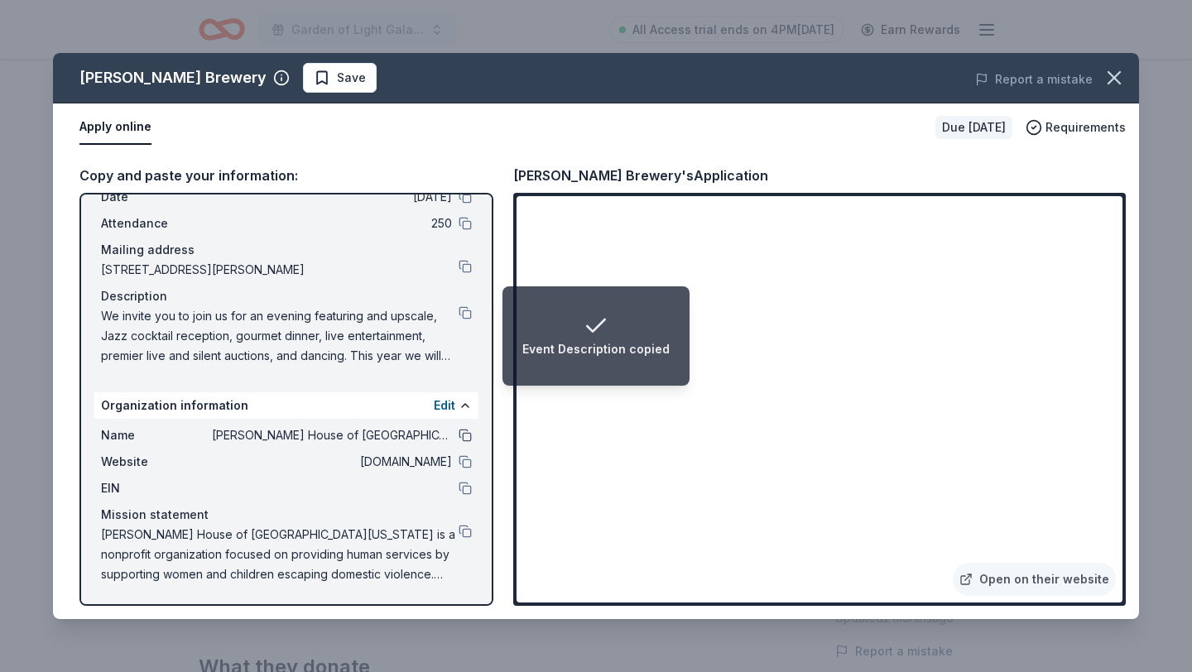
click at [463, 435] on button at bounding box center [465, 435] width 13 height 13
click at [463, 461] on button at bounding box center [465, 461] width 13 height 13
click at [464, 488] on button at bounding box center [465, 488] width 13 height 13
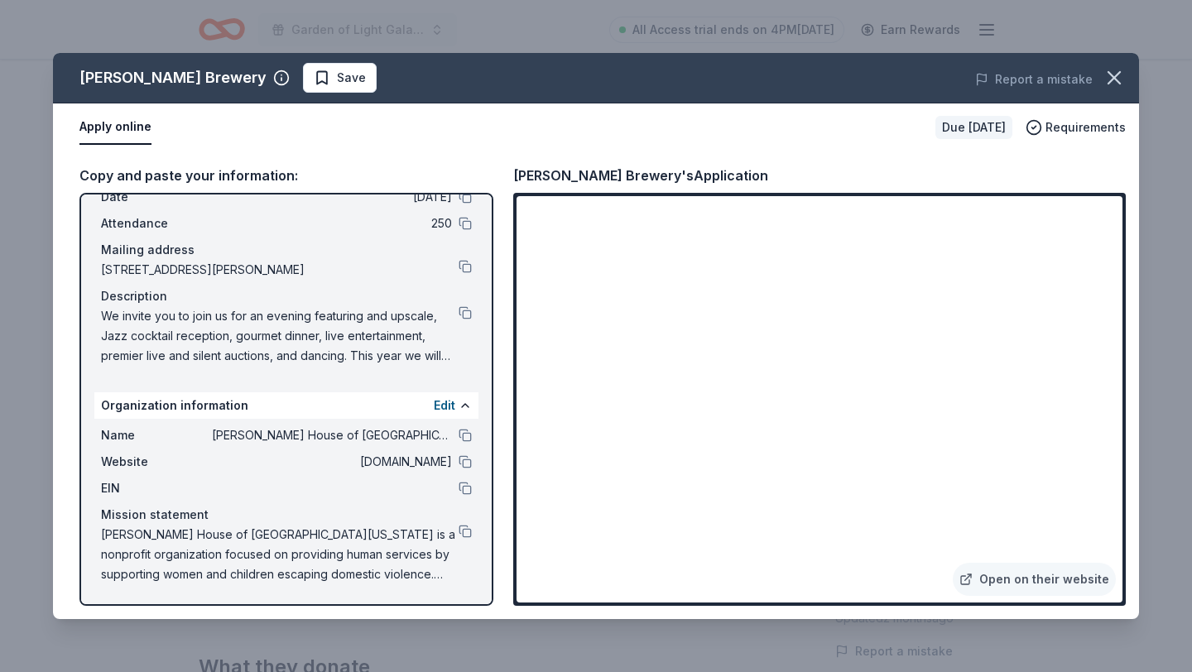
scroll to position [0, 0]
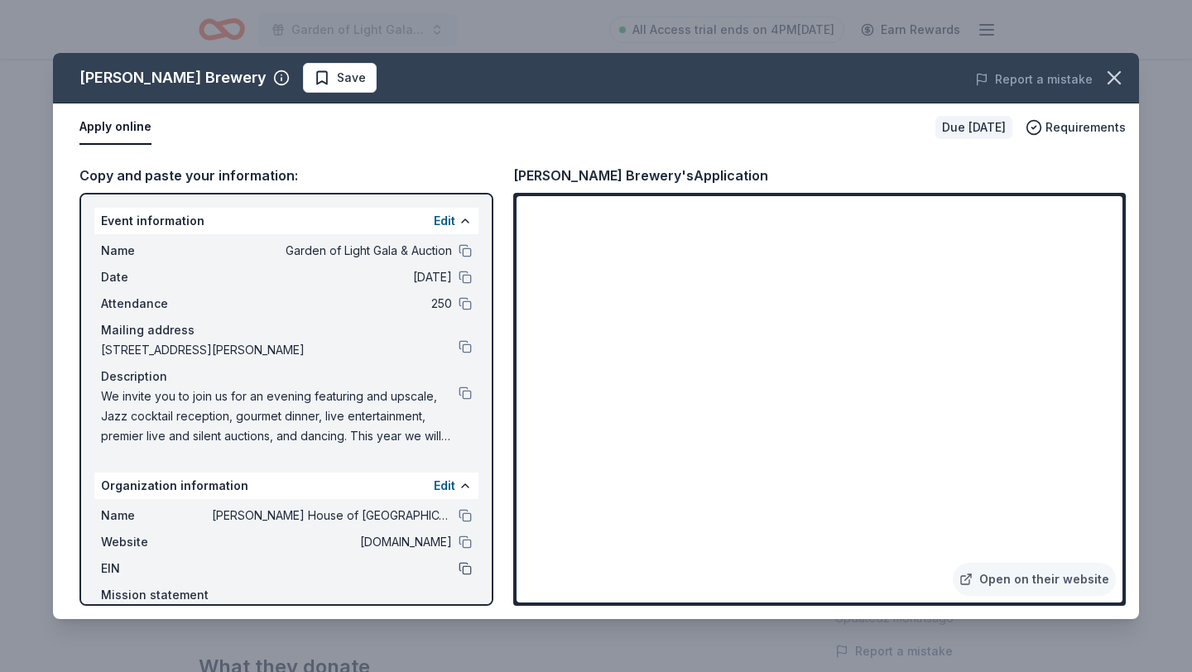
click at [464, 570] on button at bounding box center [465, 568] width 13 height 13
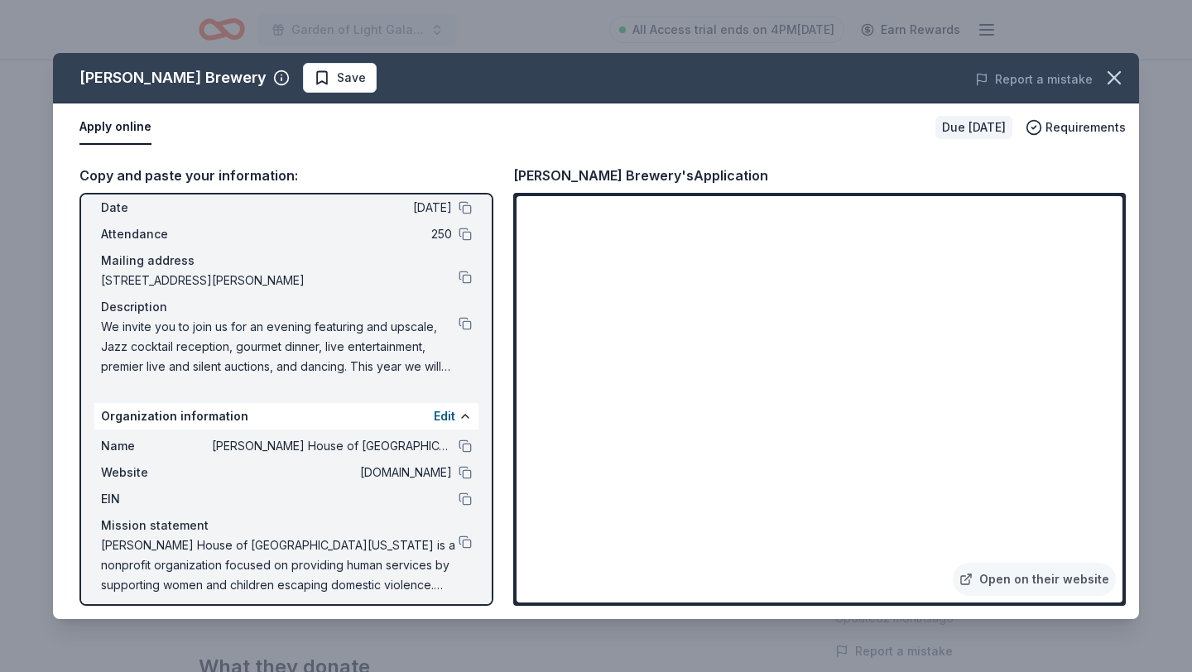
scroll to position [80, 0]
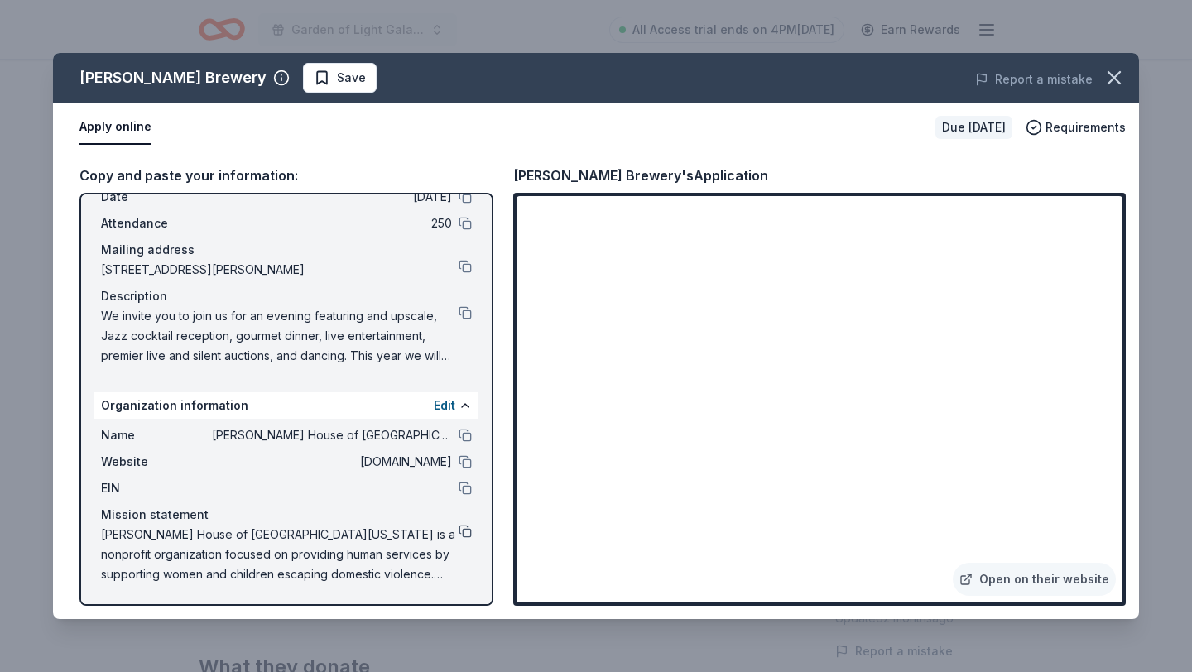
click at [469, 535] on button at bounding box center [465, 531] width 13 height 13
click at [470, 487] on button at bounding box center [465, 488] width 13 height 13
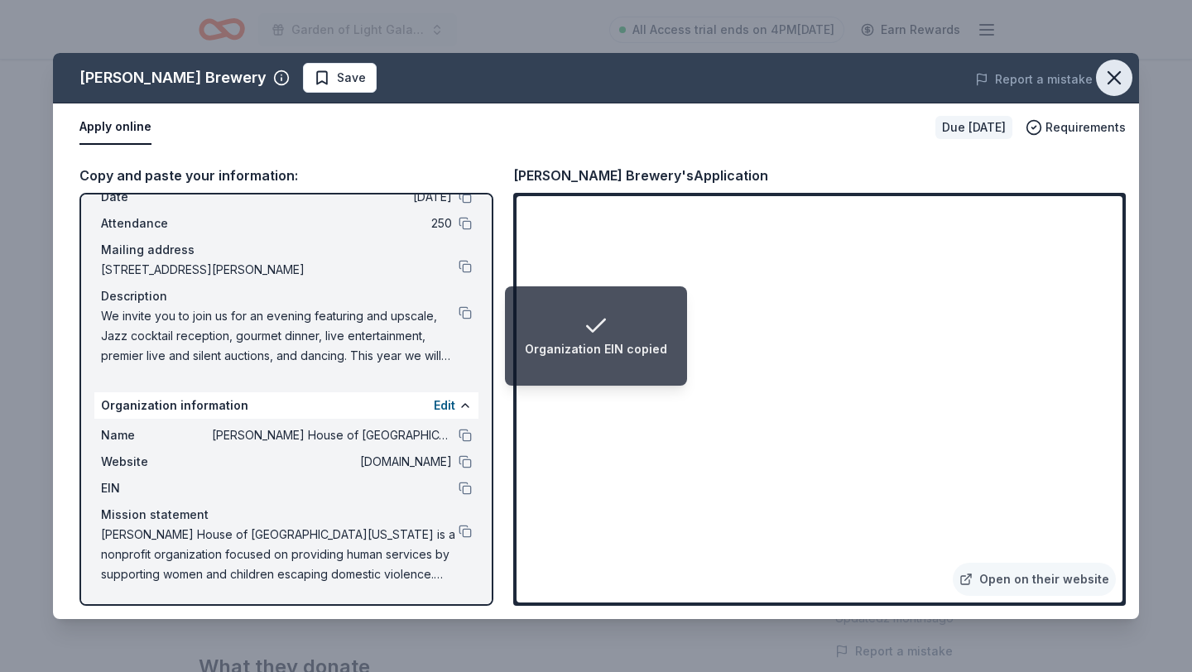
click at [1112, 83] on icon "button" at bounding box center [1114, 77] width 23 height 23
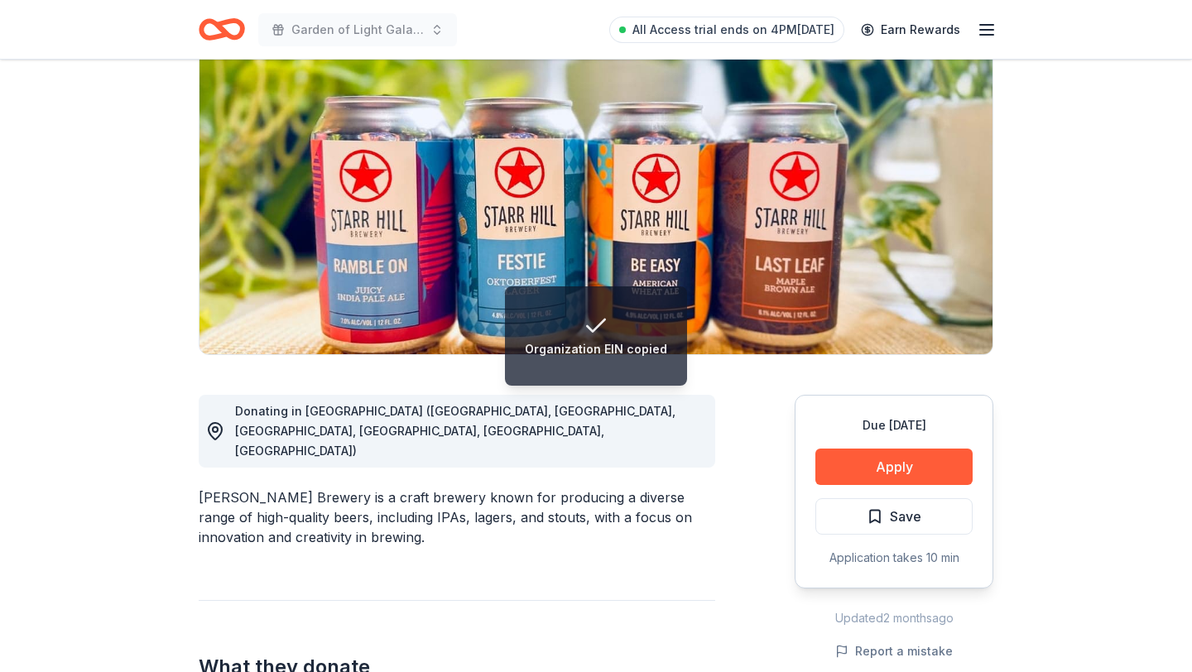
scroll to position [0, 0]
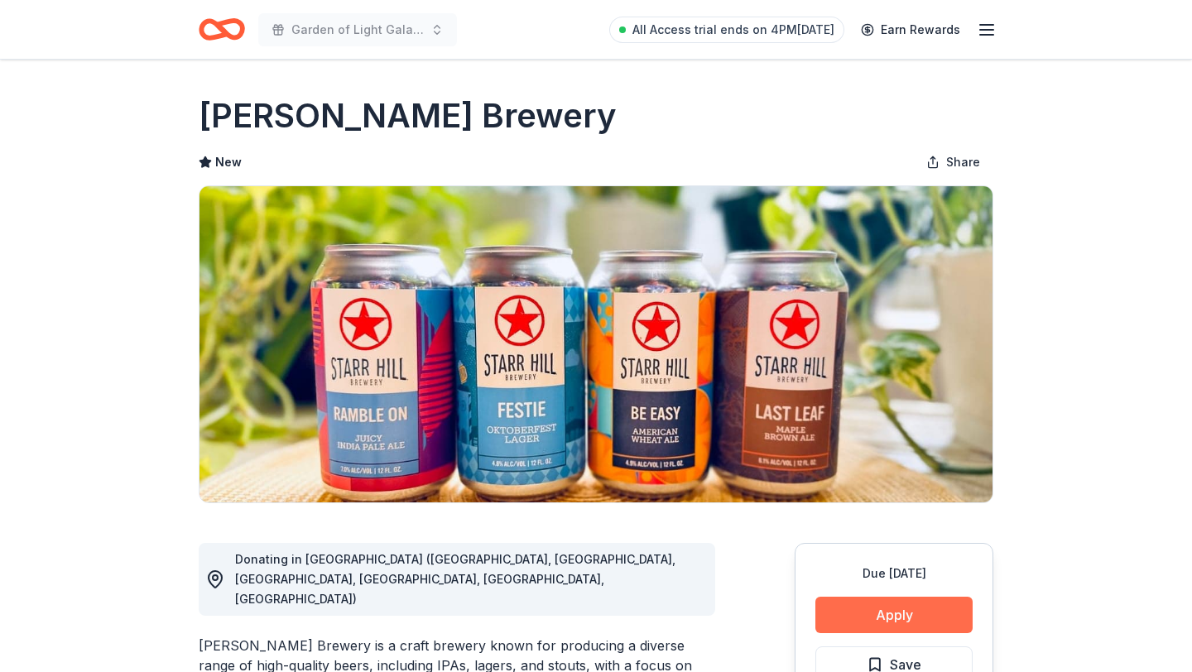
click at [932, 617] on button "Apply" at bounding box center [894, 615] width 157 height 36
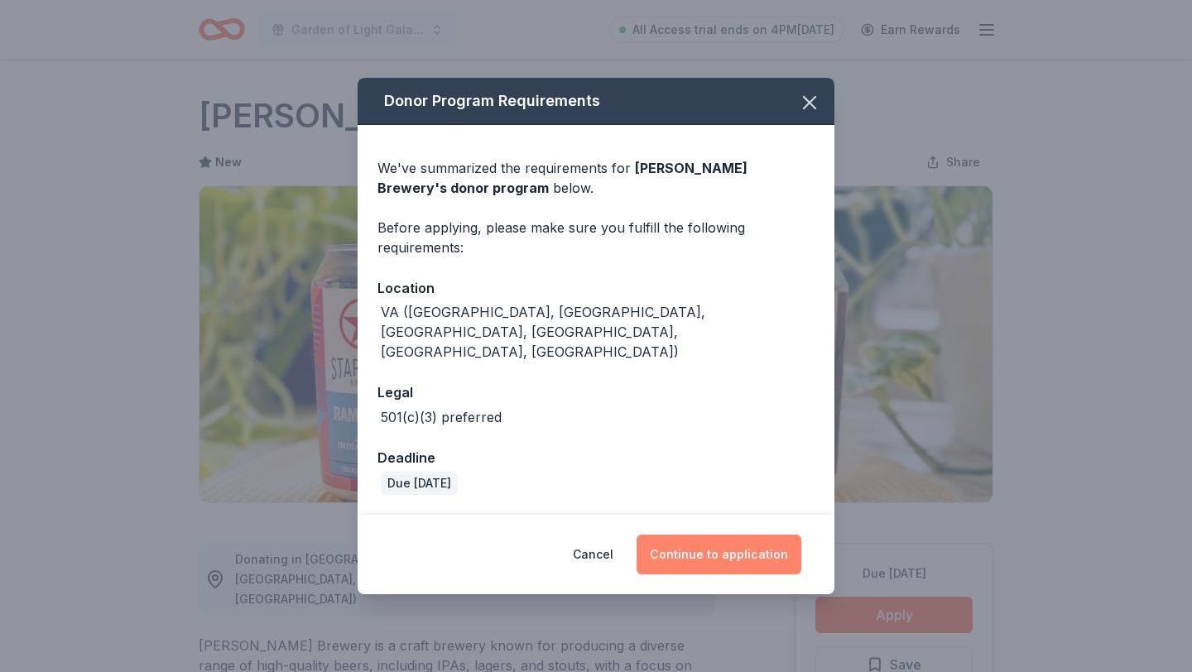
click at [672, 542] on button "Continue to application" at bounding box center [719, 555] width 165 height 40
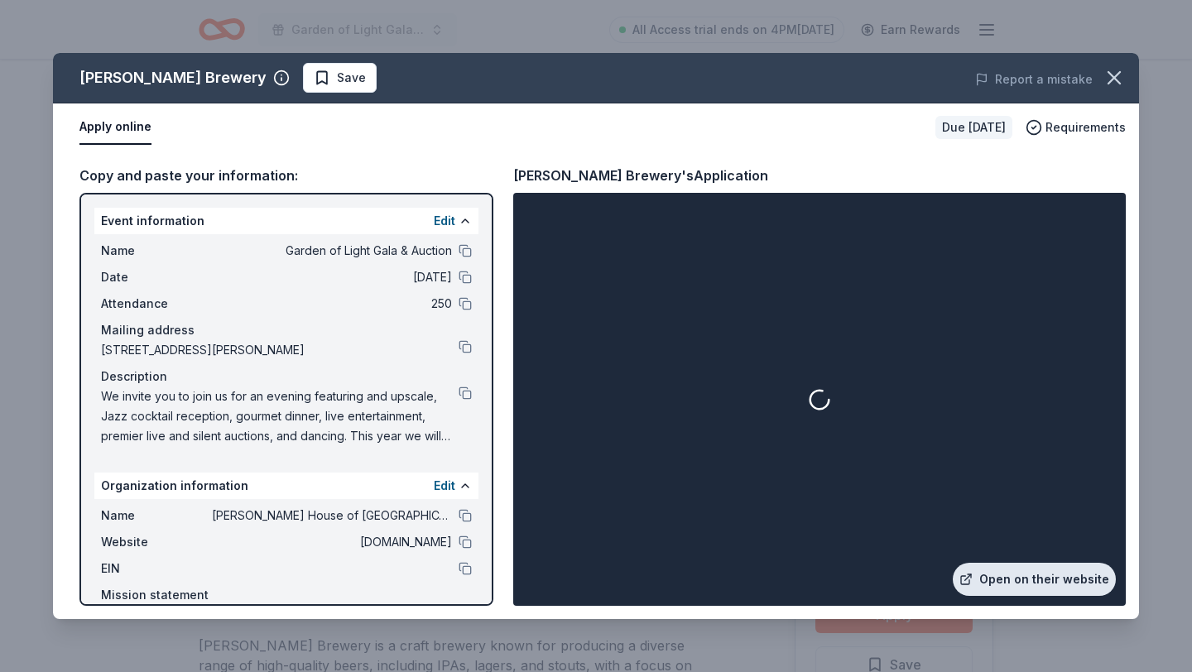
click at [1064, 576] on link "Open on their website" at bounding box center [1034, 579] width 163 height 33
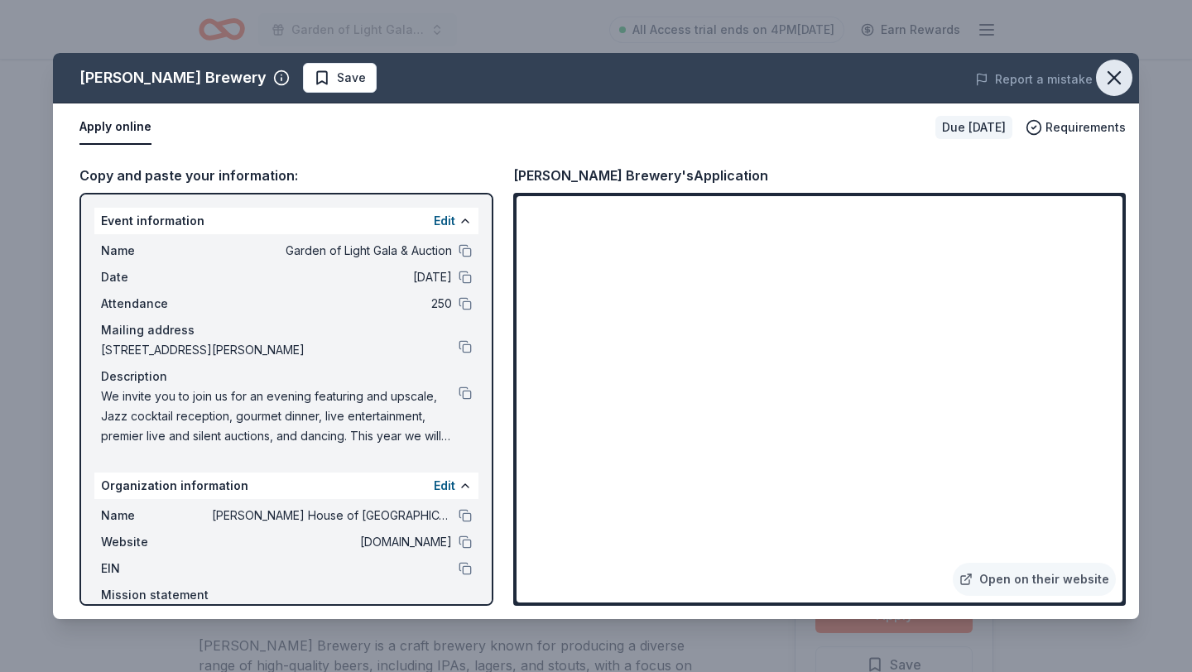
click at [1116, 82] on icon "button" at bounding box center [1114, 77] width 23 height 23
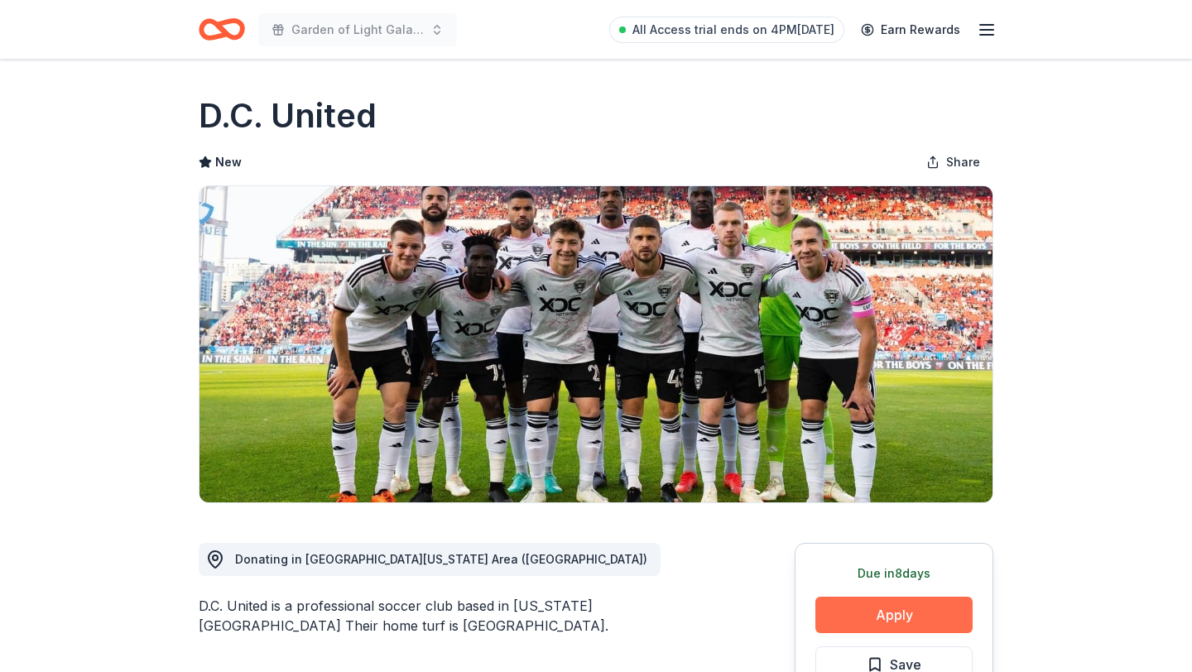
click at [872, 615] on button "Apply" at bounding box center [894, 615] width 157 height 36
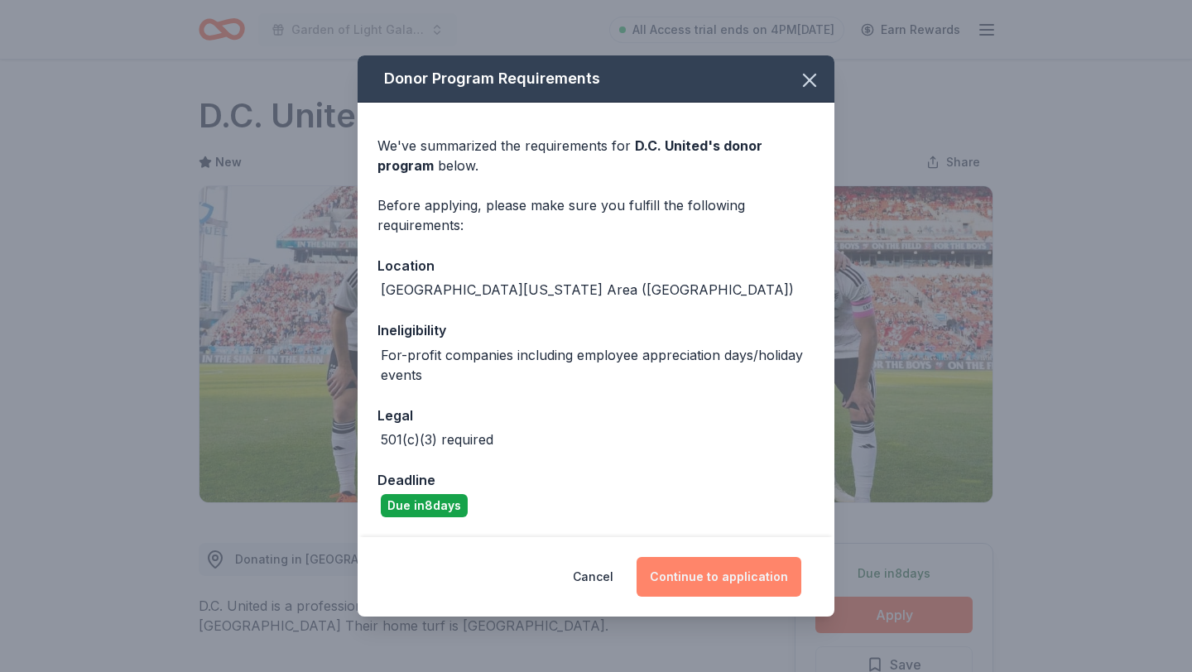
click at [758, 580] on button "Continue to application" at bounding box center [719, 577] width 165 height 40
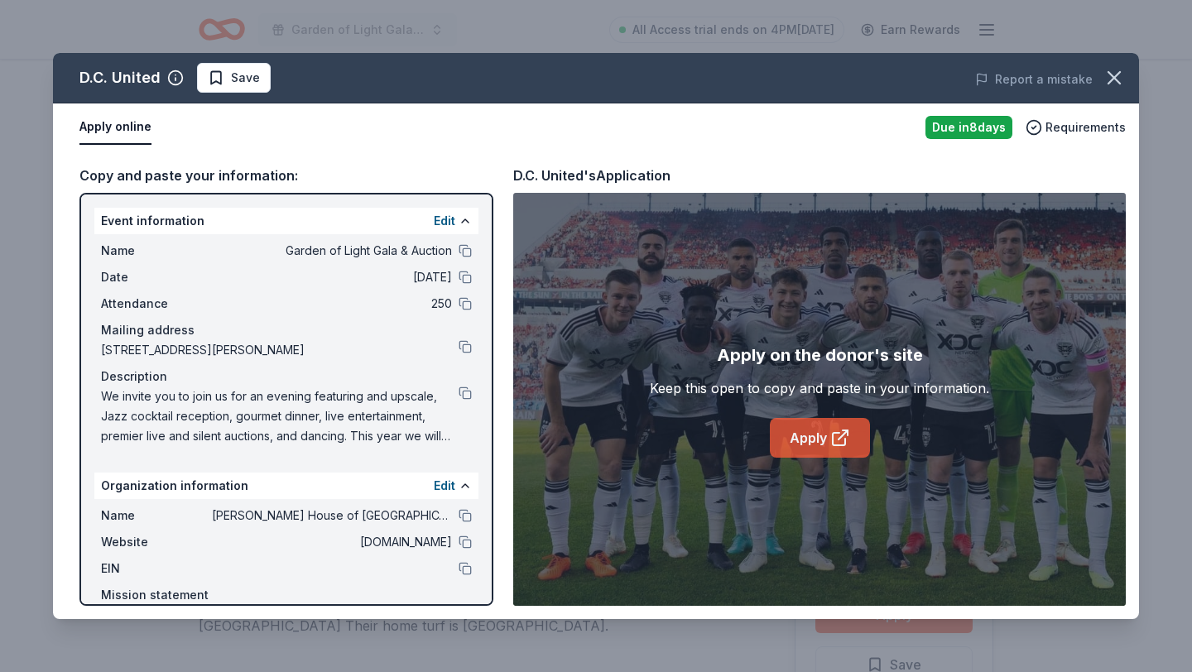
click at [856, 454] on link "Apply" at bounding box center [820, 438] width 100 height 40
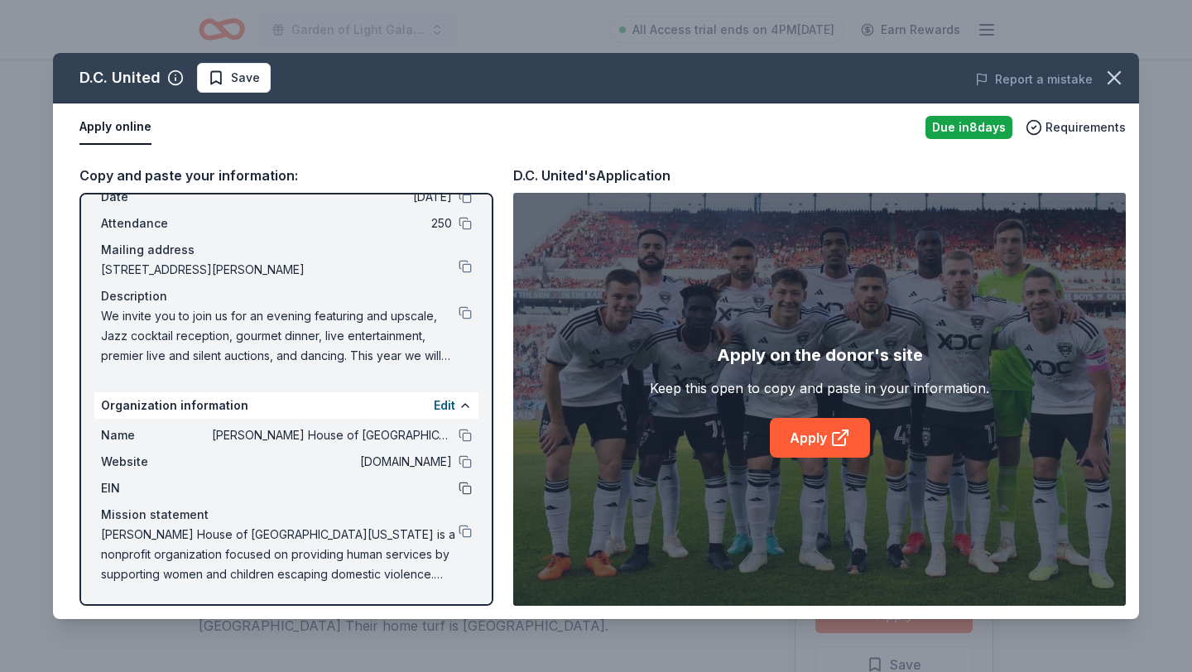
click at [460, 488] on button at bounding box center [465, 488] width 13 height 13
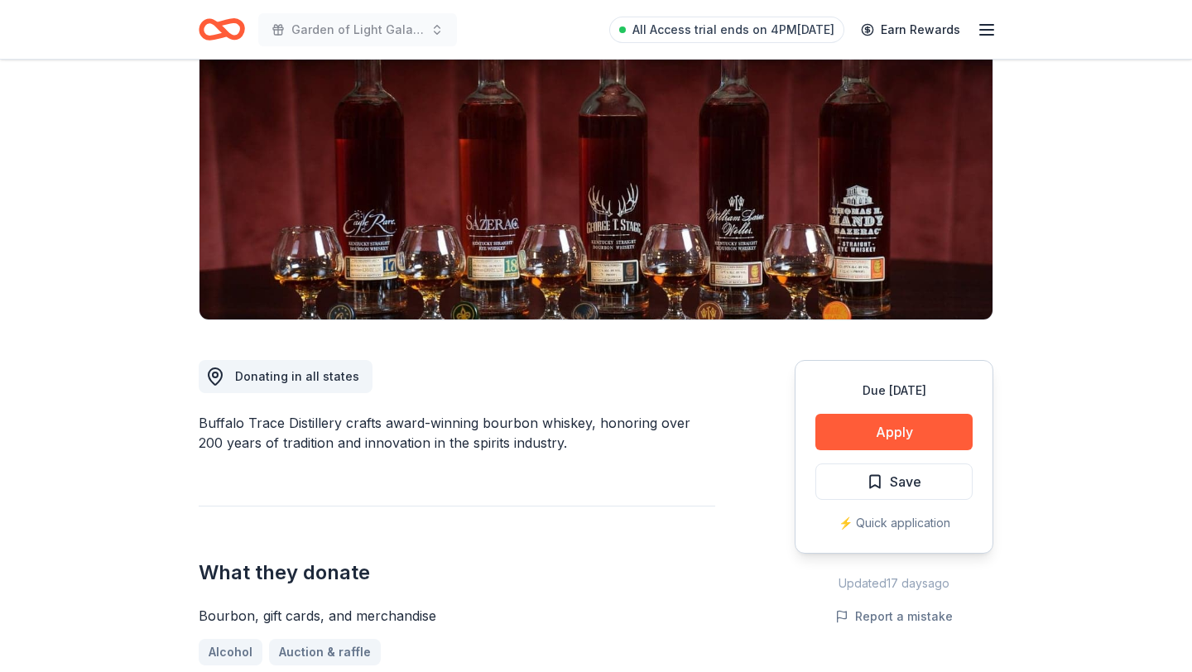
scroll to position [231, 0]
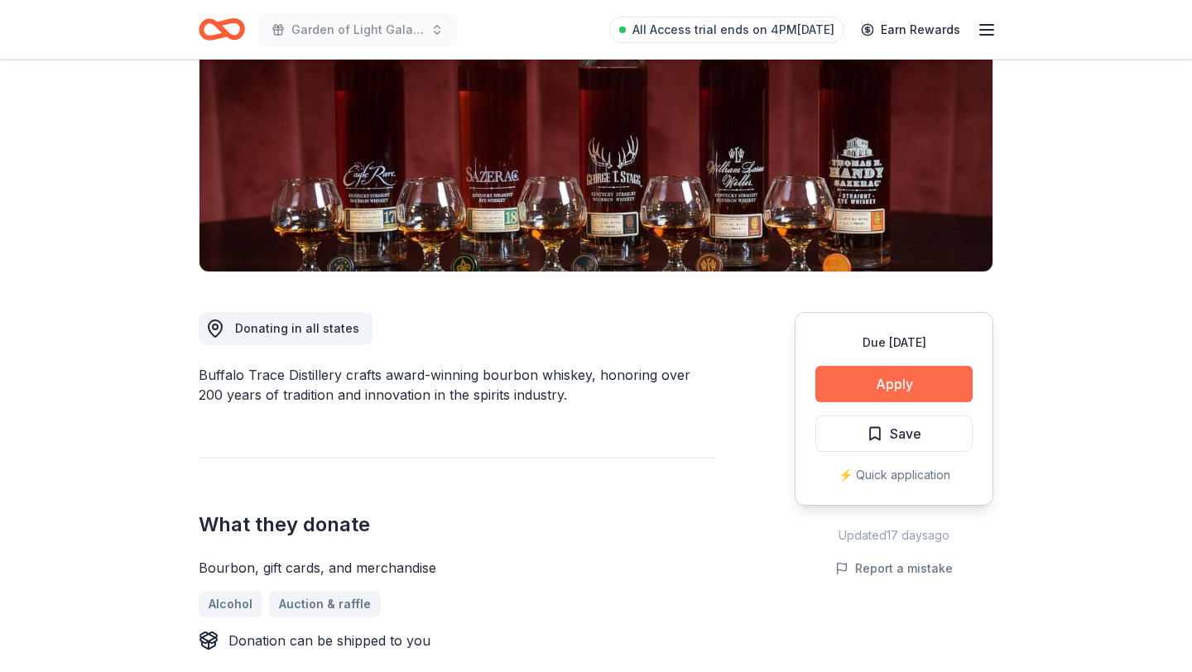
click at [888, 372] on button "Apply" at bounding box center [894, 384] width 157 height 36
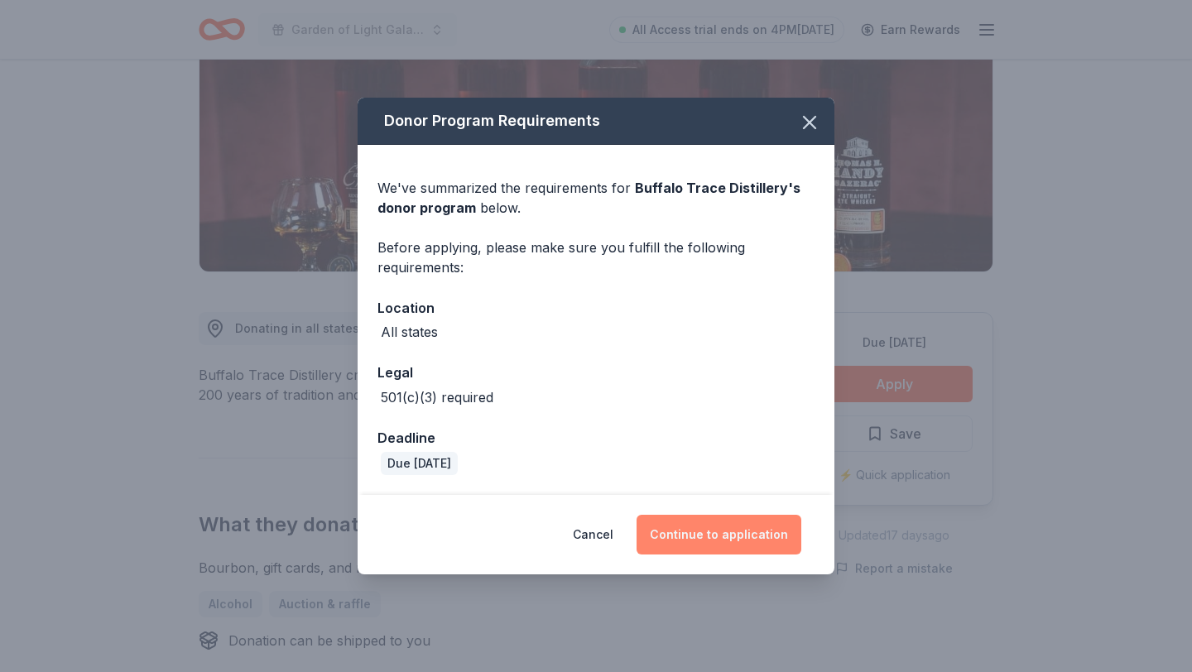
click at [748, 543] on button "Continue to application" at bounding box center [719, 535] width 165 height 40
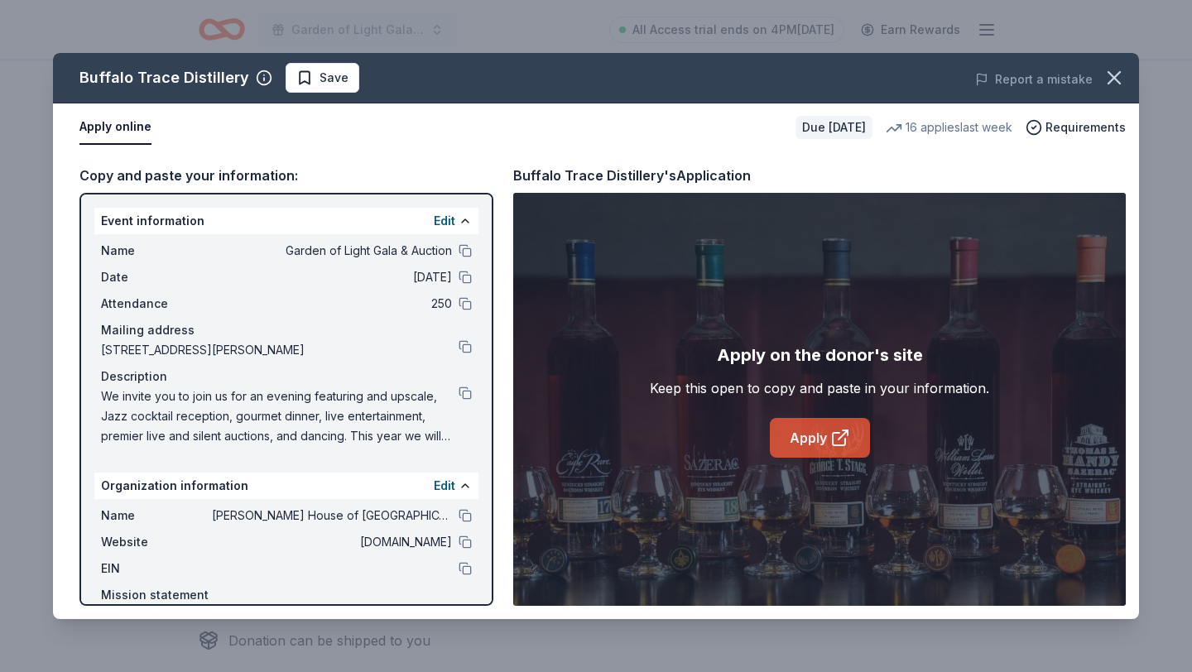
click at [830, 425] on link "Apply" at bounding box center [820, 438] width 100 height 40
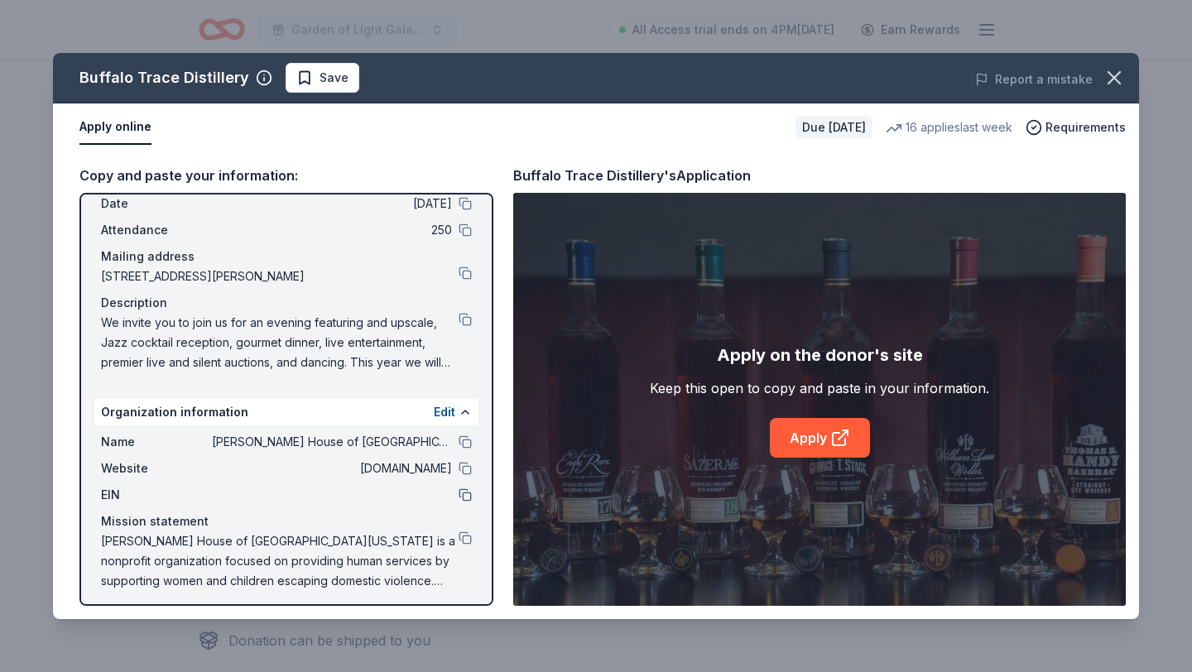
click at [464, 498] on button at bounding box center [465, 494] width 13 height 13
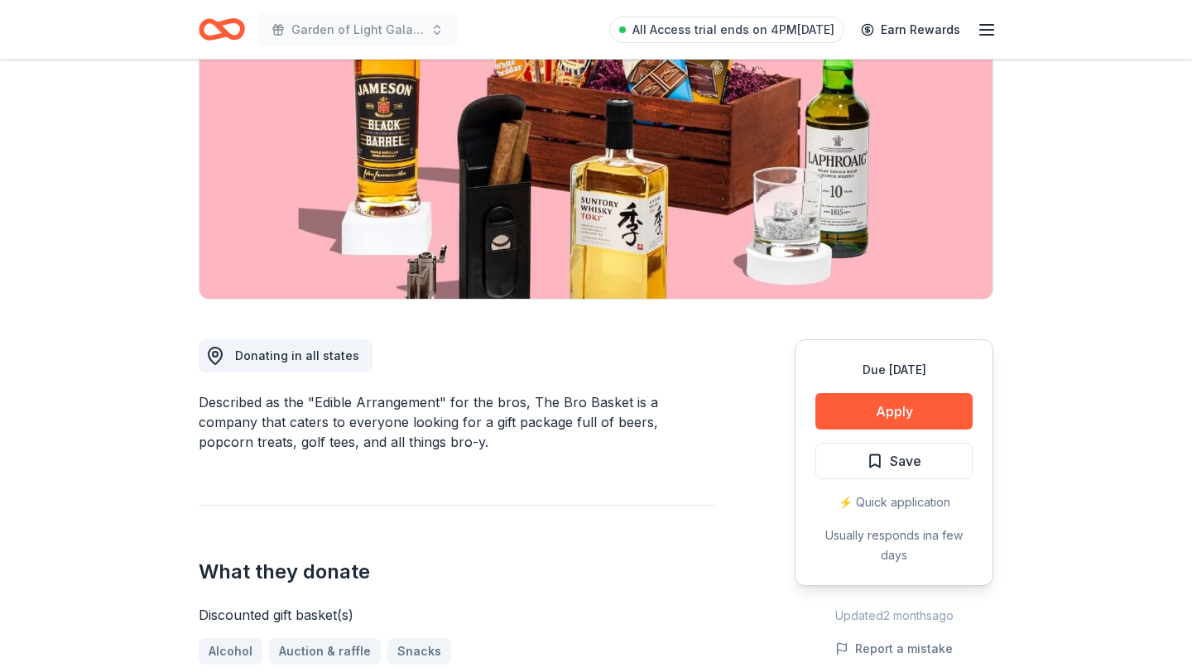
scroll to position [201, 0]
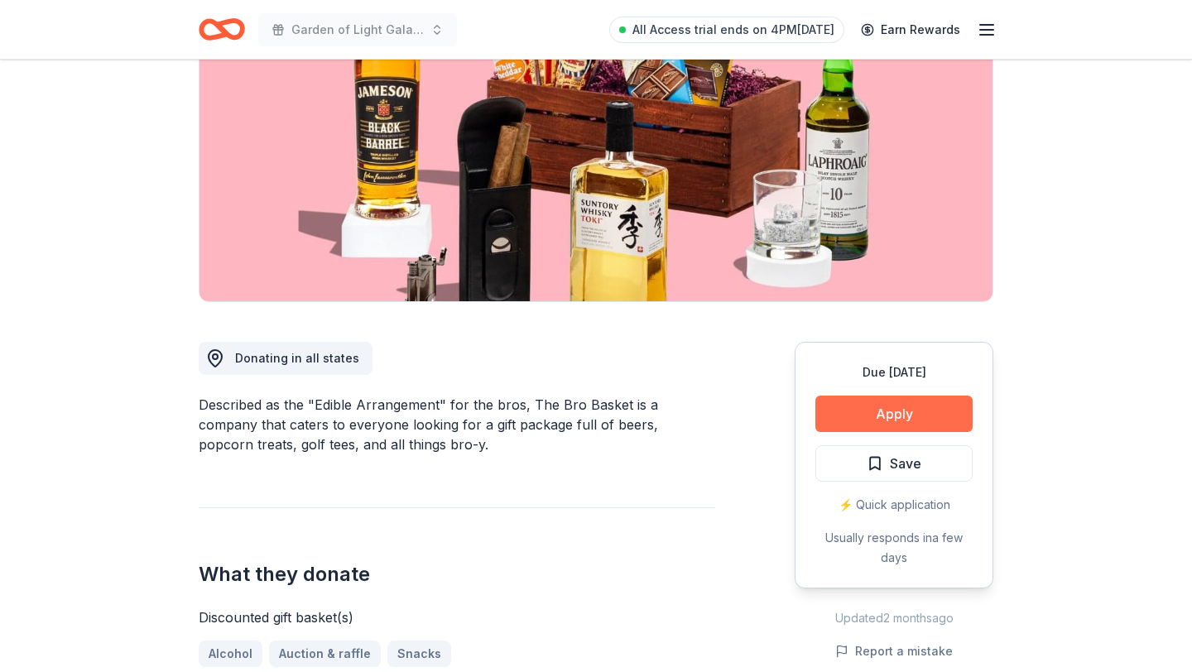
click at [878, 413] on button "Apply" at bounding box center [894, 414] width 157 height 36
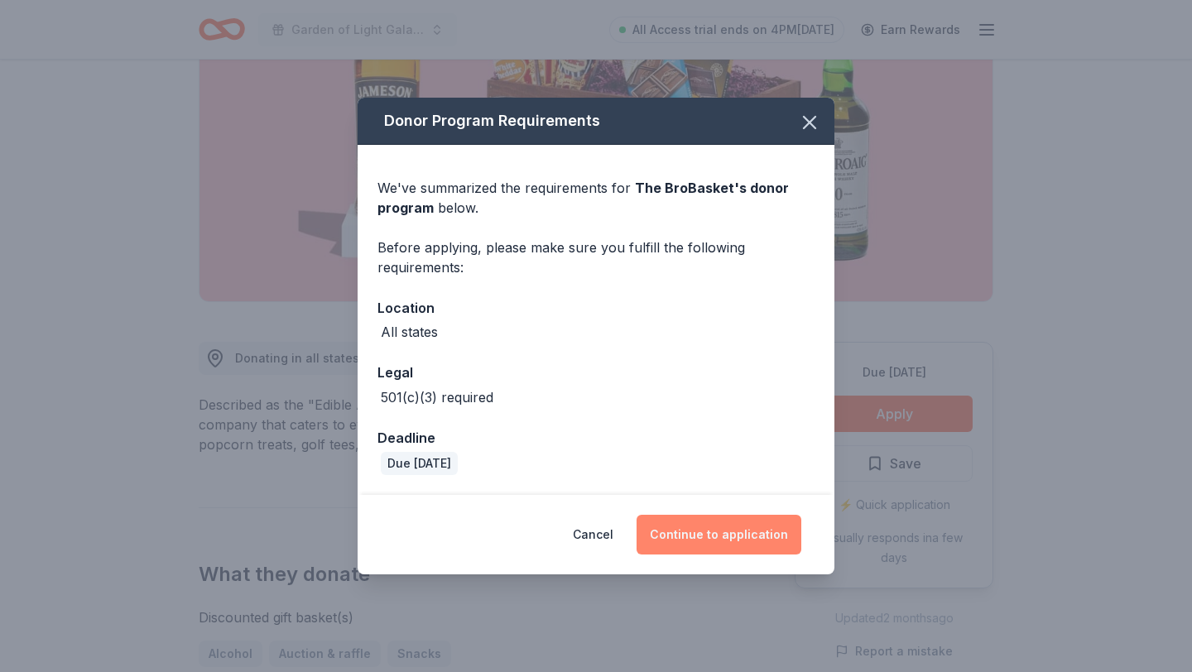
click at [729, 538] on button "Continue to application" at bounding box center [719, 535] width 165 height 40
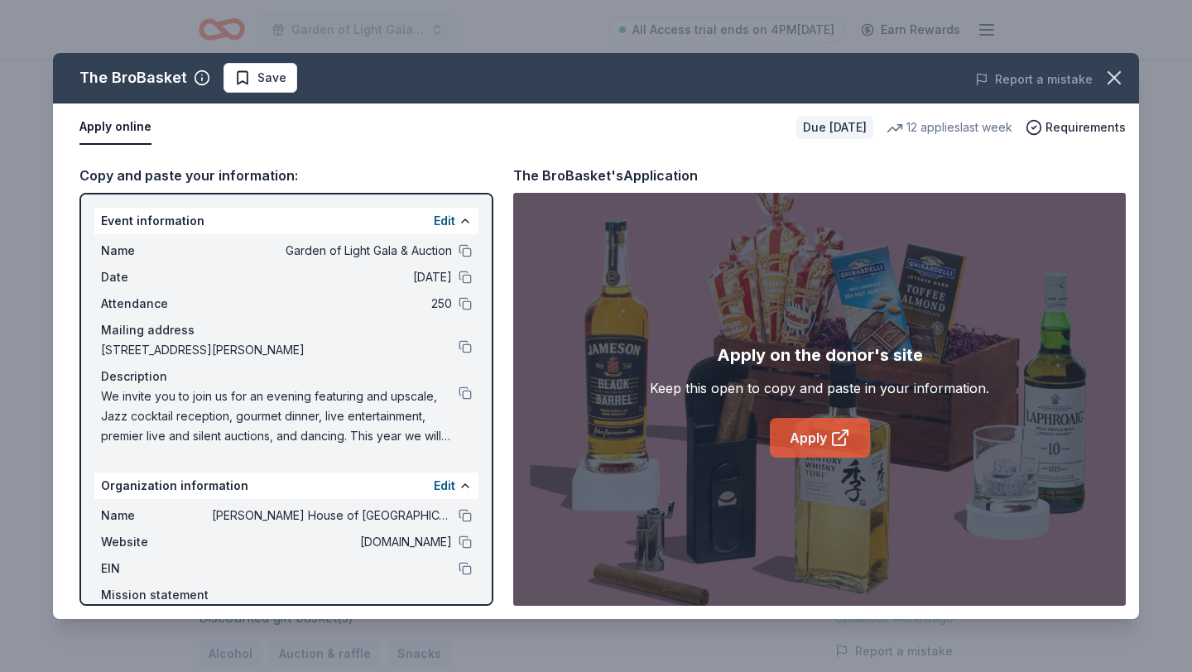
click at [809, 442] on link "Apply" at bounding box center [820, 438] width 100 height 40
click at [465, 568] on button at bounding box center [465, 568] width 13 height 13
click at [822, 441] on link "Apply" at bounding box center [820, 438] width 100 height 40
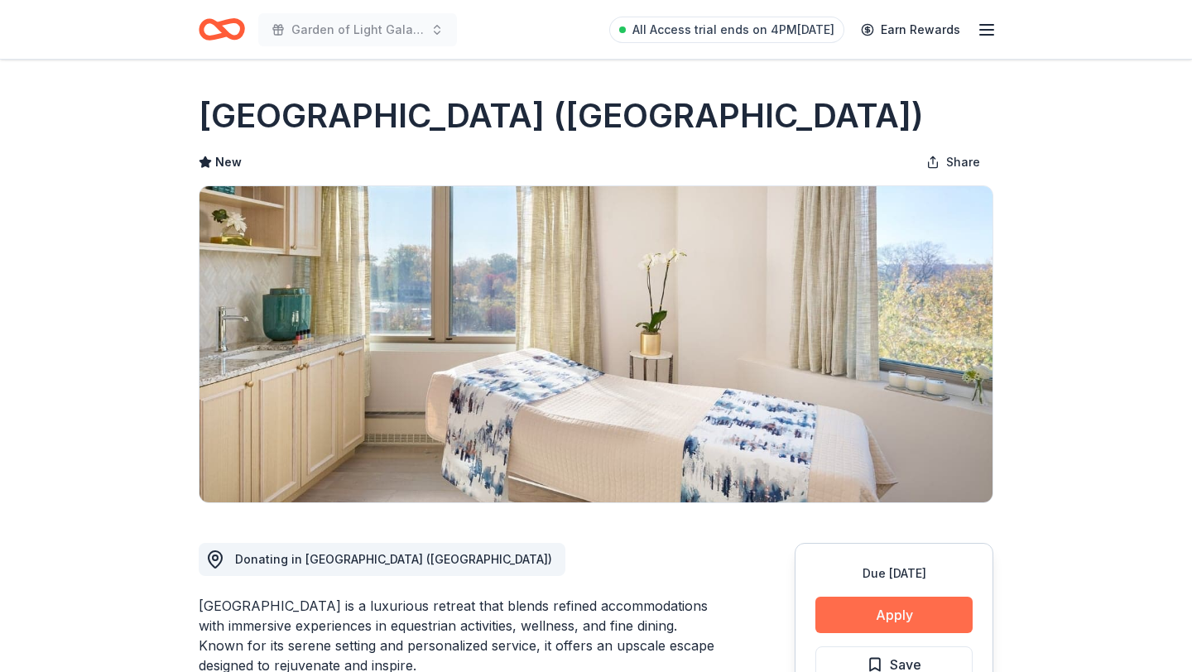
click at [897, 610] on button "Apply" at bounding box center [894, 615] width 157 height 36
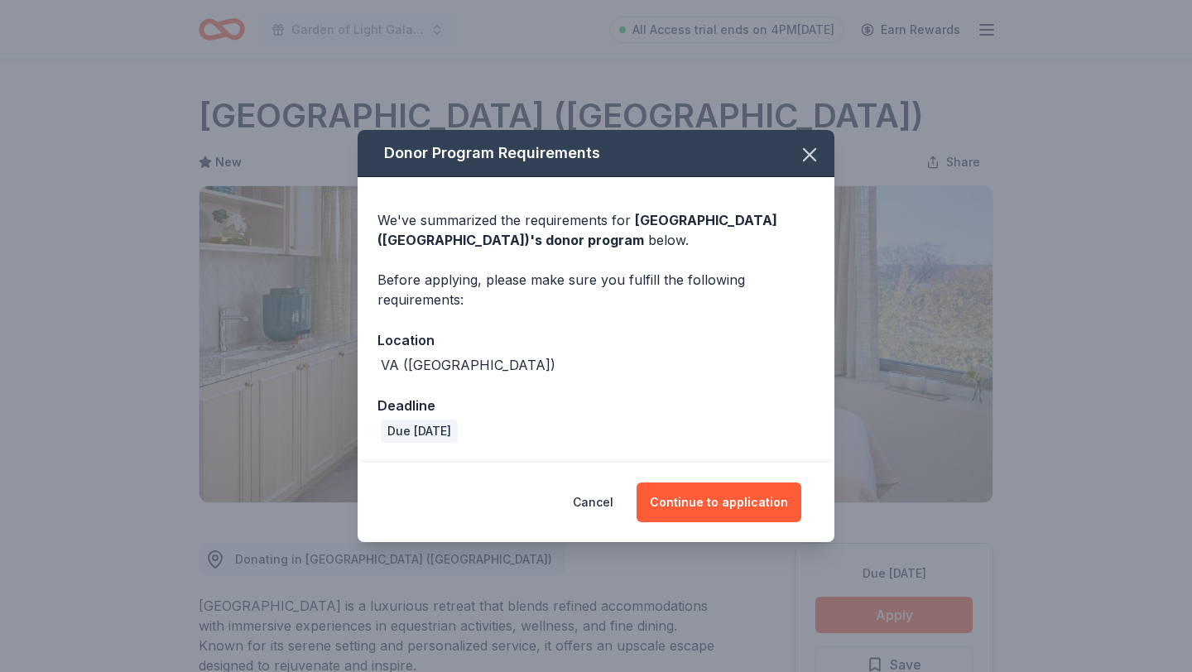
click at [818, 514] on div "Cancel Continue to application" at bounding box center [596, 502] width 477 height 79
click at [739, 512] on button "Continue to application" at bounding box center [719, 503] width 165 height 40
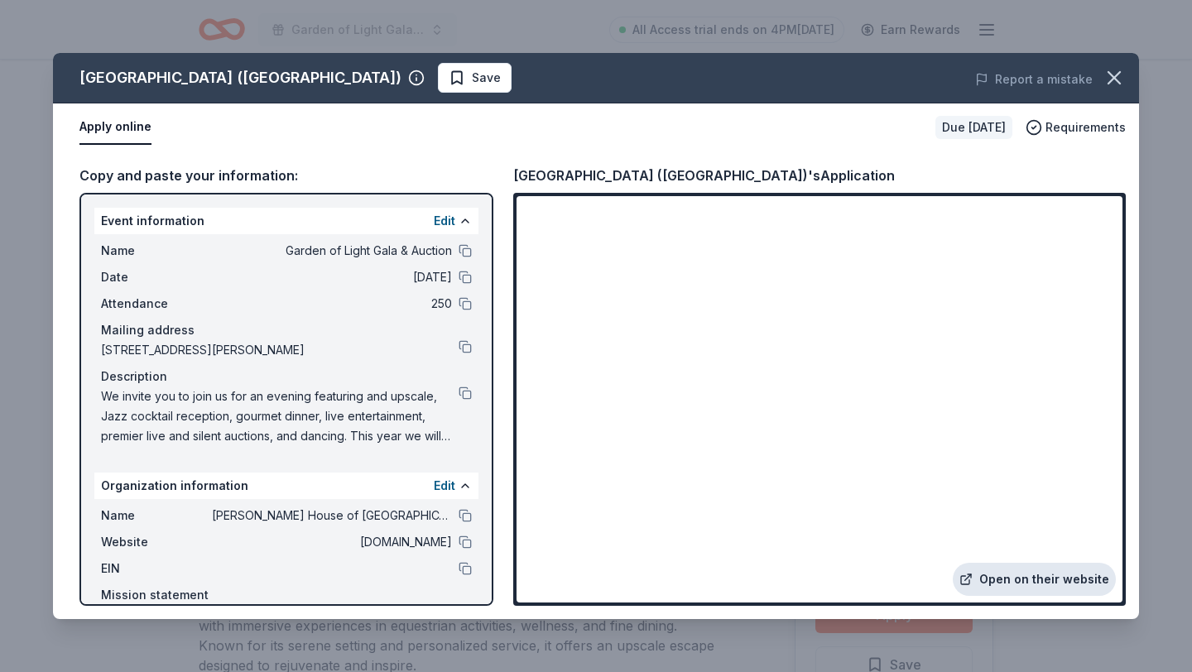
click at [1017, 575] on link "Open on their website" at bounding box center [1034, 579] width 163 height 33
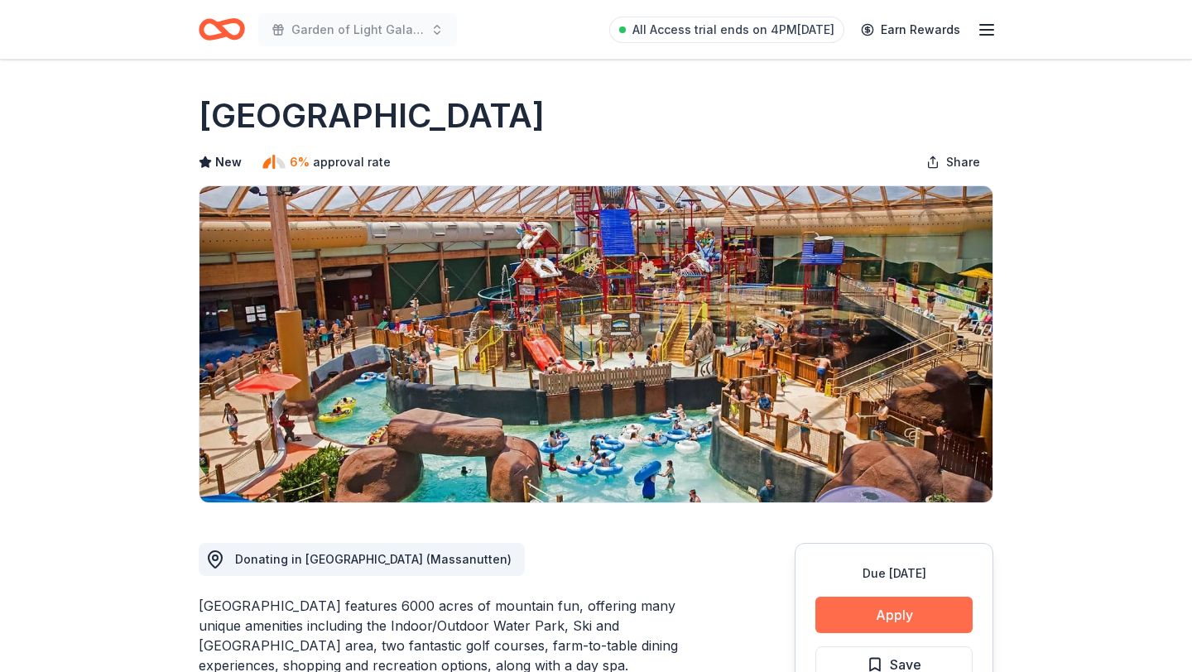
click at [858, 605] on button "Apply" at bounding box center [894, 615] width 157 height 36
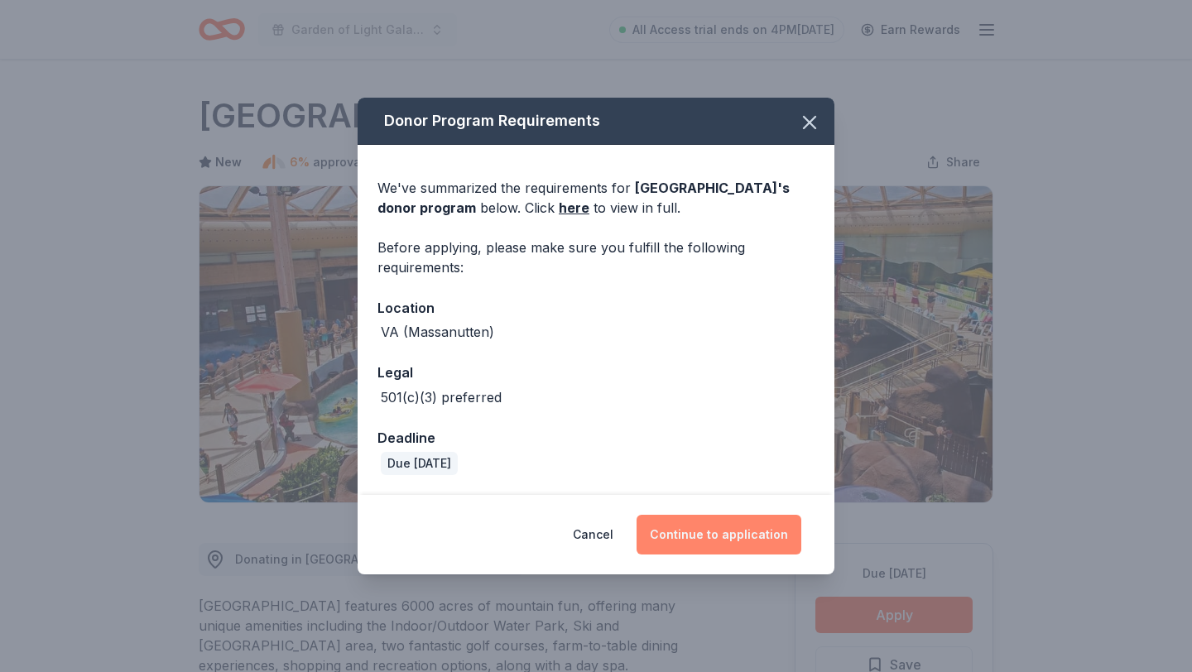
click at [752, 524] on button "Continue to application" at bounding box center [719, 535] width 165 height 40
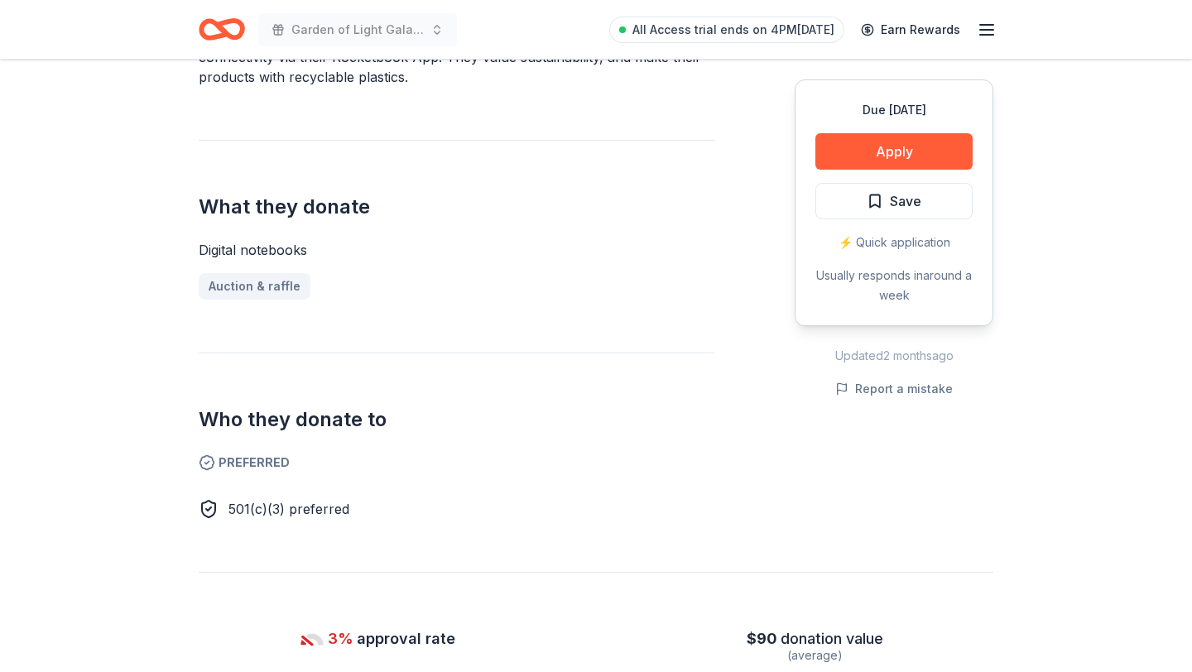
scroll to position [243, 0]
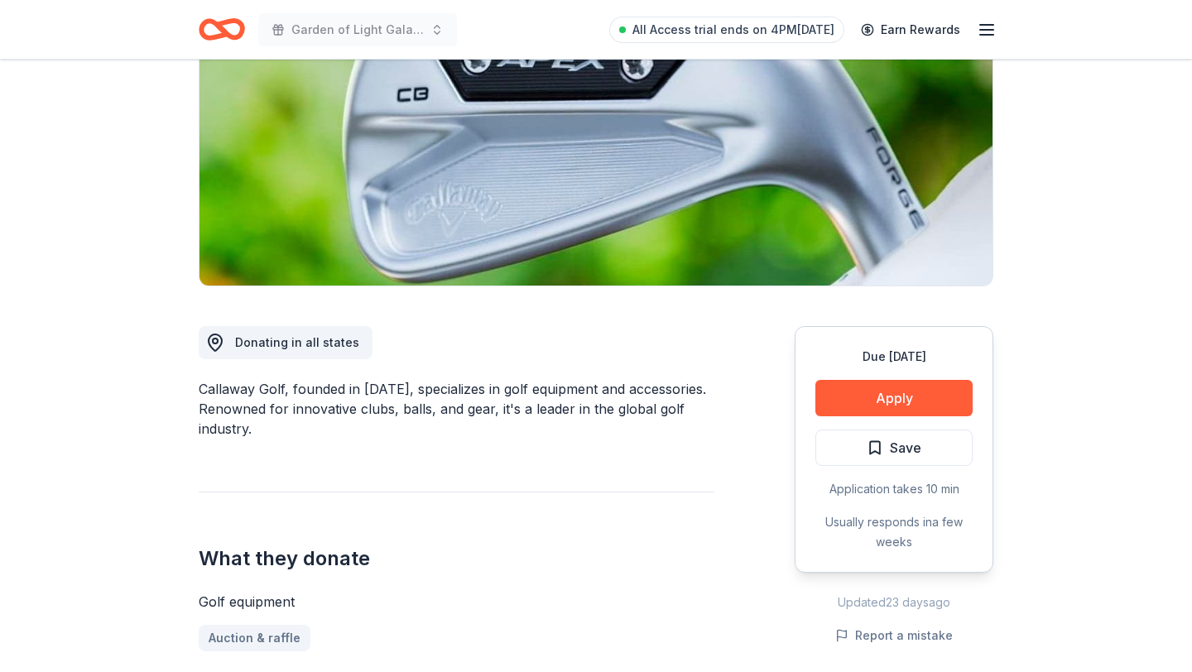
scroll to position [219, 0]
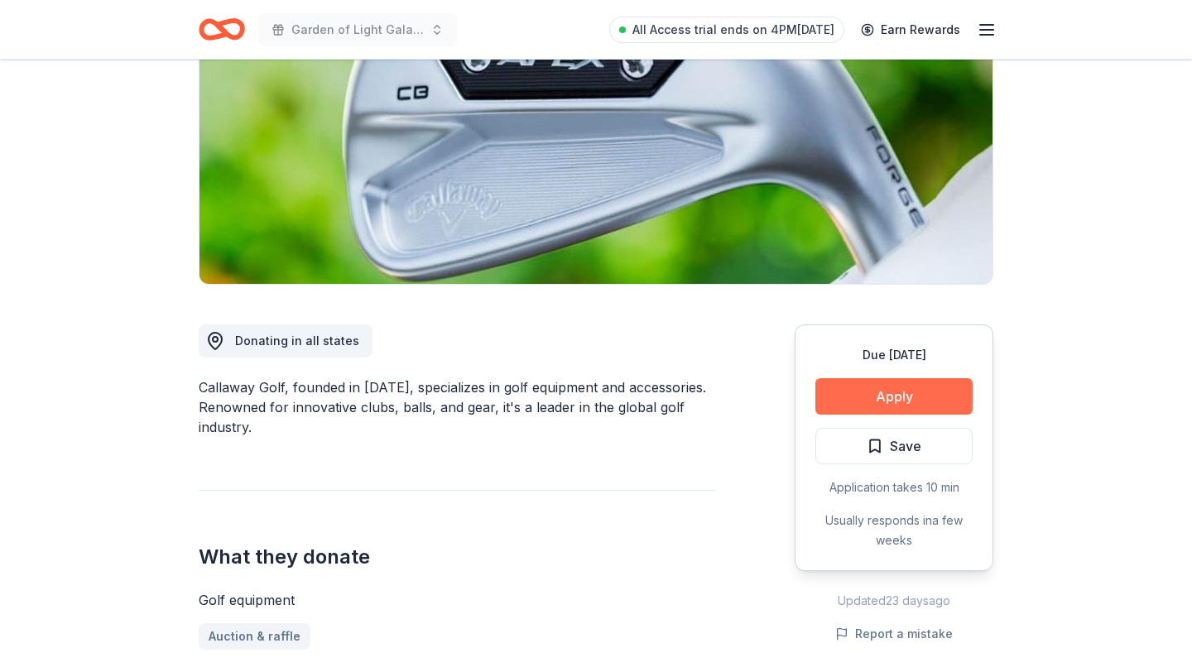
click at [845, 380] on button "Apply" at bounding box center [894, 396] width 157 height 36
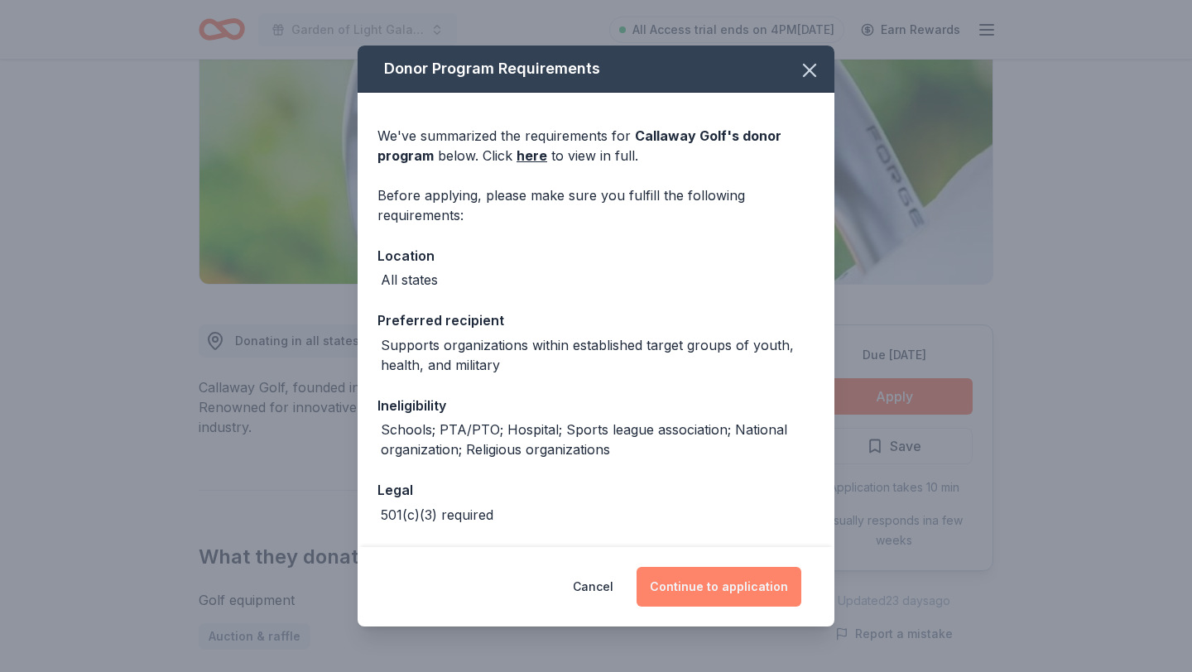
click at [715, 585] on button "Continue to application" at bounding box center [719, 587] width 165 height 40
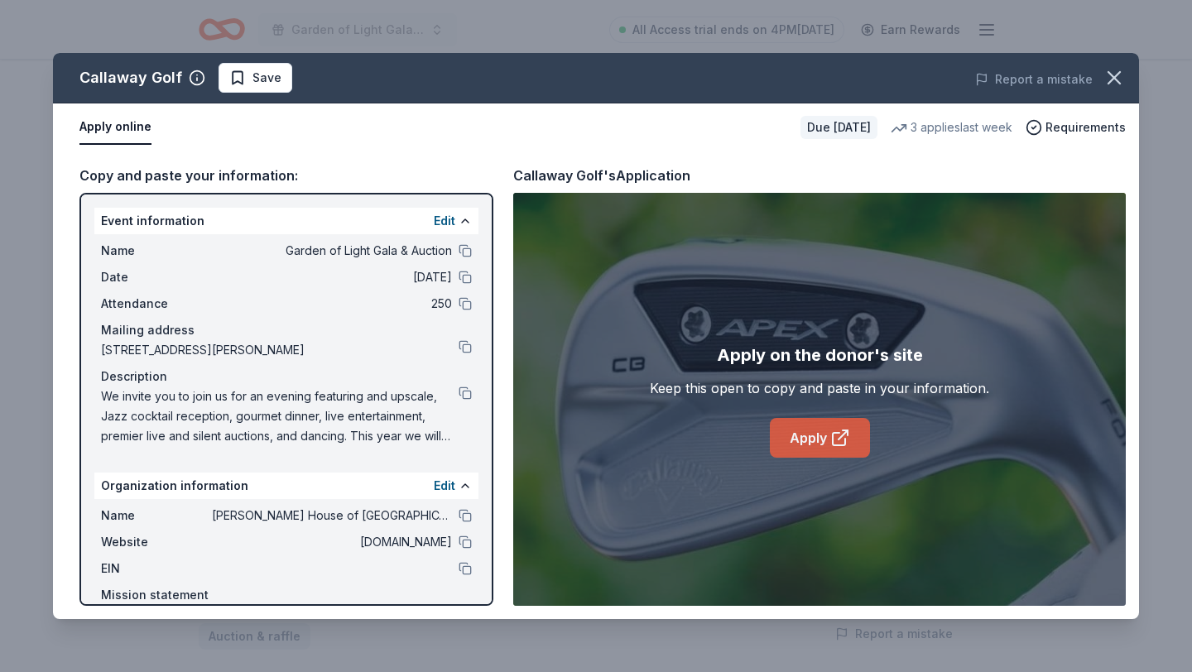
click at [842, 439] on icon at bounding box center [840, 438] width 20 height 20
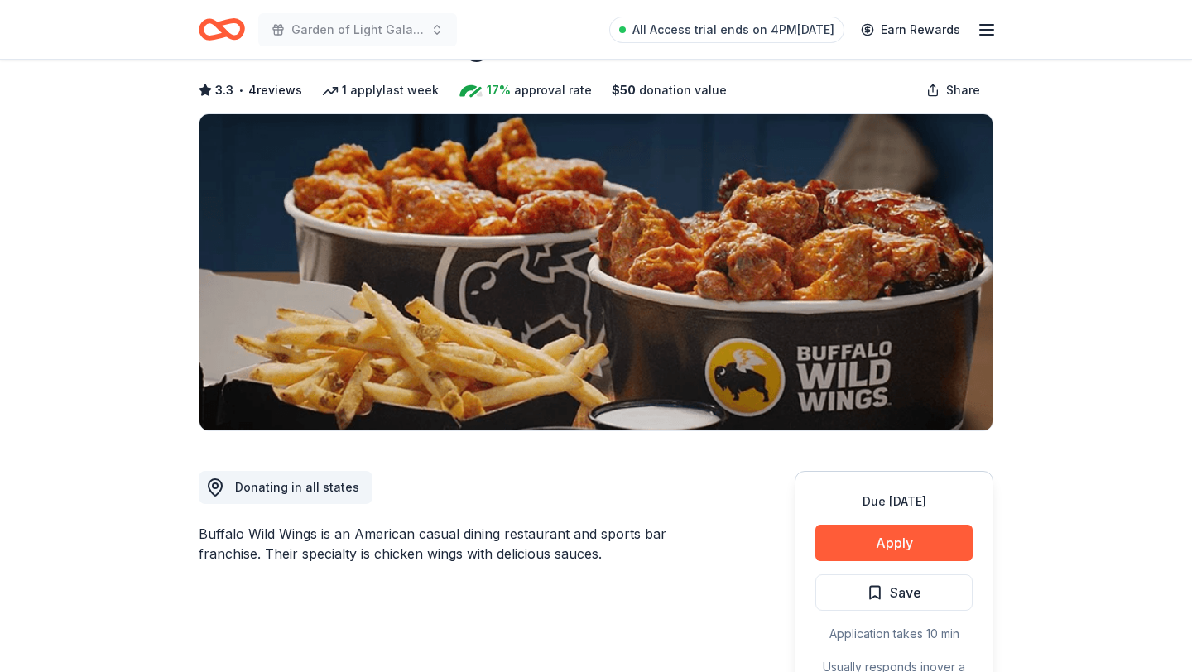
scroll to position [94, 0]
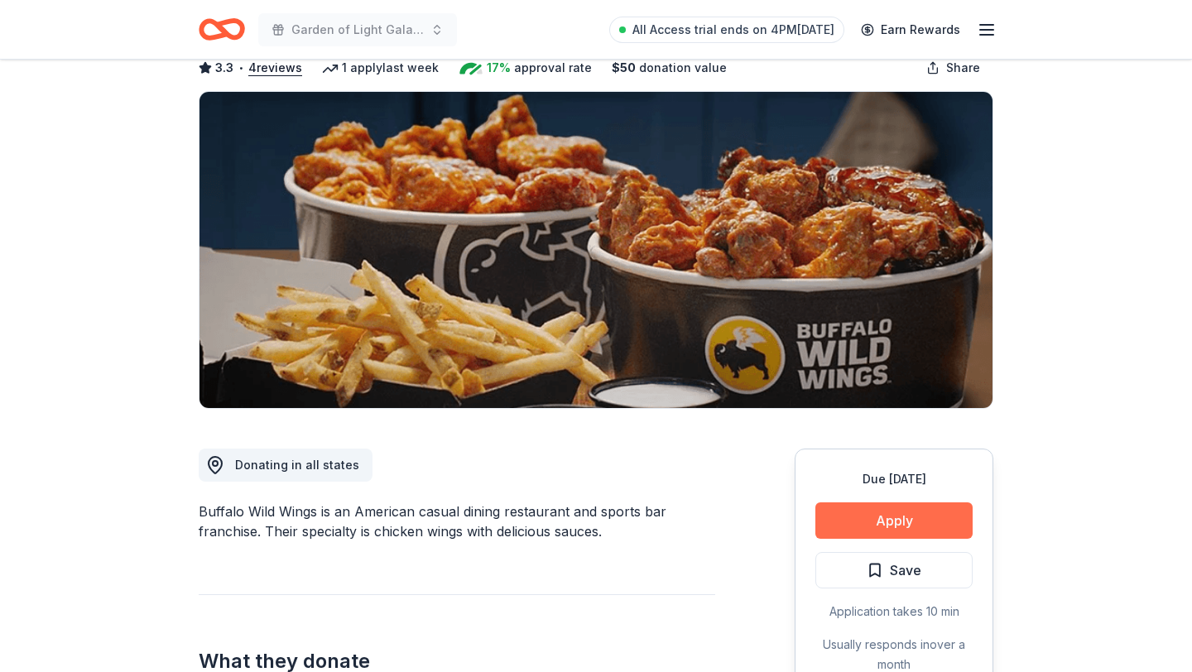
click at [854, 516] on button "Apply" at bounding box center [894, 521] width 157 height 36
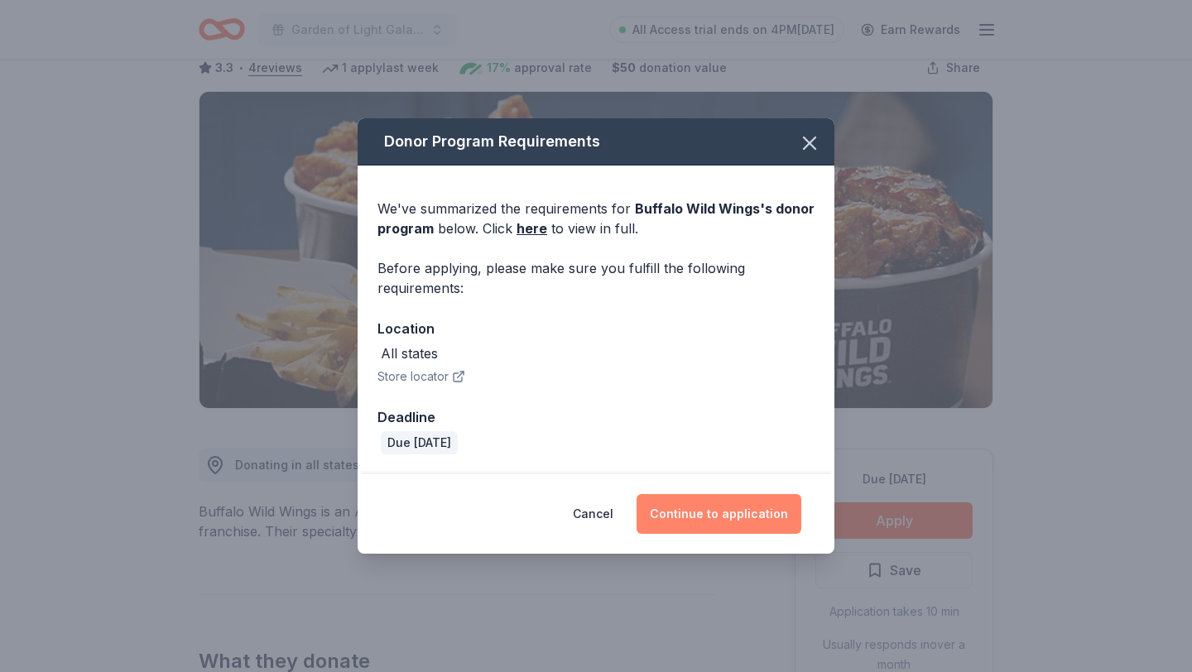
click at [681, 502] on button "Continue to application" at bounding box center [719, 514] width 165 height 40
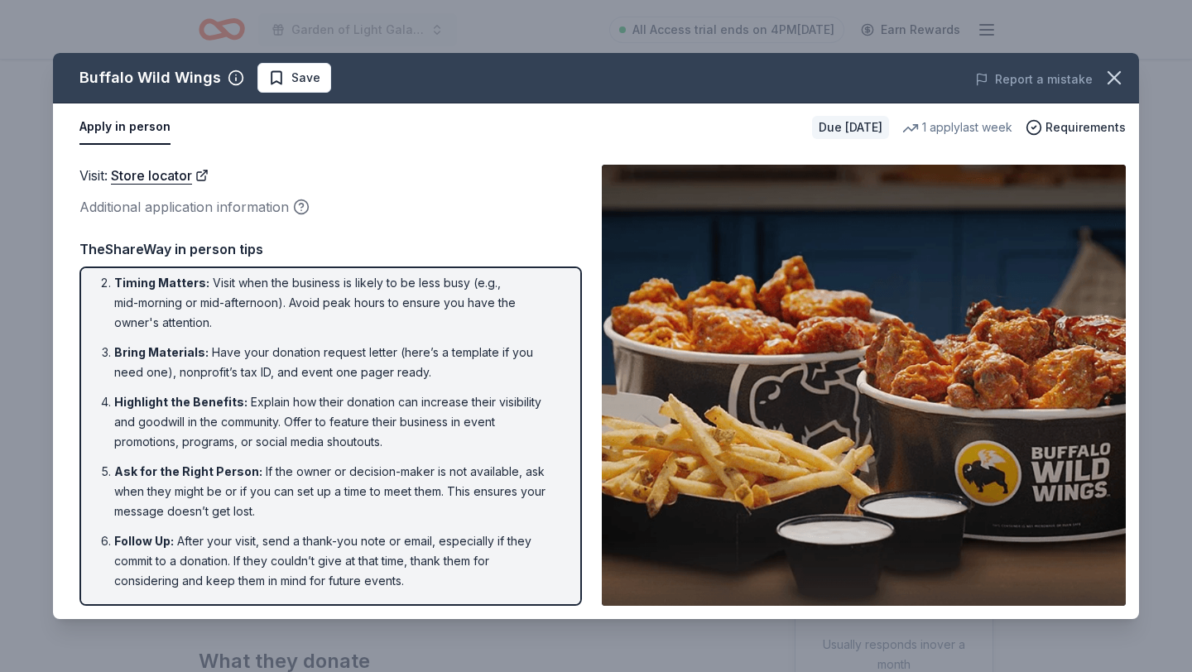
scroll to position [0, 0]
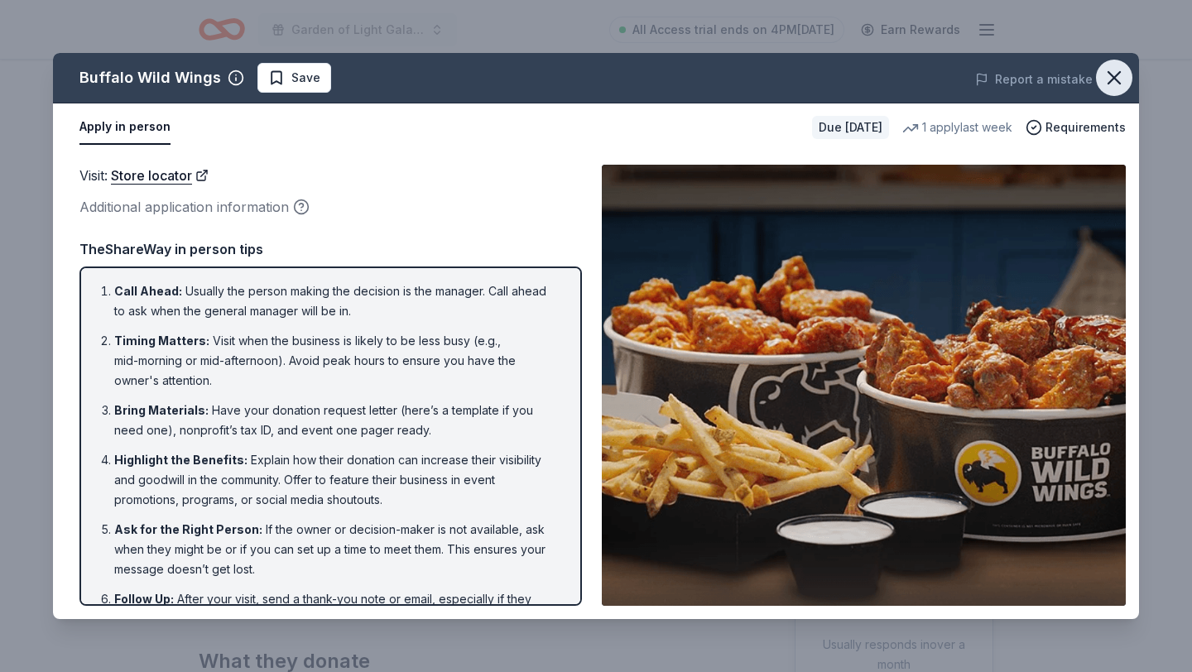
click at [1114, 76] on icon "button" at bounding box center [1115, 78] width 12 height 12
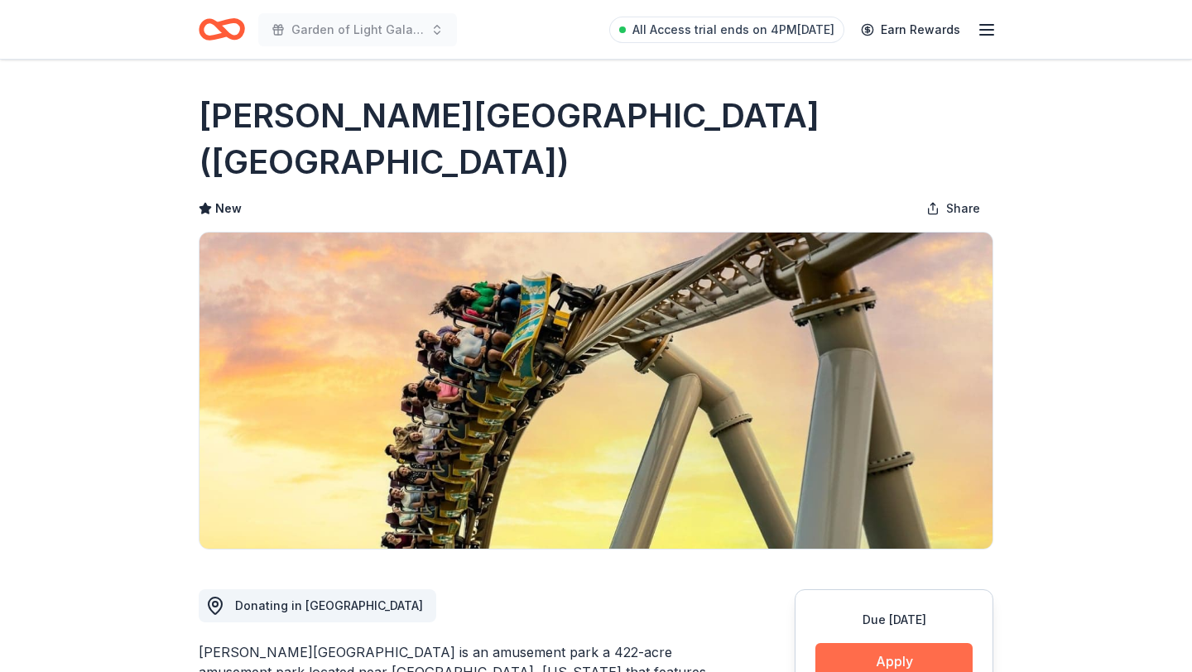
click at [881, 643] on button "Apply" at bounding box center [894, 661] width 157 height 36
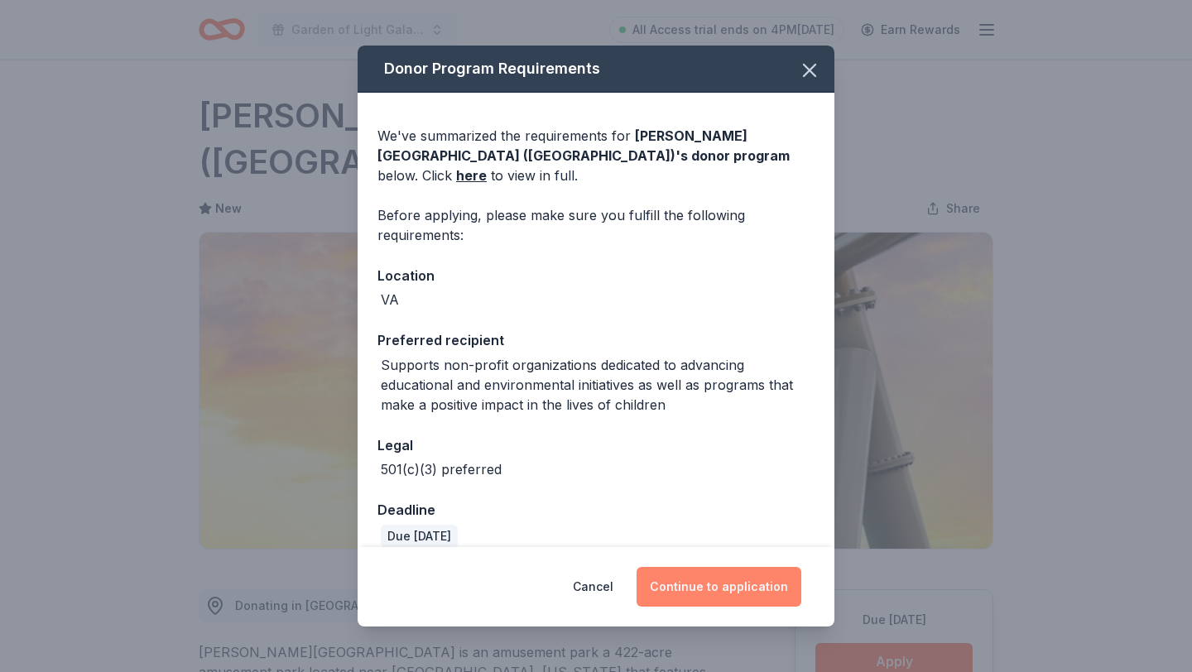
click at [718, 569] on button "Continue to application" at bounding box center [719, 587] width 165 height 40
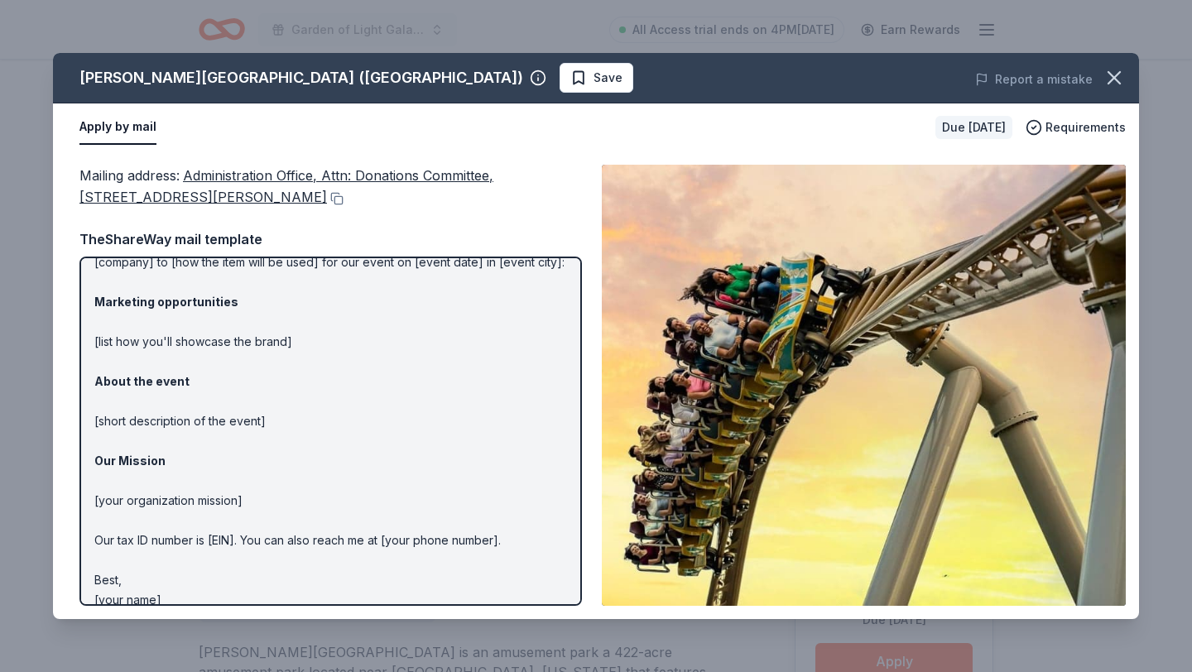
scroll to position [98, 0]
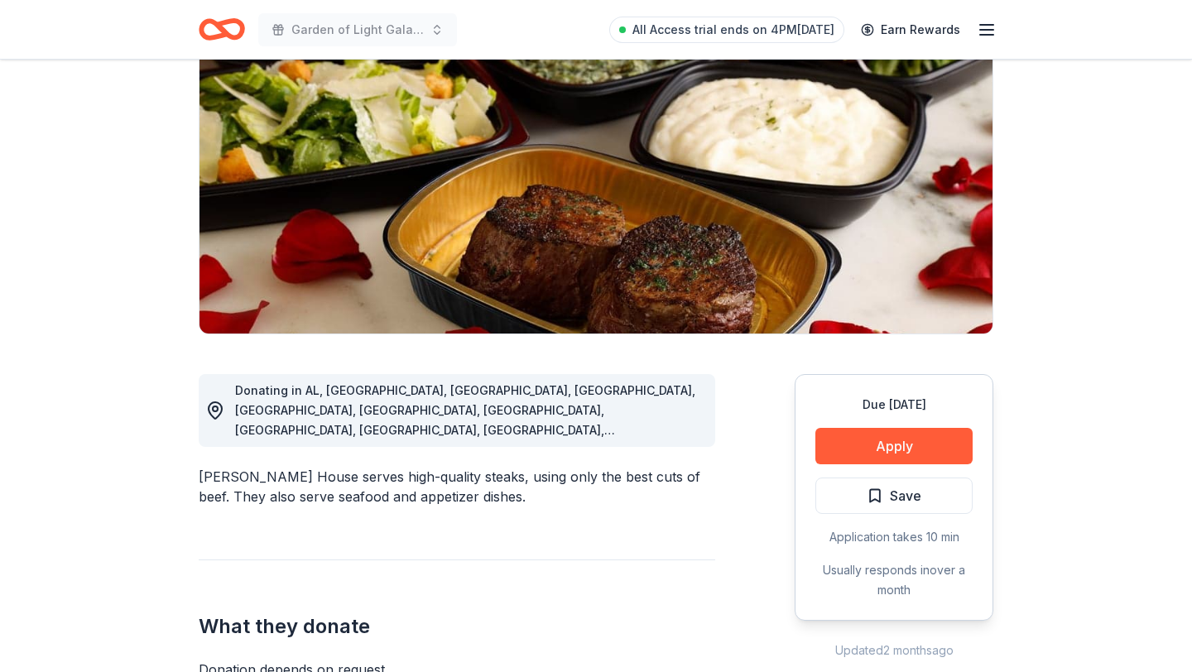
scroll to position [178, 0]
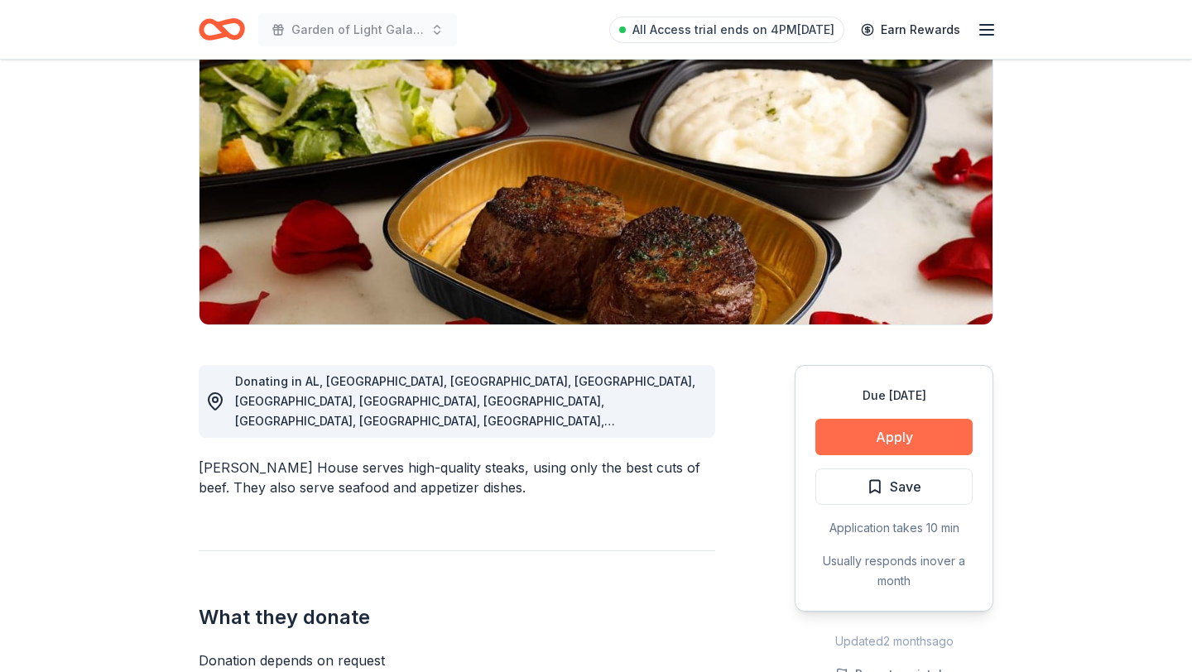
click at [853, 436] on button "Apply" at bounding box center [894, 437] width 157 height 36
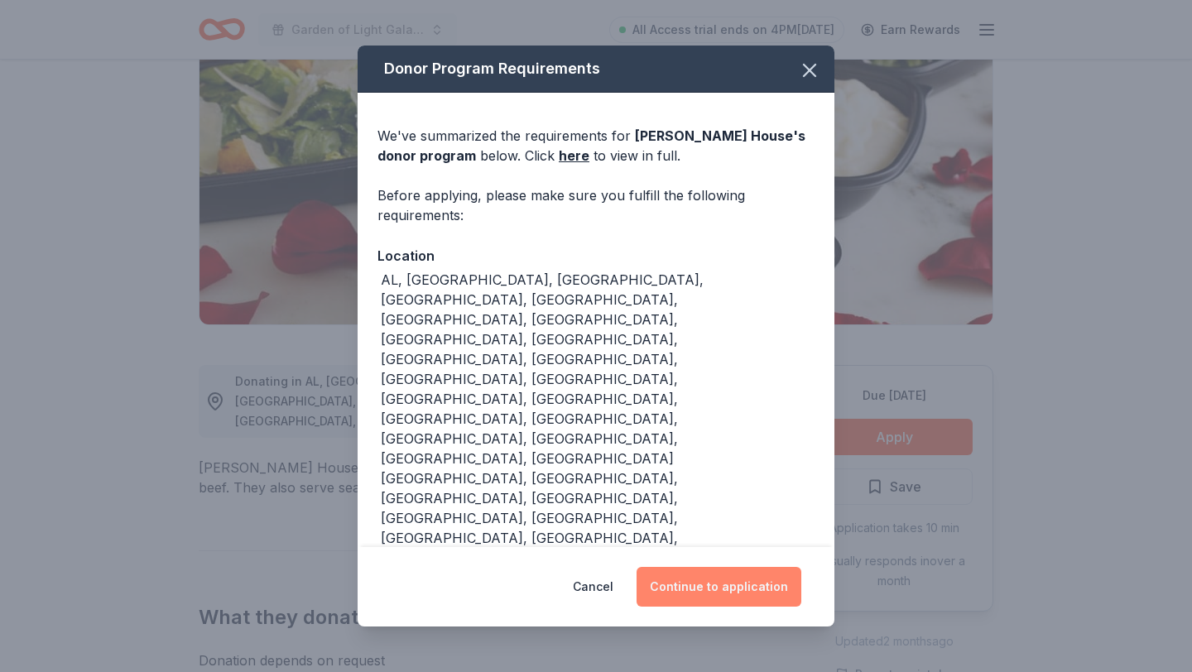
click at [695, 567] on button "Continue to application" at bounding box center [719, 587] width 165 height 40
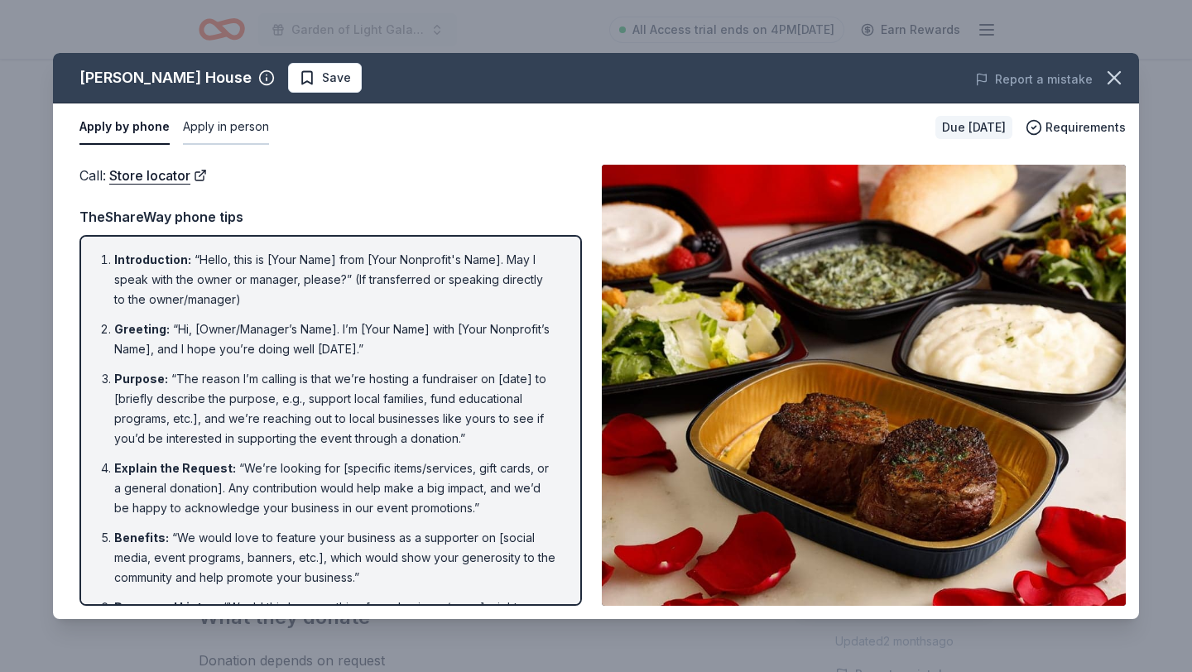
click at [255, 129] on button "Apply in person" at bounding box center [226, 127] width 86 height 35
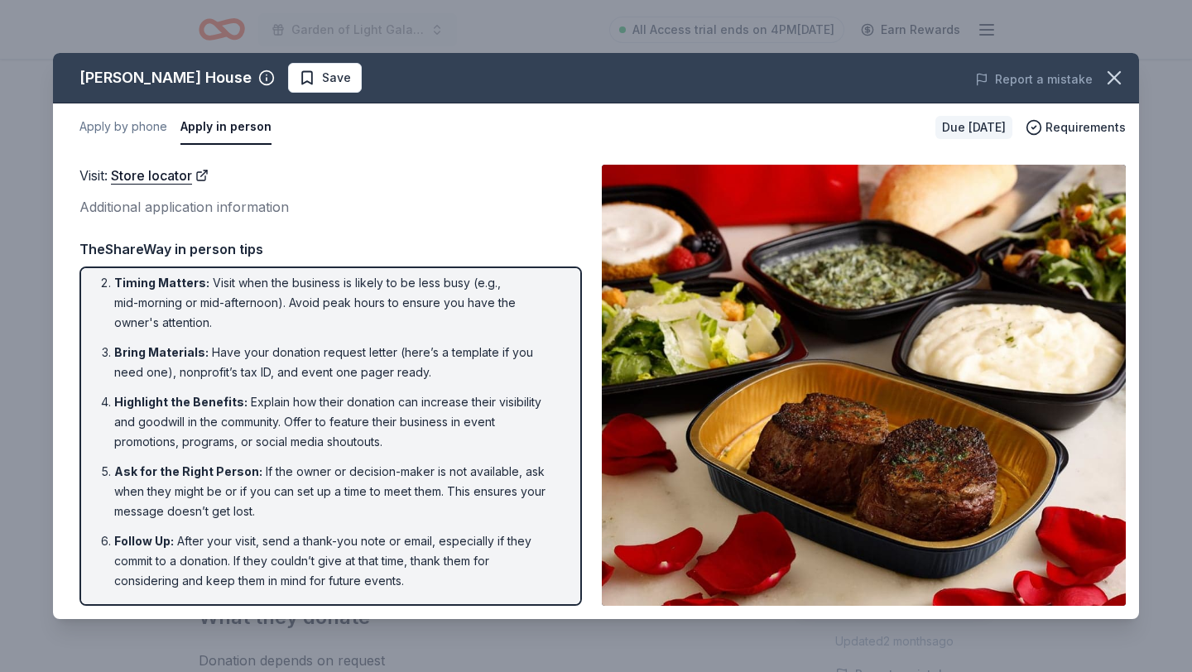
scroll to position [0, 0]
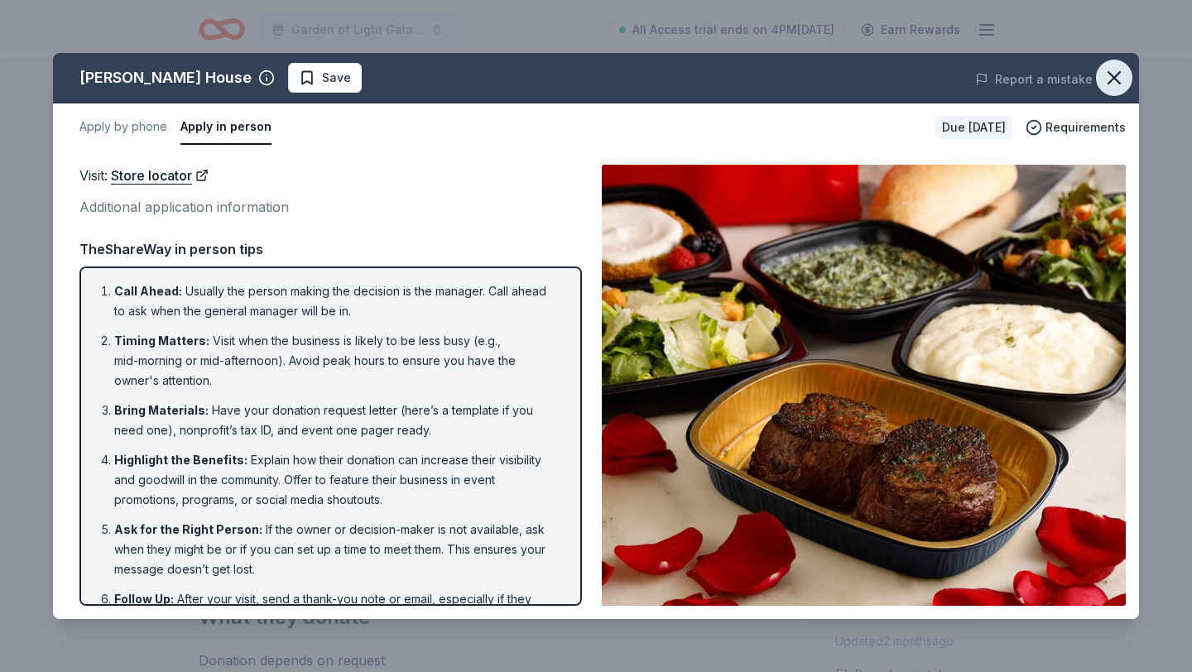
click at [1109, 83] on icon "button" at bounding box center [1115, 78] width 12 height 12
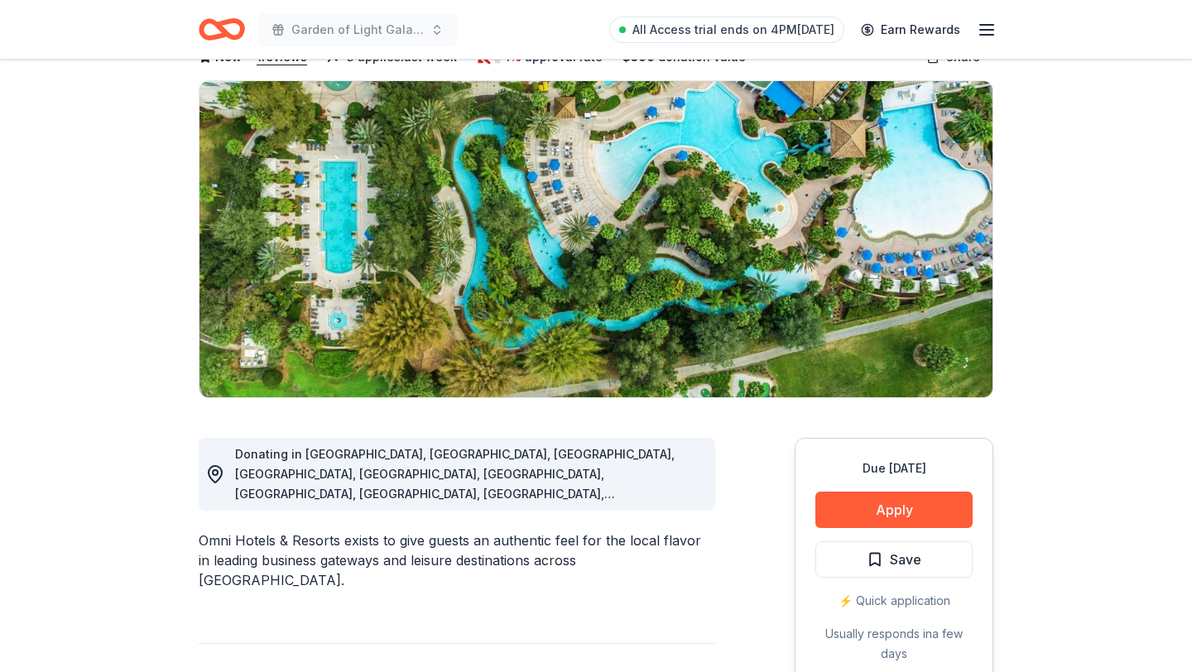
scroll to position [119, 0]
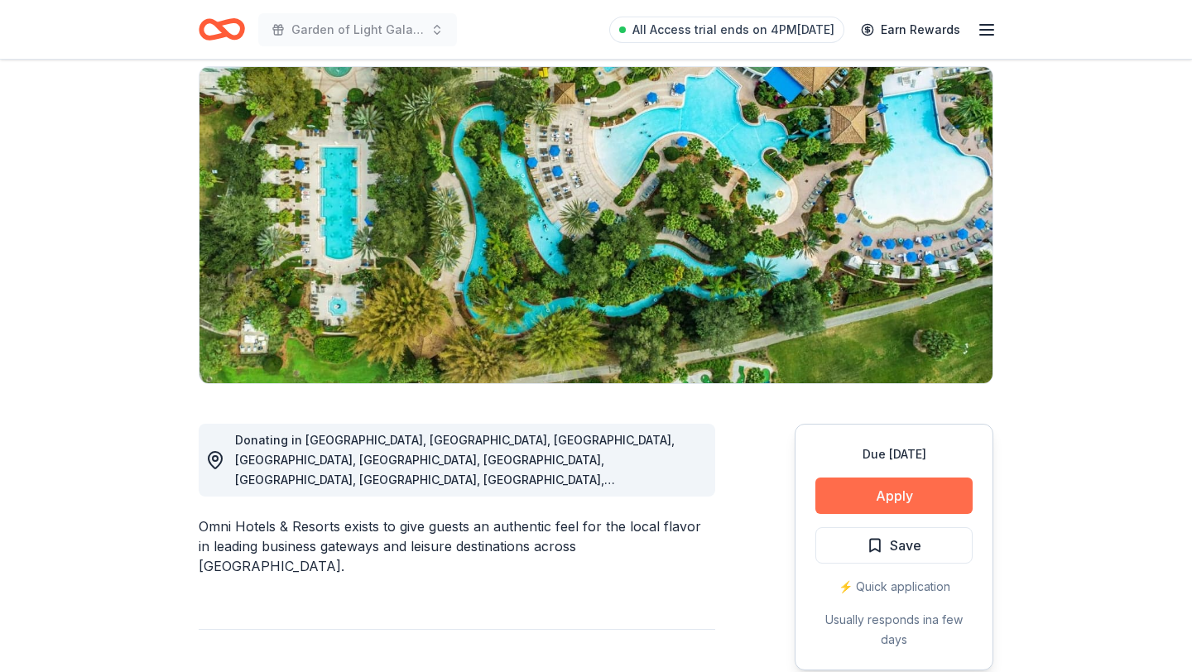
click at [854, 490] on button "Apply" at bounding box center [894, 496] width 157 height 36
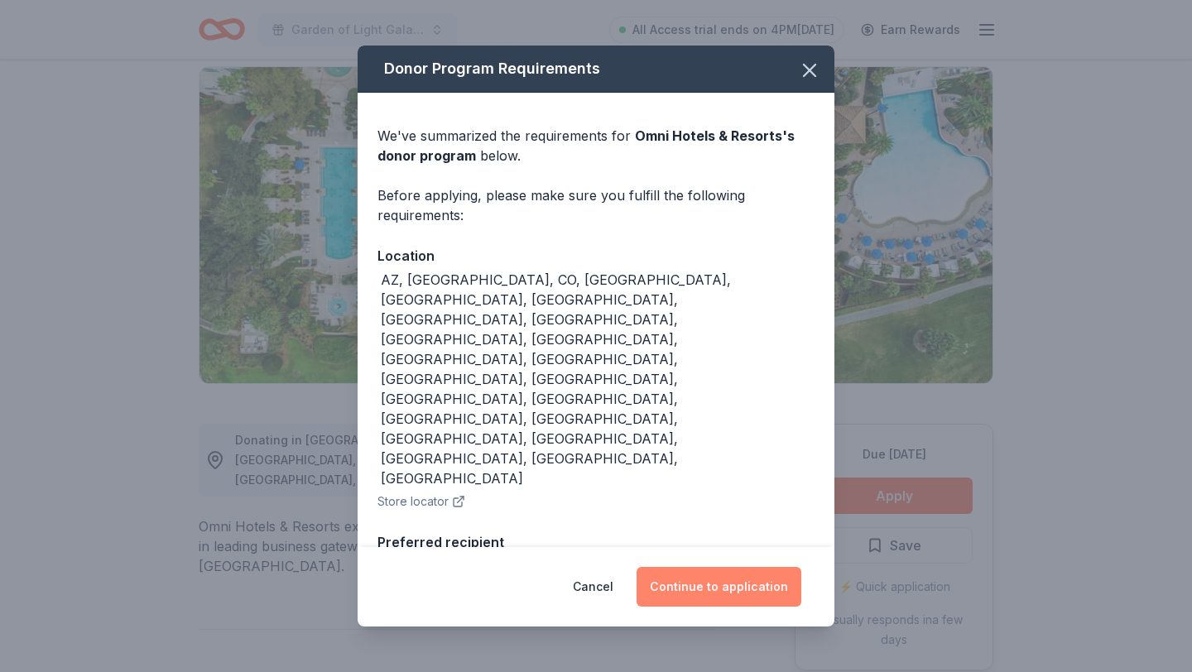
click at [686, 567] on button "Continue to application" at bounding box center [719, 587] width 165 height 40
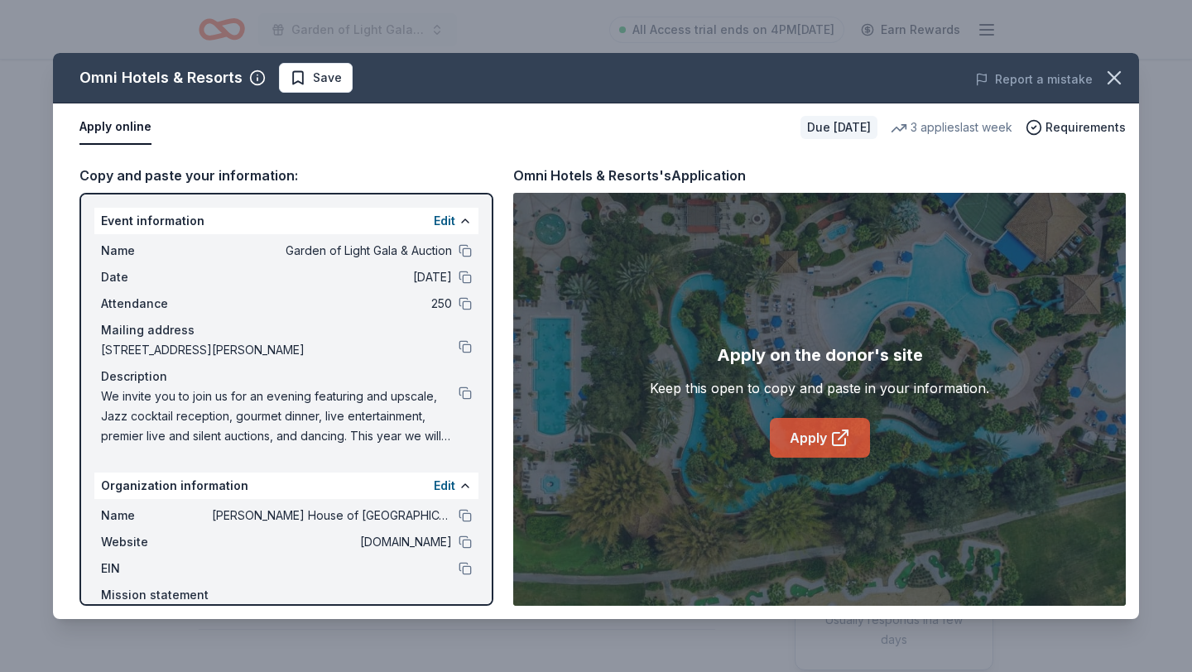
click at [834, 426] on link "Apply" at bounding box center [820, 438] width 100 height 40
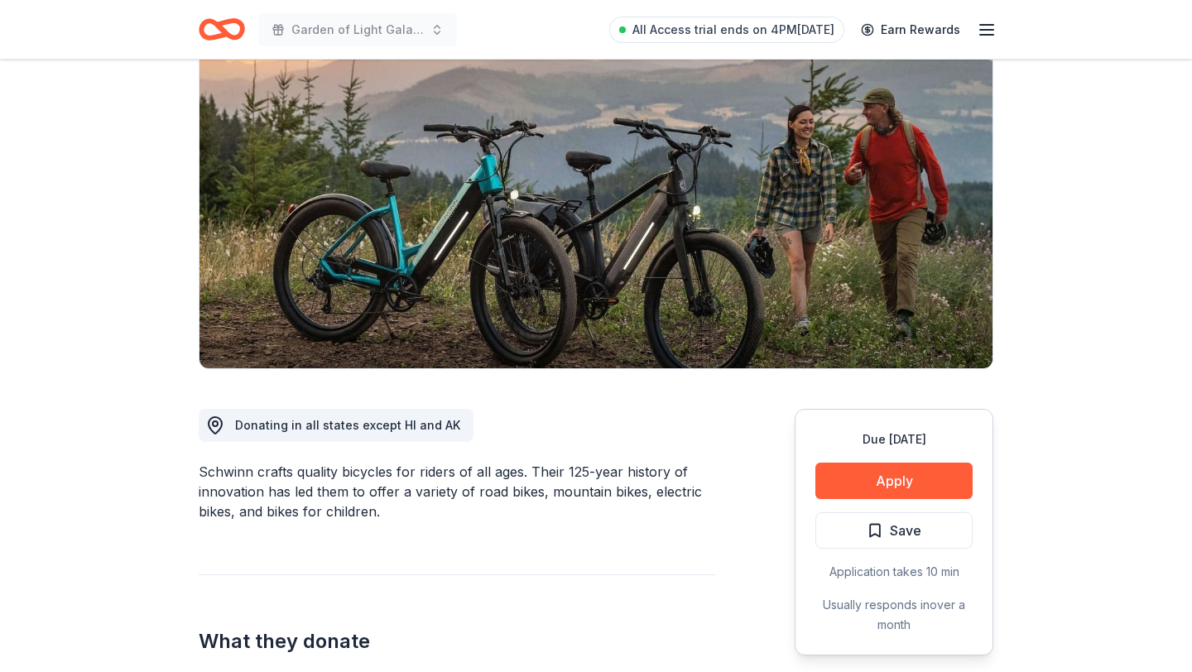
scroll to position [146, 0]
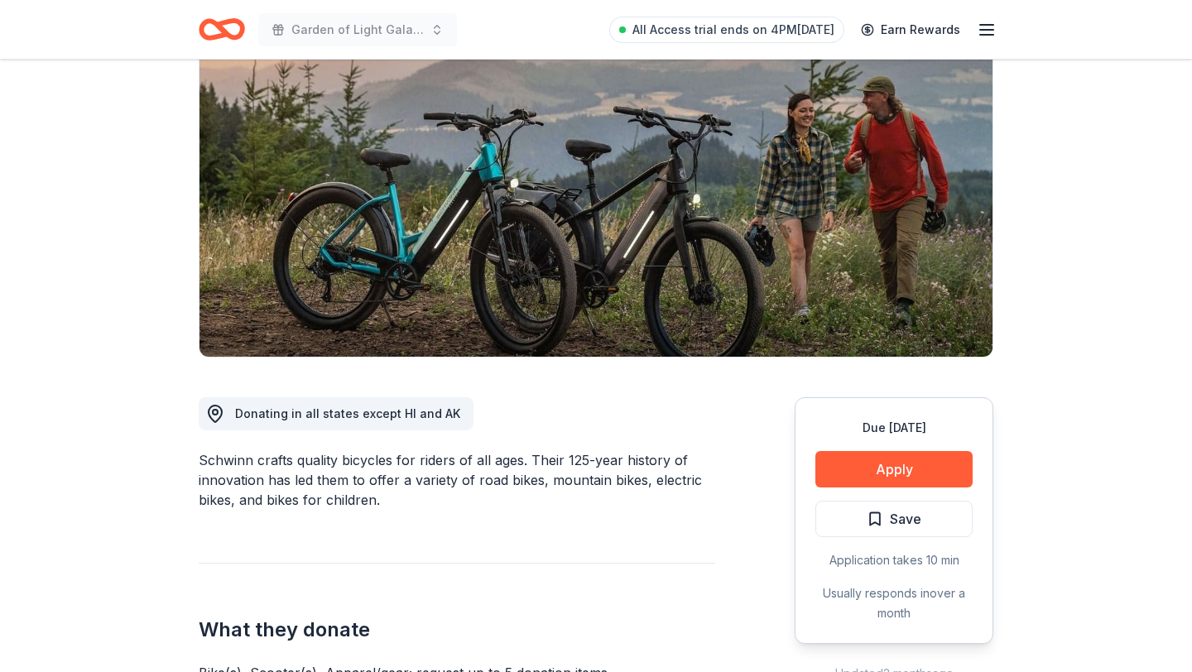
click at [844, 492] on div "Due [DATE] Apply Save Application takes 10 min Usually responds in over a month" at bounding box center [894, 520] width 199 height 247
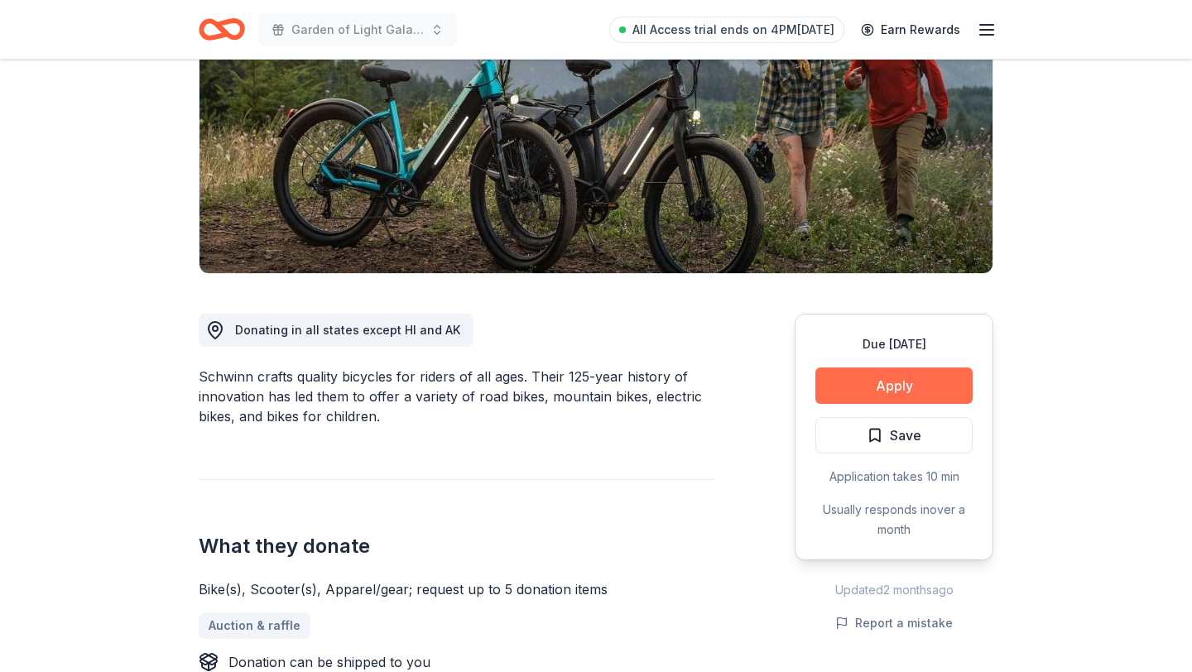
scroll to position [241, 0]
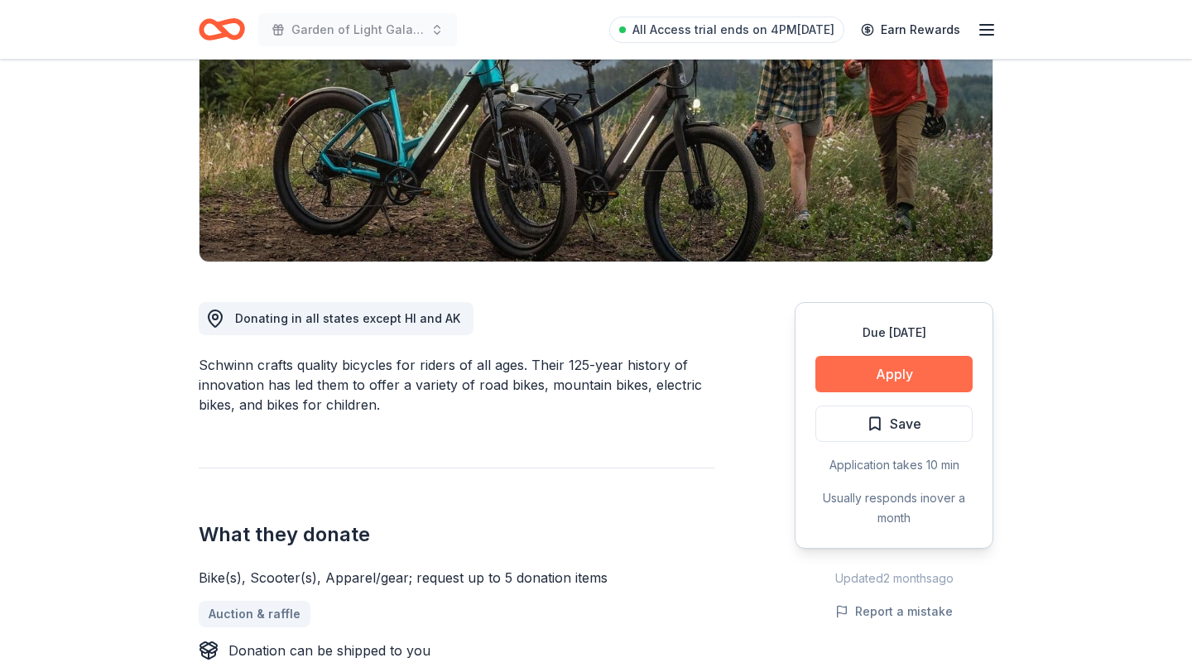
click at [855, 374] on button "Apply" at bounding box center [894, 374] width 157 height 36
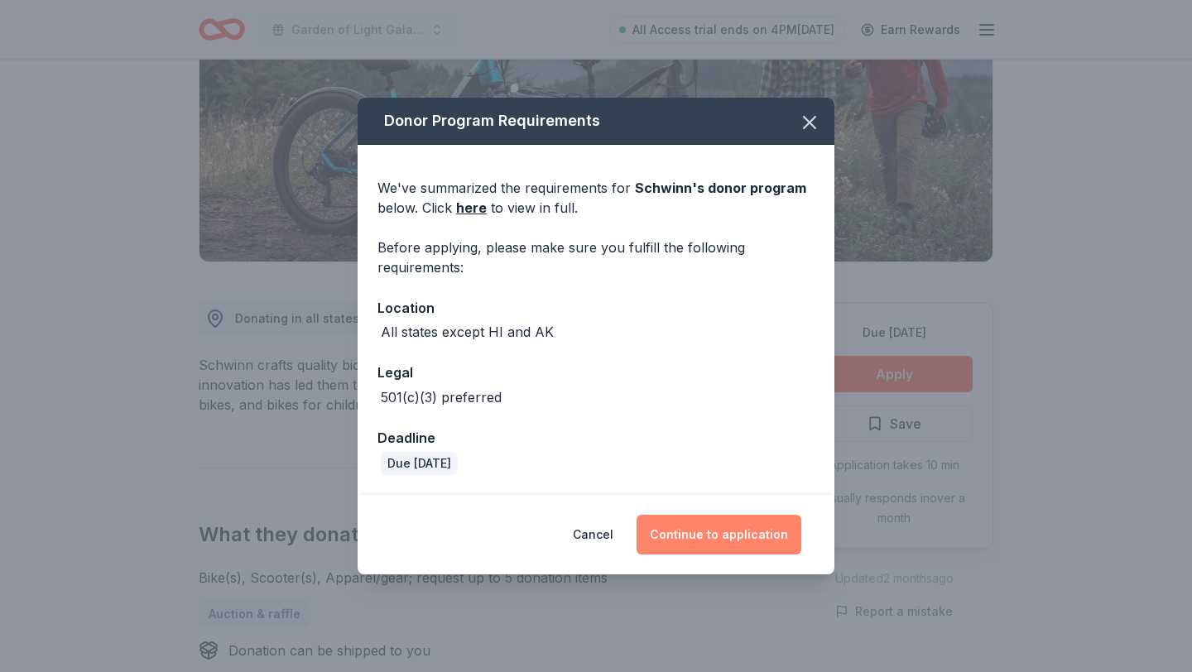
click at [732, 548] on button "Continue to application" at bounding box center [719, 535] width 165 height 40
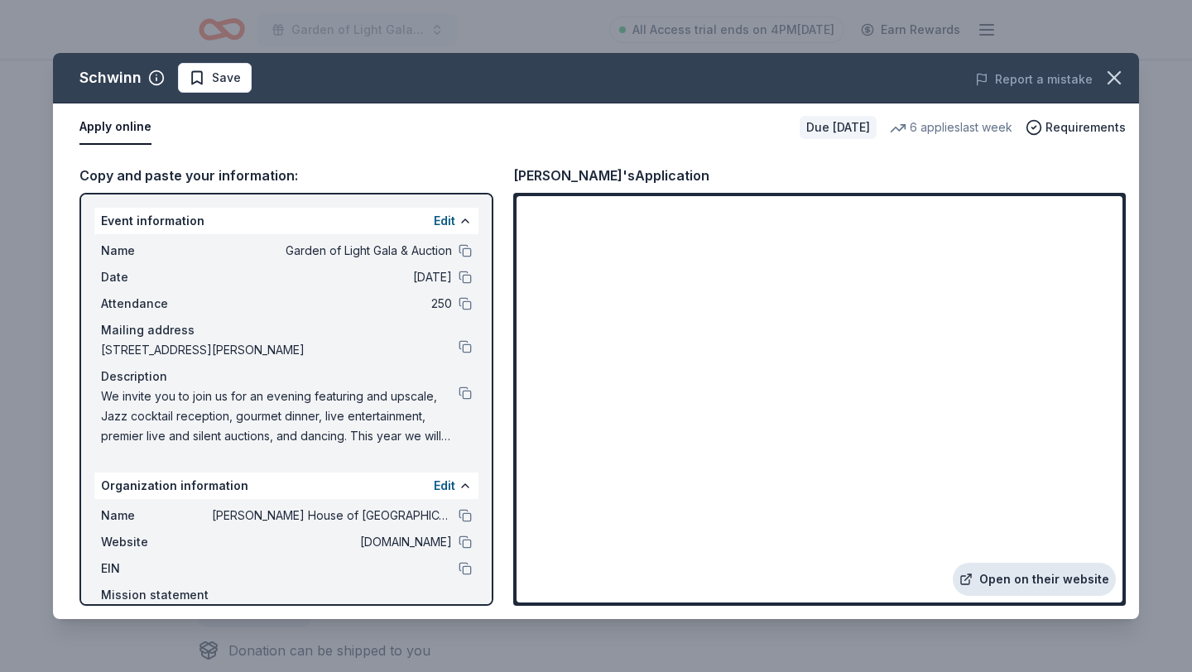
click at [1032, 594] on link "Open on their website" at bounding box center [1034, 579] width 163 height 33
click at [469, 566] on button at bounding box center [465, 568] width 13 height 13
click at [1114, 87] on icon "button" at bounding box center [1114, 77] width 23 height 23
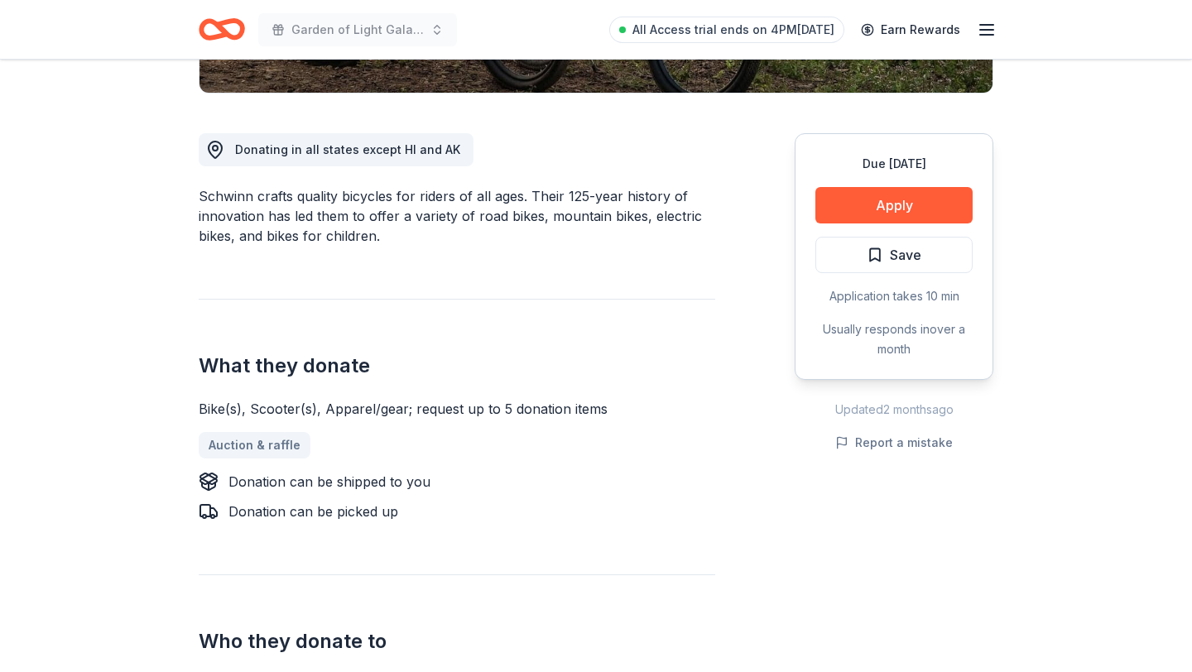
scroll to position [0, 0]
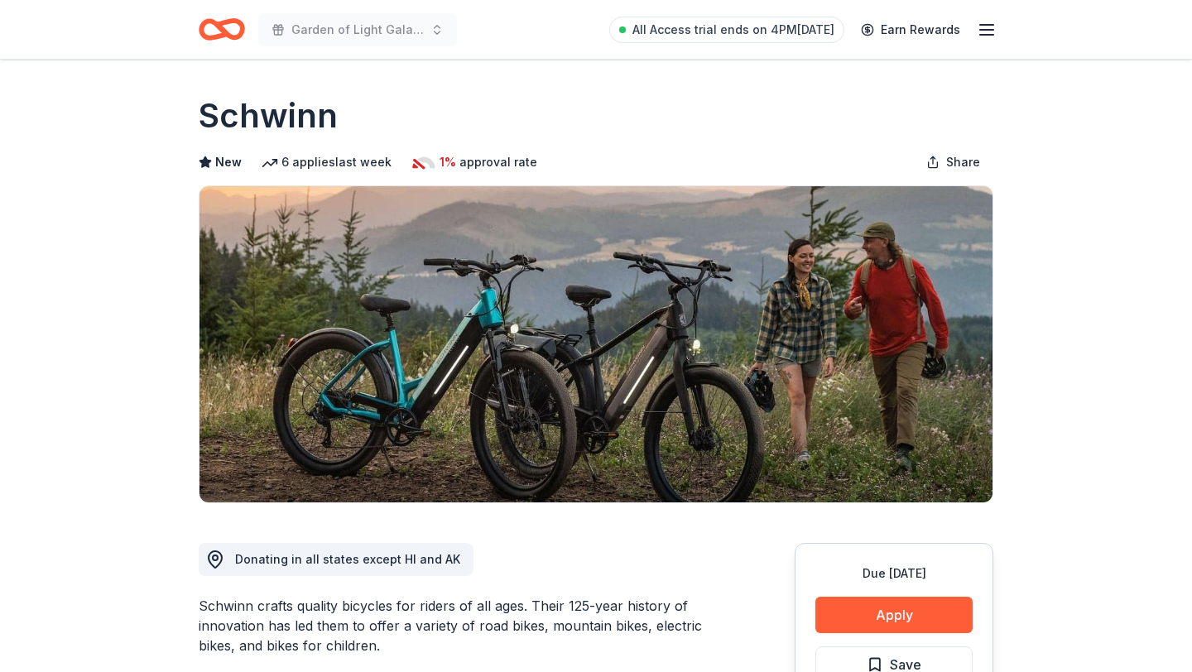
drag, startPoint x: 337, startPoint y: 128, endPoint x: 205, endPoint y: 126, distance: 131.7
click at [205, 126] on div "Schwinn" at bounding box center [596, 116] width 795 height 46
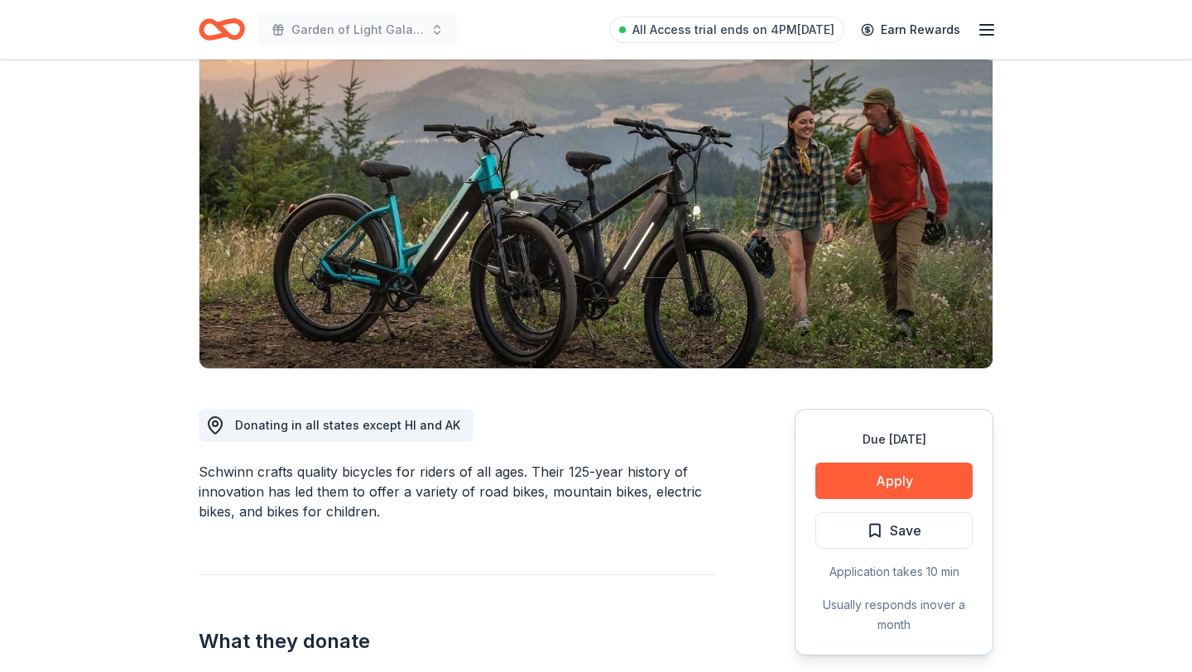
scroll to position [137, 0]
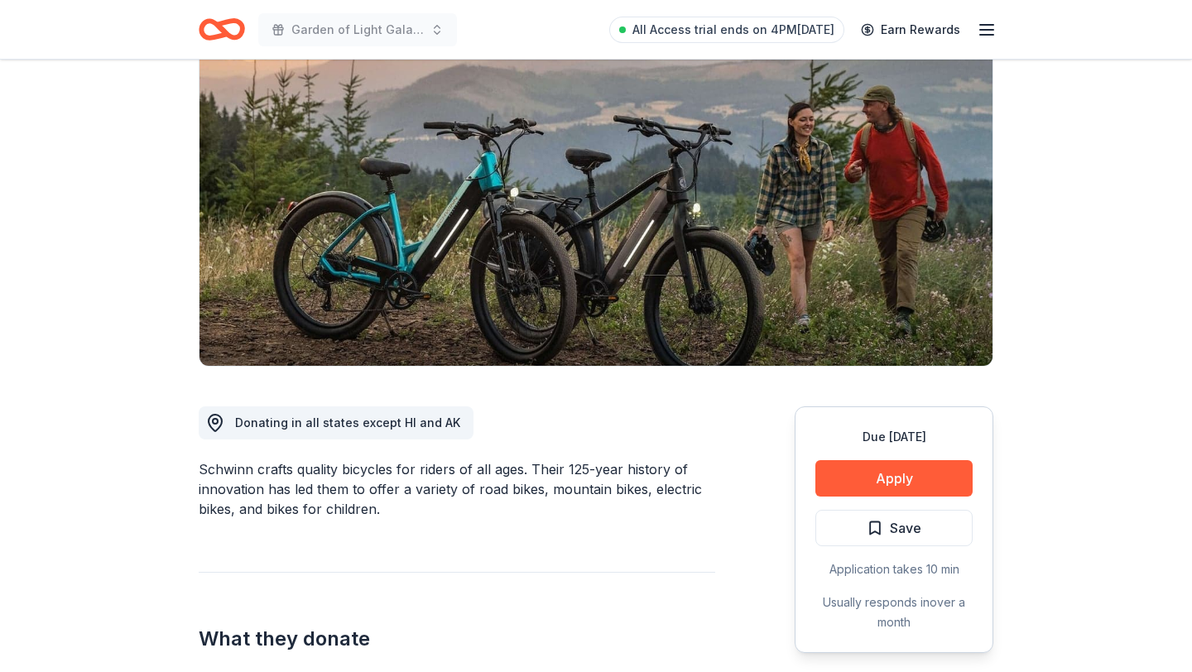
drag, startPoint x: 200, startPoint y: 467, endPoint x: 372, endPoint y: 463, distance: 172.3
click at [372, 463] on div "Schwinn crafts quality bicycles for riders of all ages. Their 125-year history …" at bounding box center [457, 490] width 517 height 60
drag, startPoint x: 394, startPoint y: 471, endPoint x: 349, endPoint y: 469, distance: 44.7
click at [350, 469] on div "Schwinn crafts quality bicycles for riders of all ages. Their 125-year history …" at bounding box center [457, 490] width 517 height 60
